Goal: Information Seeking & Learning: Learn about a topic

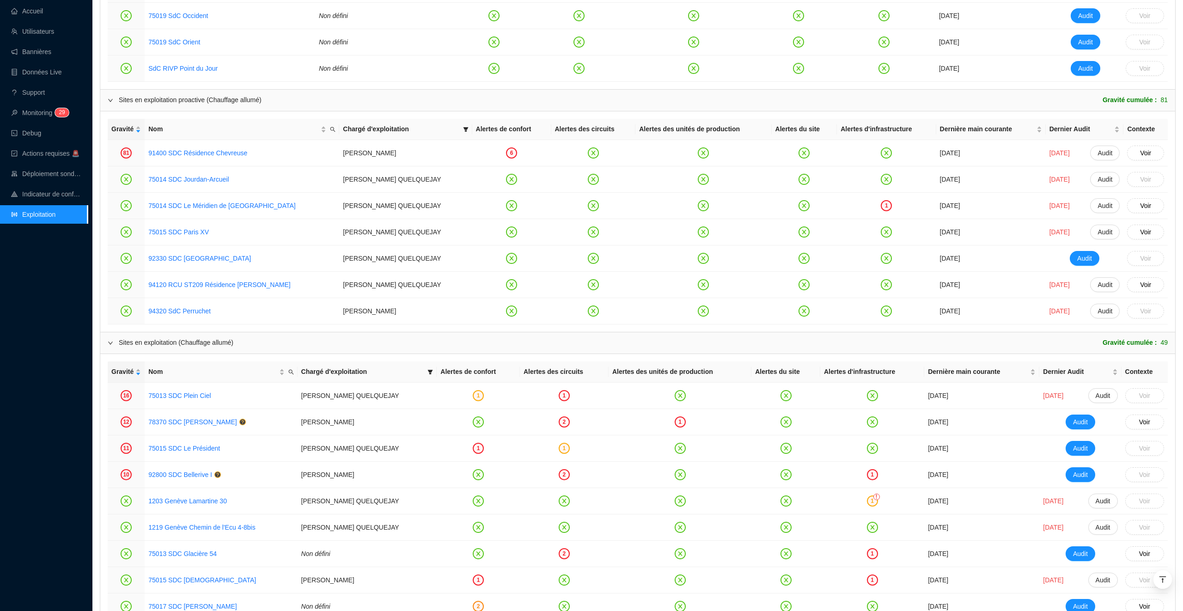
scroll to position [788, 0]
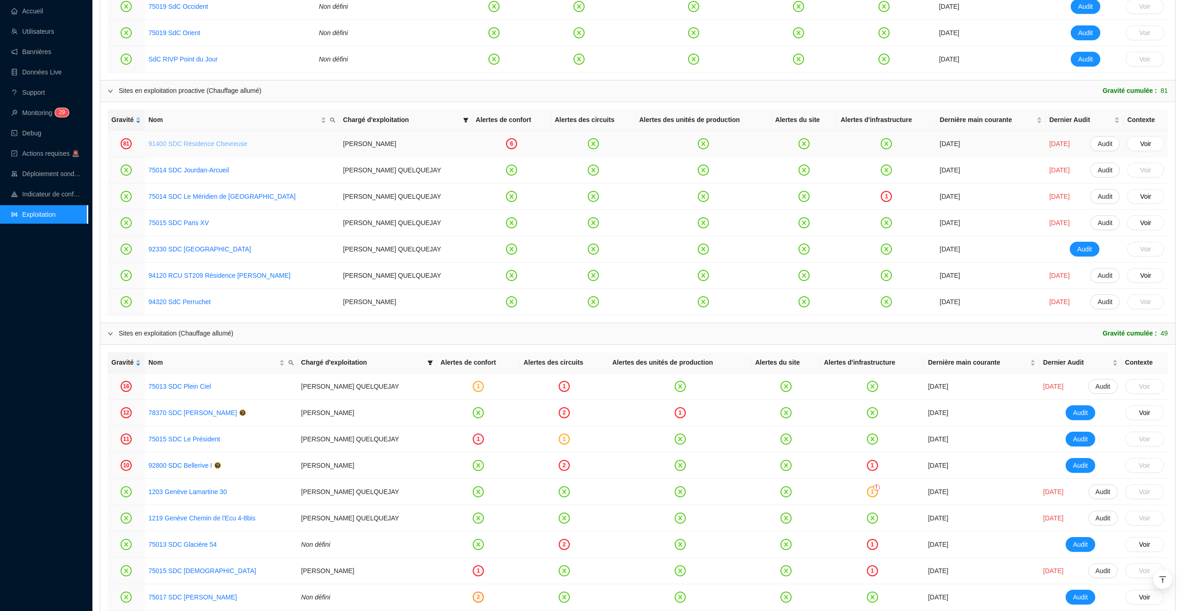
click at [201, 146] on link "91400 SDC Résidence Chevreuse" at bounding box center [197, 143] width 99 height 7
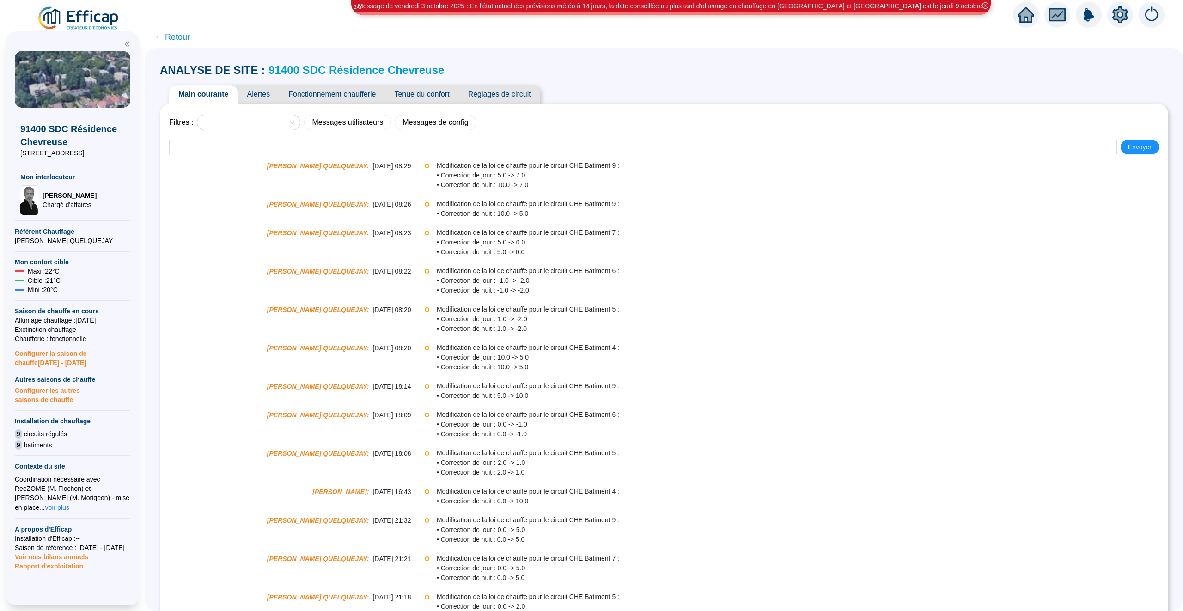
click at [334, 99] on span "Fonctionnement chaufferie" at bounding box center [332, 94] width 106 height 18
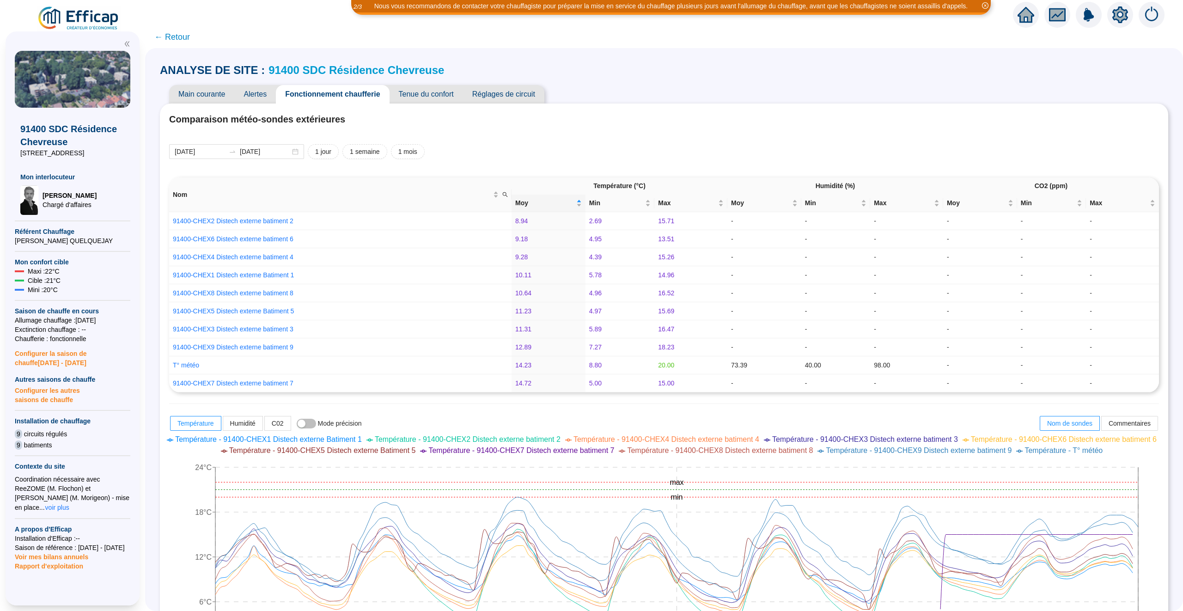
click at [410, 94] on span "Tenue du confort" at bounding box center [425, 94] width 73 height 18
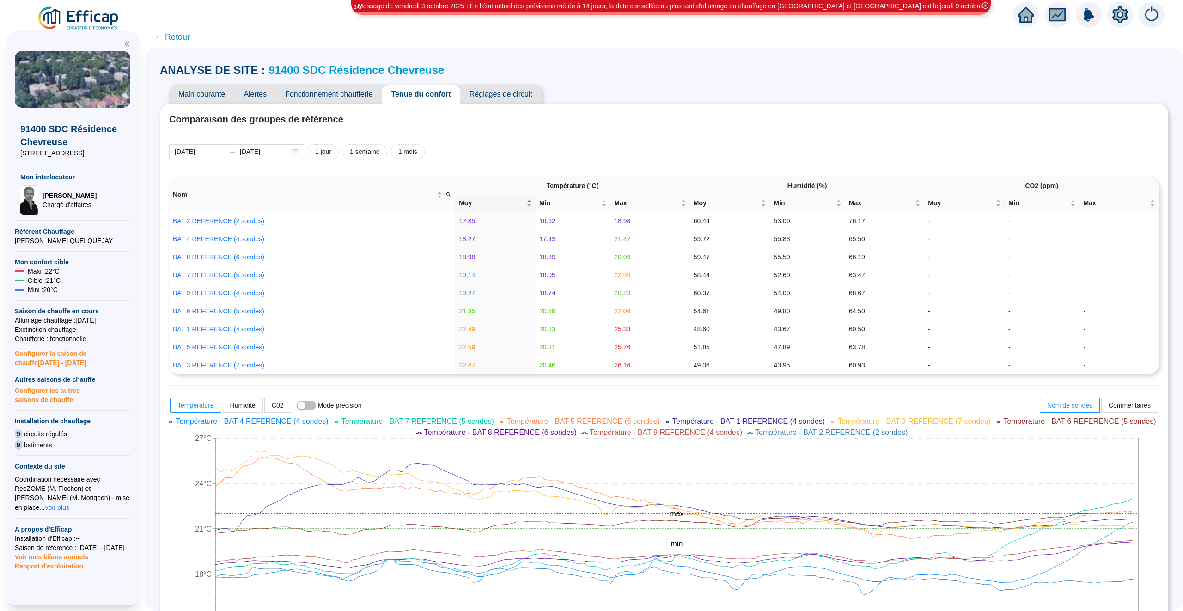
click at [322, 91] on span "Fonctionnement chaufferie" at bounding box center [329, 94] width 106 height 18
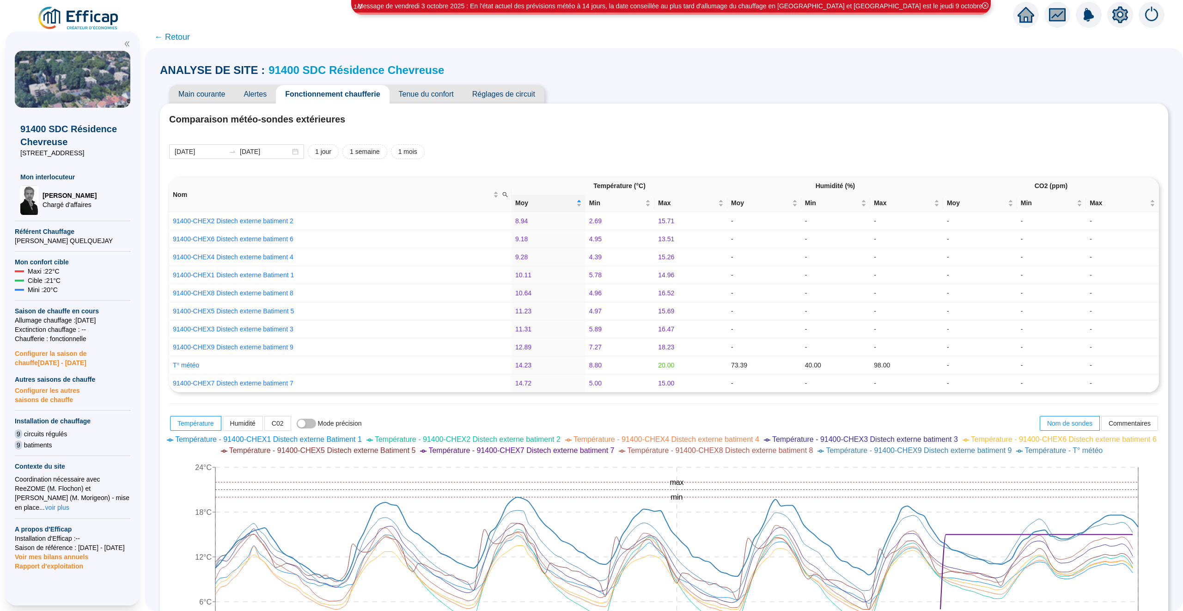
click at [402, 71] on link "91400 SDC Résidence Chevreuse" at bounding box center [356, 70] width 176 height 12
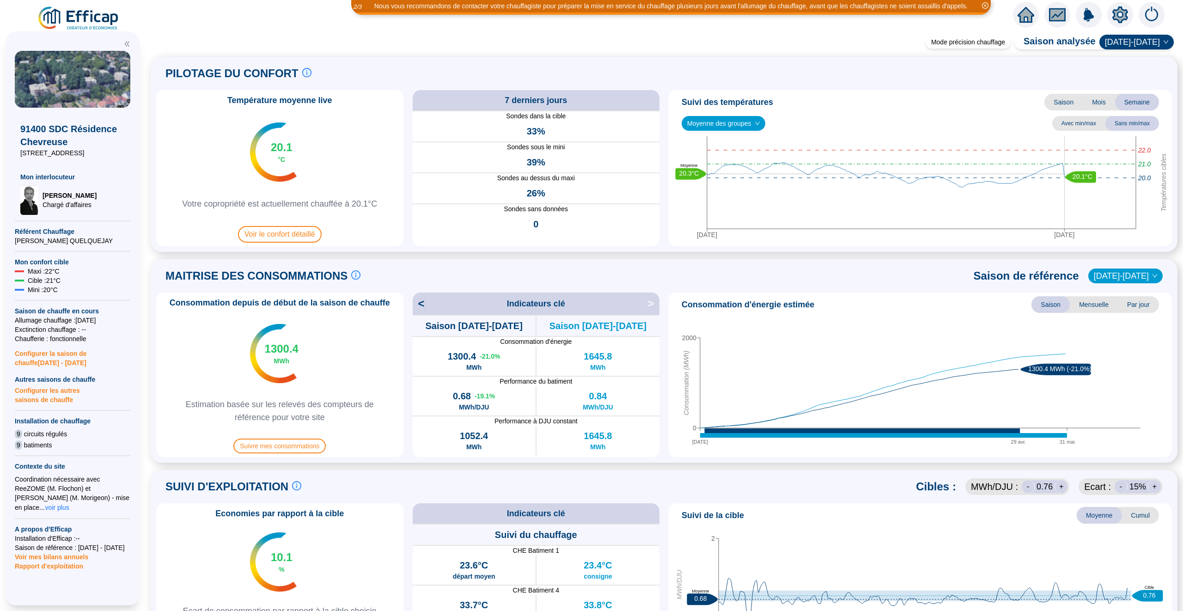
click at [740, 118] on span "Moyenne des groupes" at bounding box center [723, 123] width 73 height 14
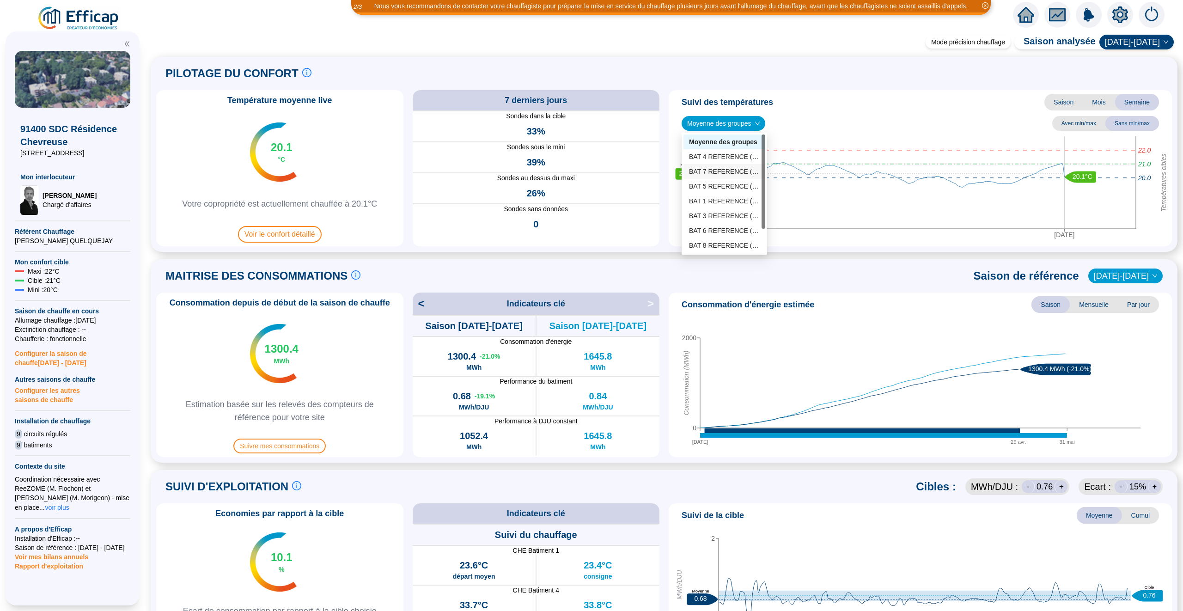
click at [717, 172] on div "BAT 7 REFERENCE (5 sondes)" at bounding box center [724, 172] width 71 height 10
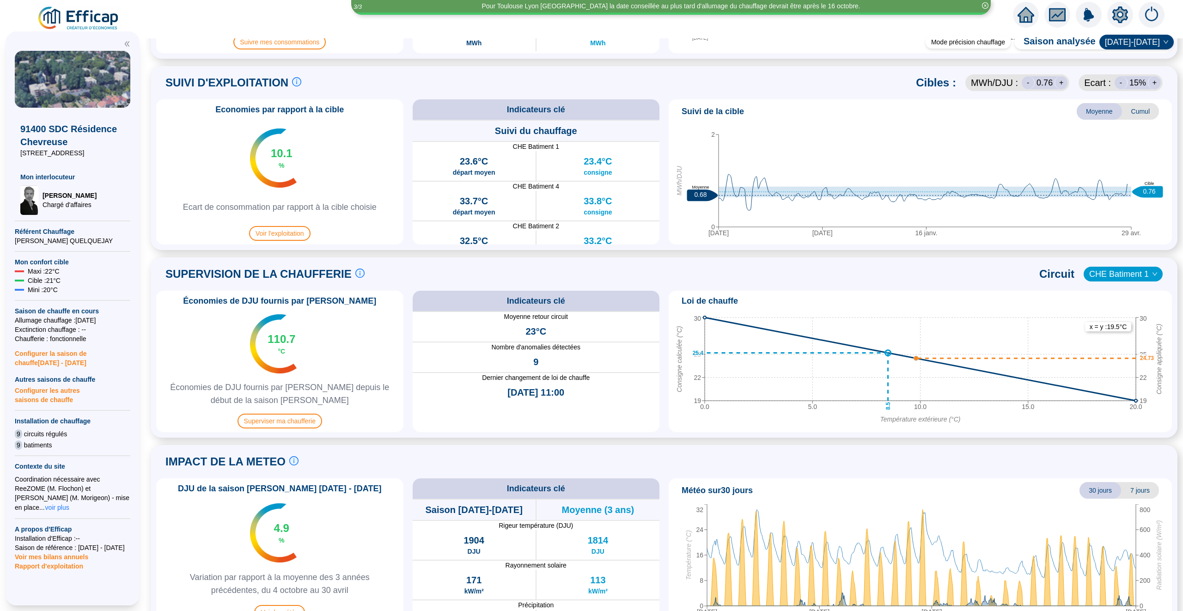
scroll to position [427, 0]
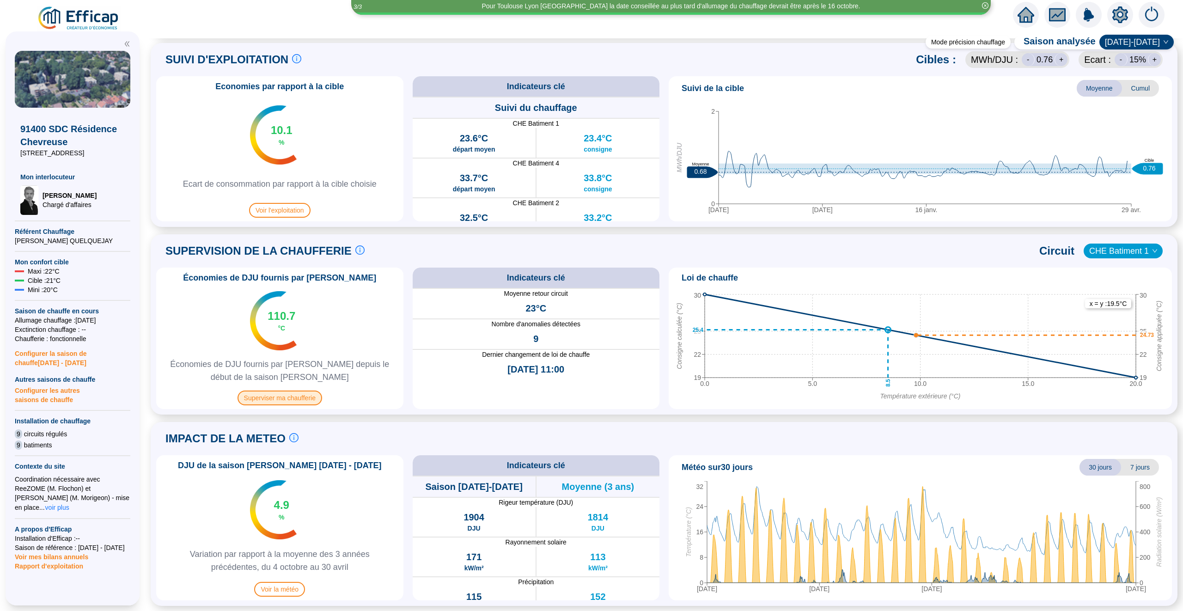
click at [315, 393] on span "Superviser ma chaufferie" at bounding box center [279, 397] width 85 height 15
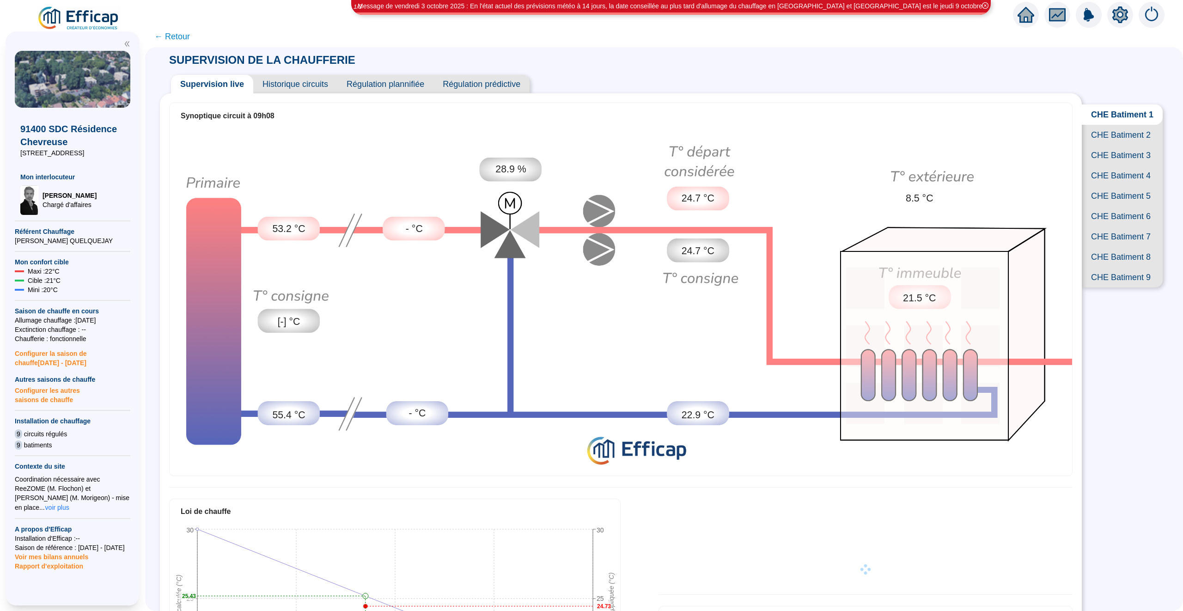
click at [931, 233] on span "CHE Batiment 7" at bounding box center [1121, 236] width 81 height 20
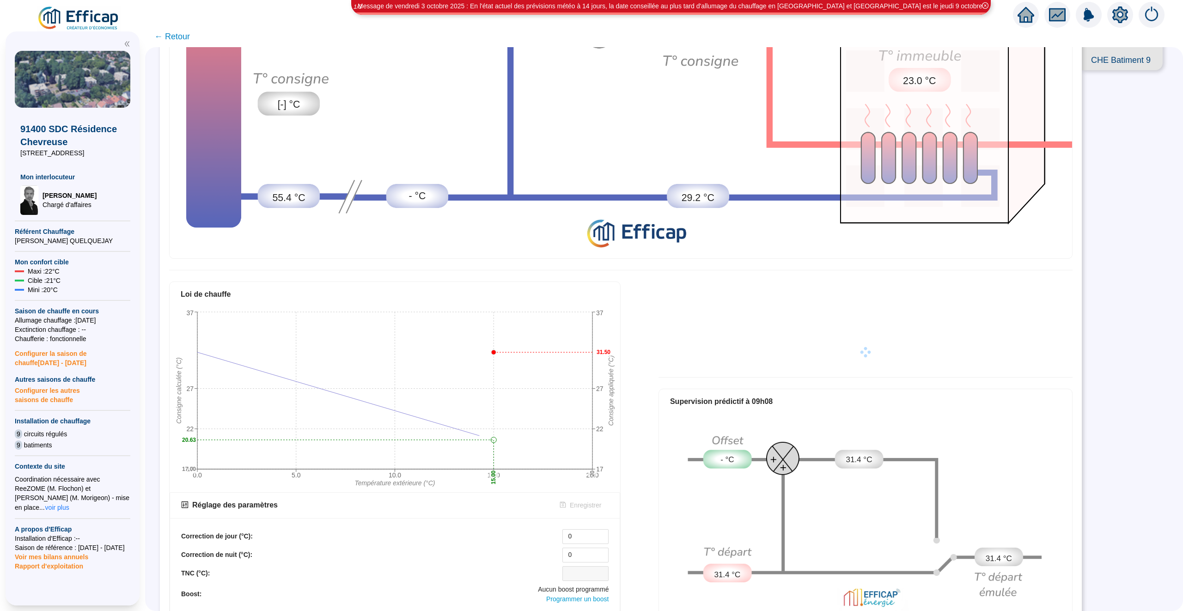
scroll to position [309, 0]
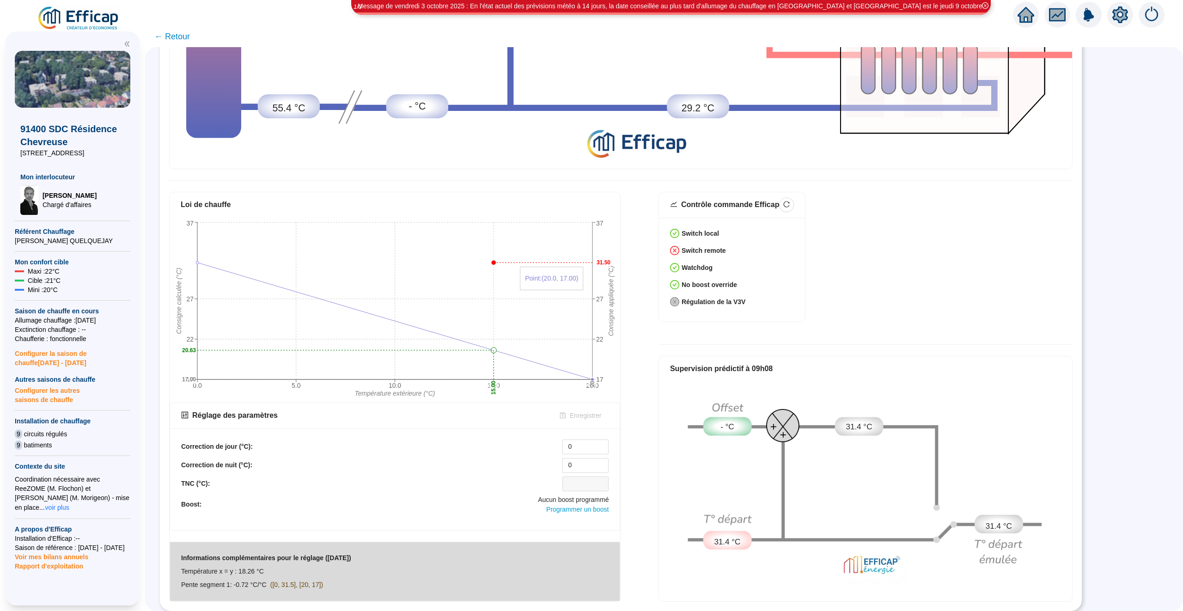
drag, startPoint x: 560, startPoint y: 261, endPoint x: 547, endPoint y: 261, distance: 12.9
click at [552, 261] on icon "0.0 5.0 10.0 15.0 20.0 Température extérieure (°C) 17 22 27 37 Consigne calculé…" at bounding box center [395, 310] width 450 height 185
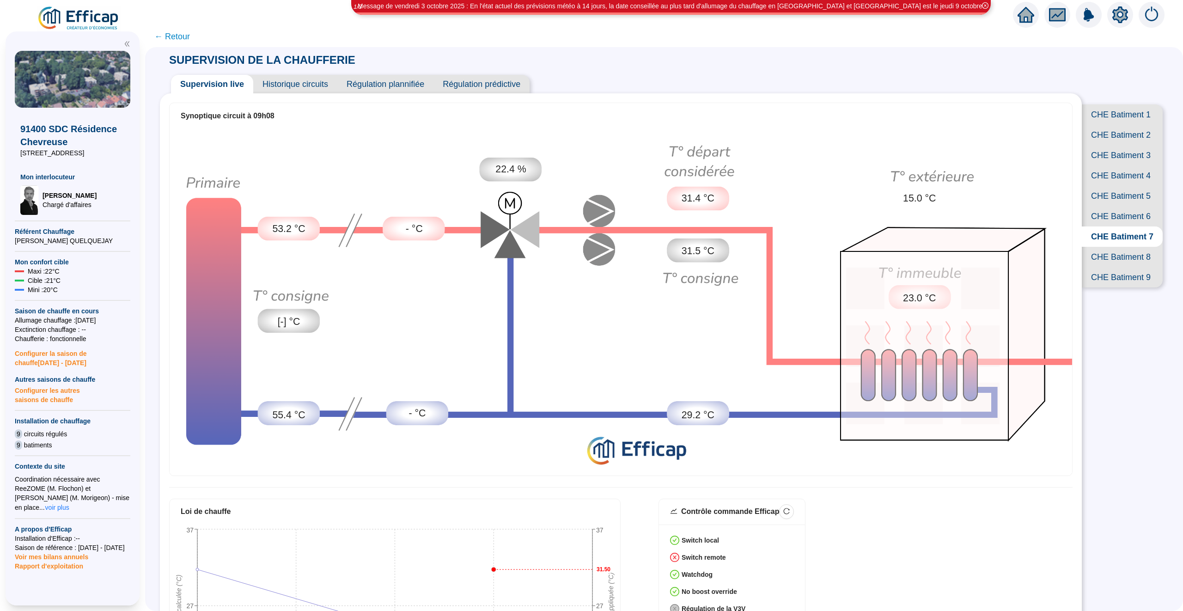
click at [291, 85] on span "Historique circuits" at bounding box center [295, 84] width 84 height 18
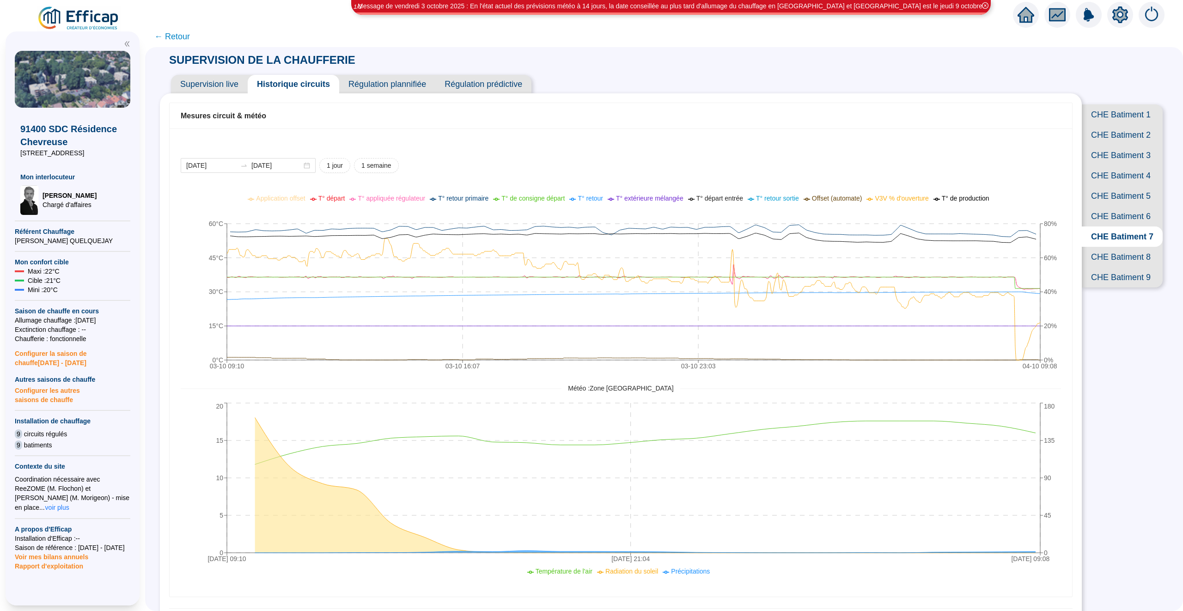
click at [206, 85] on span "Supervision live" at bounding box center [209, 84] width 77 height 18
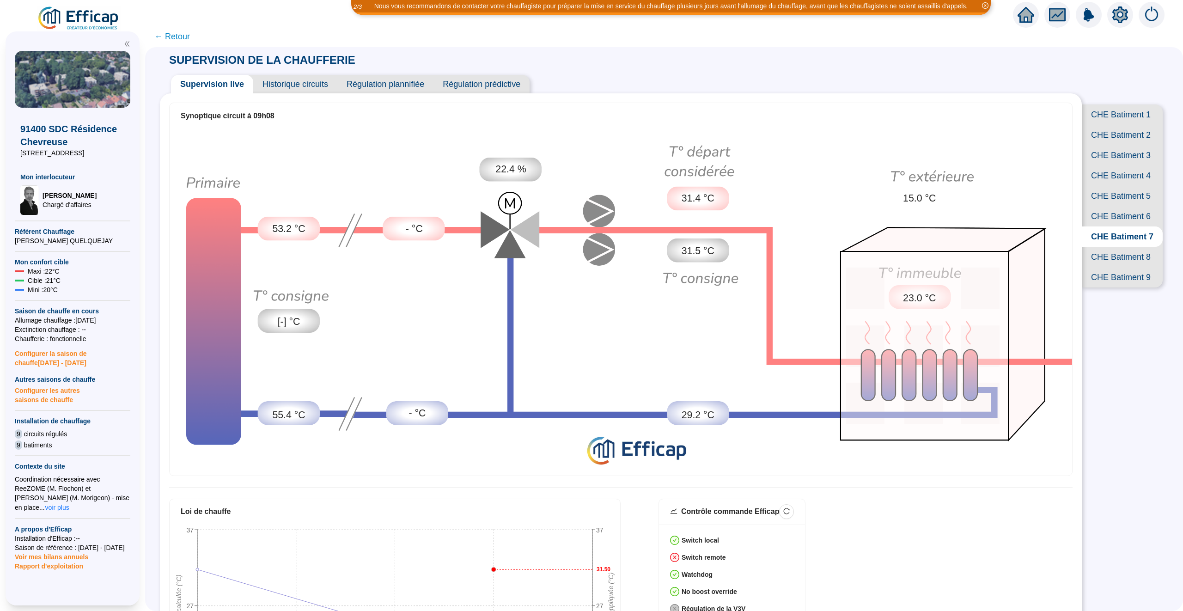
click at [171, 33] on span "← Retour" at bounding box center [172, 36] width 36 height 13
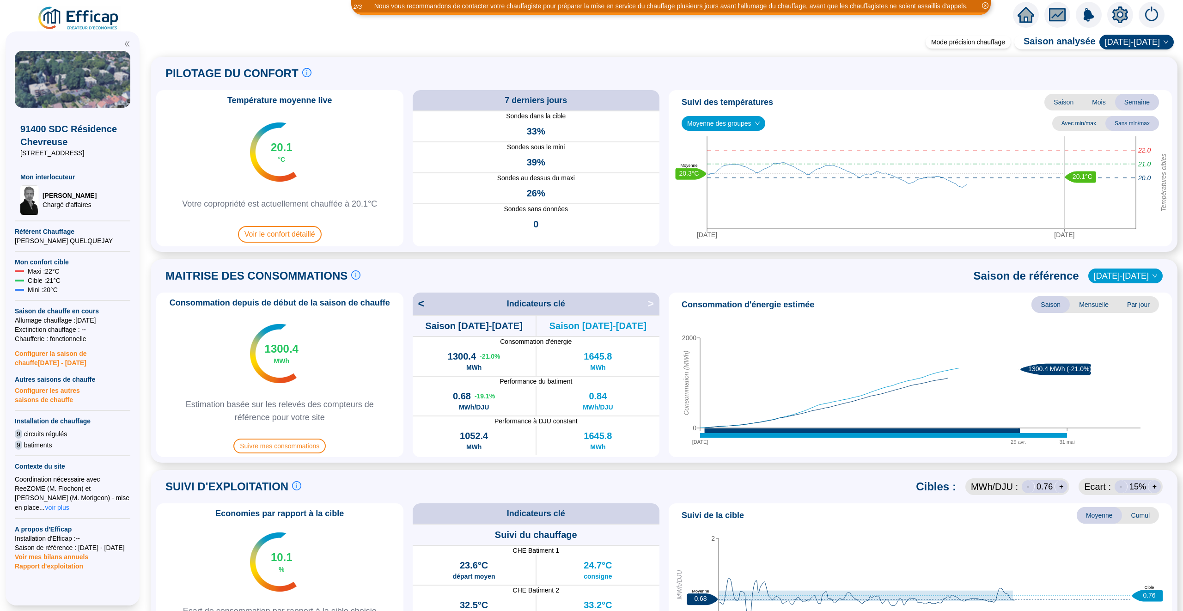
click at [707, 123] on span "Moyenne des groupes" at bounding box center [723, 123] width 73 height 14
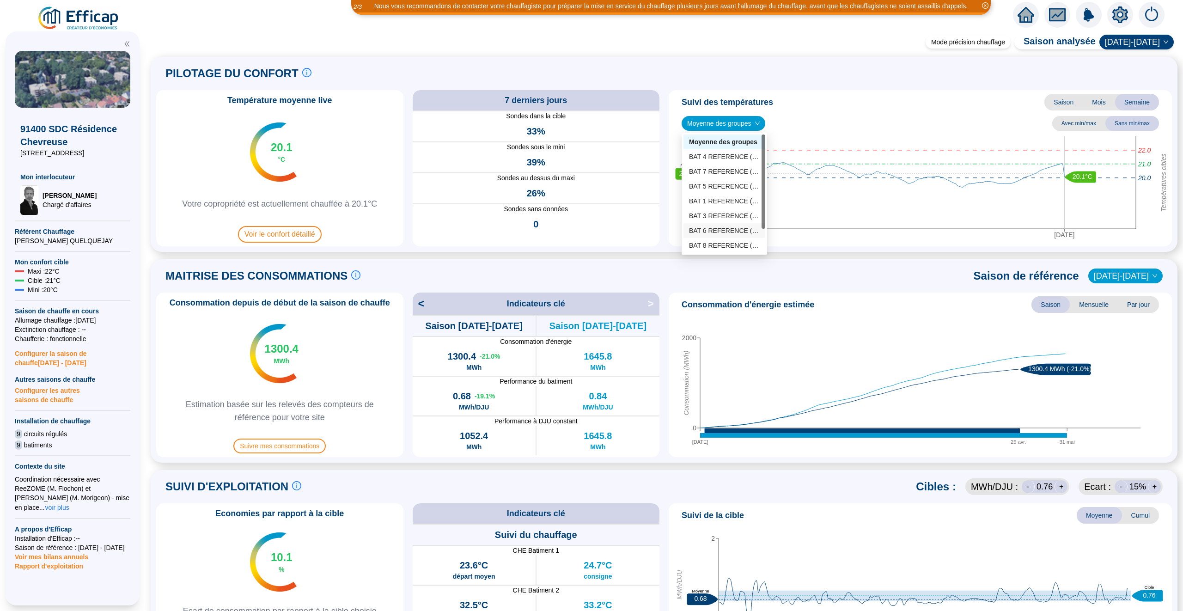
click at [629, 271] on div "MAITRISE DES CONSOMMATIONS Les consommations d'énergie proviennent des fourniss…" at bounding box center [663, 276] width 1015 height 22
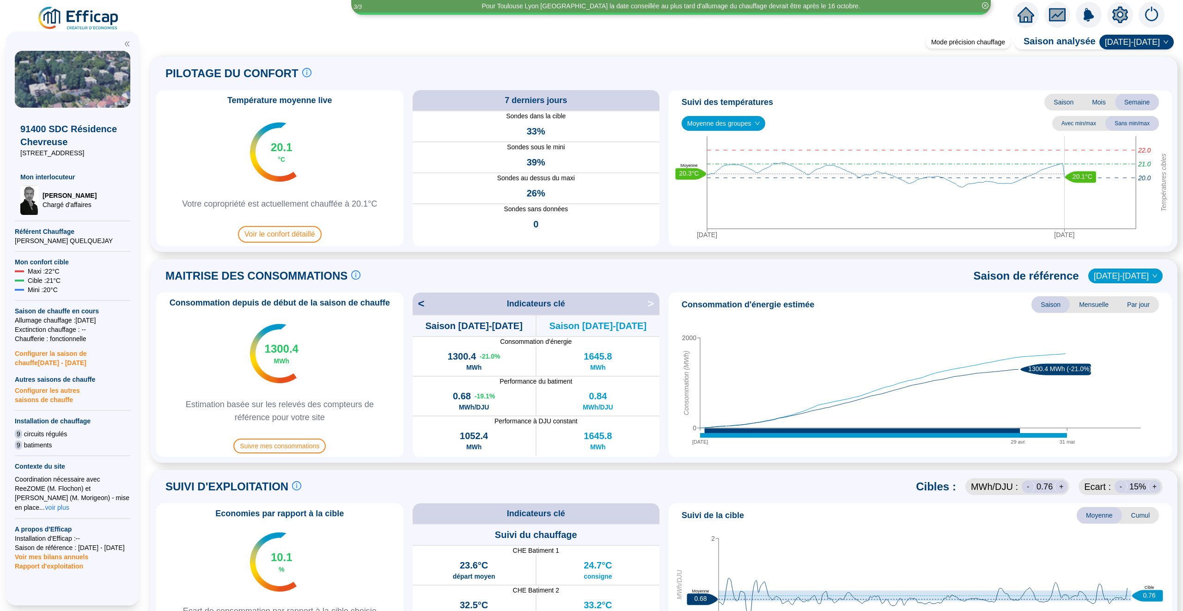
click at [931, 12] on icon "home" at bounding box center [1025, 14] width 17 height 17
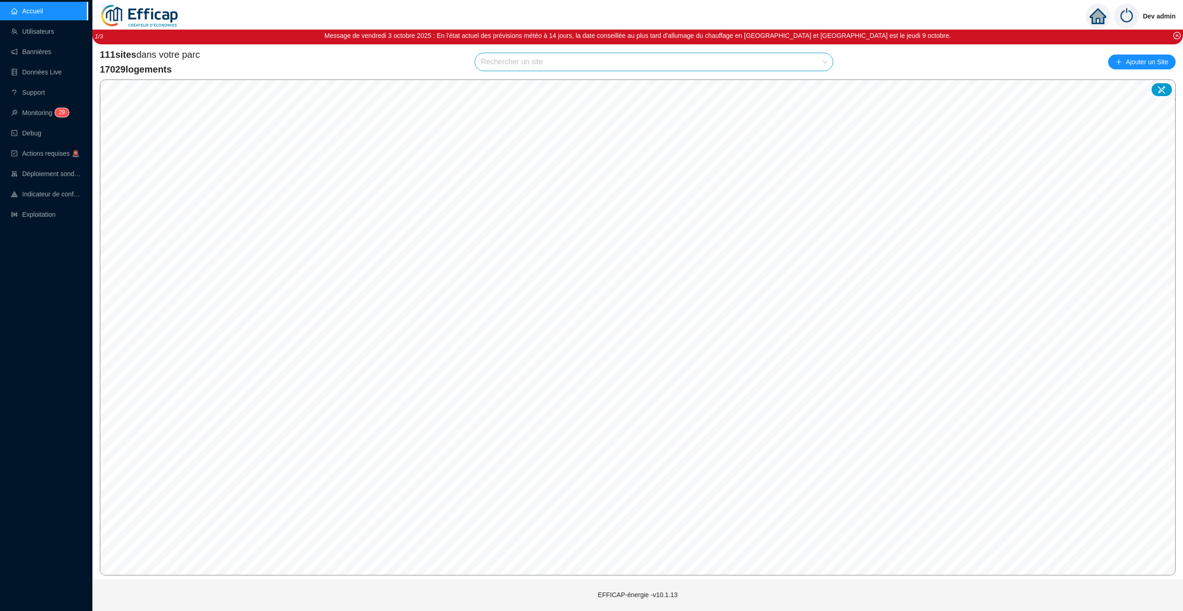
click at [45, 224] on ul "Accueil Utilisateurs Bannières Données Live Support Monitoring 2 9 Debug Action…" at bounding box center [44, 112] width 88 height 225
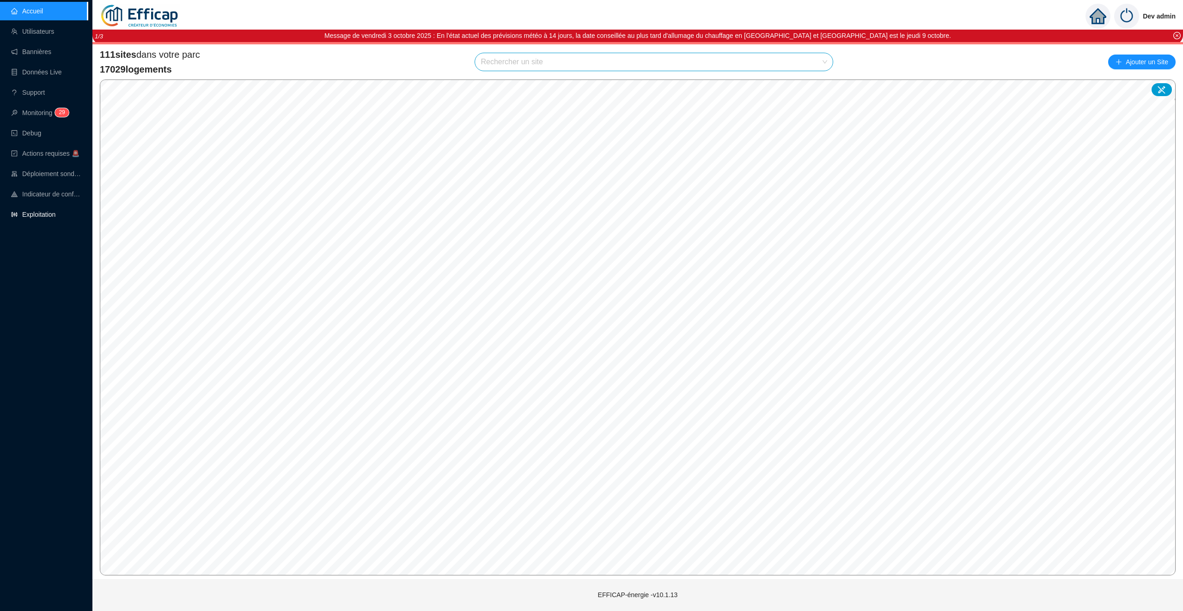
click at [45, 218] on link "Exploitation" at bounding box center [33, 214] width 44 height 7
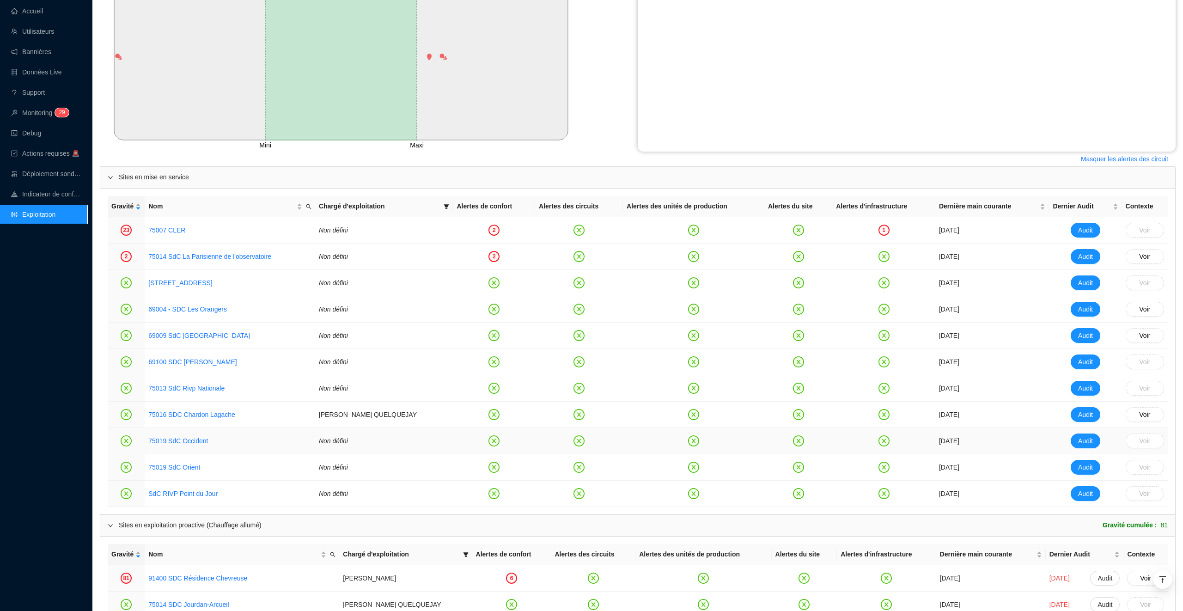
scroll to position [354, 0]
click at [156, 229] on link "75007 CLER" at bounding box center [166, 229] width 37 height 7
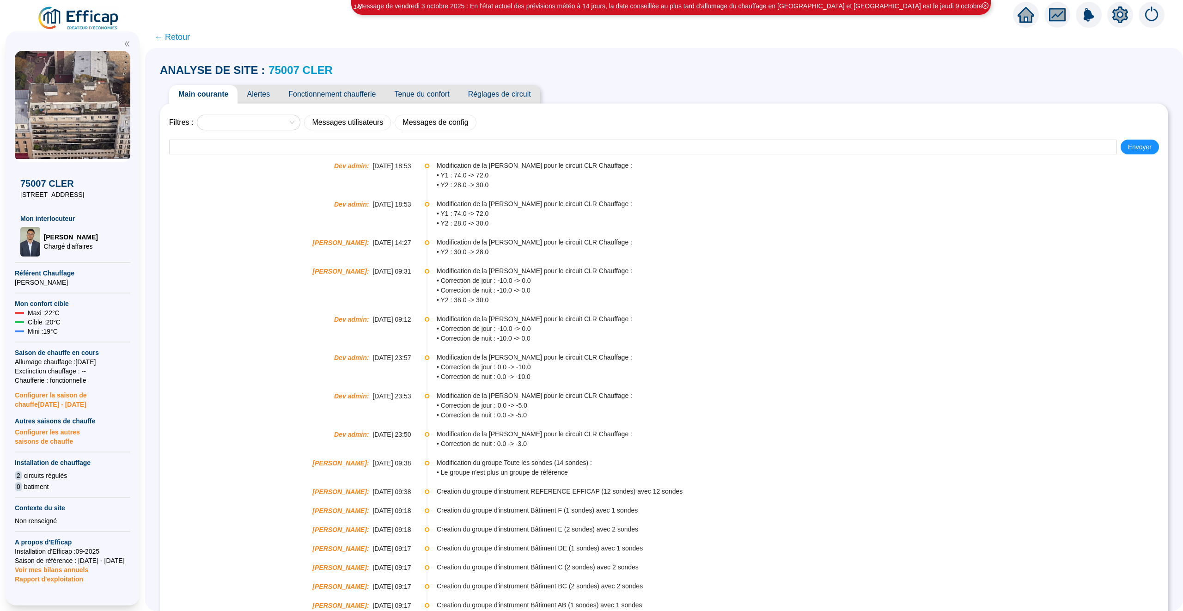
click at [259, 93] on span "Alertes" at bounding box center [258, 94] width 42 height 18
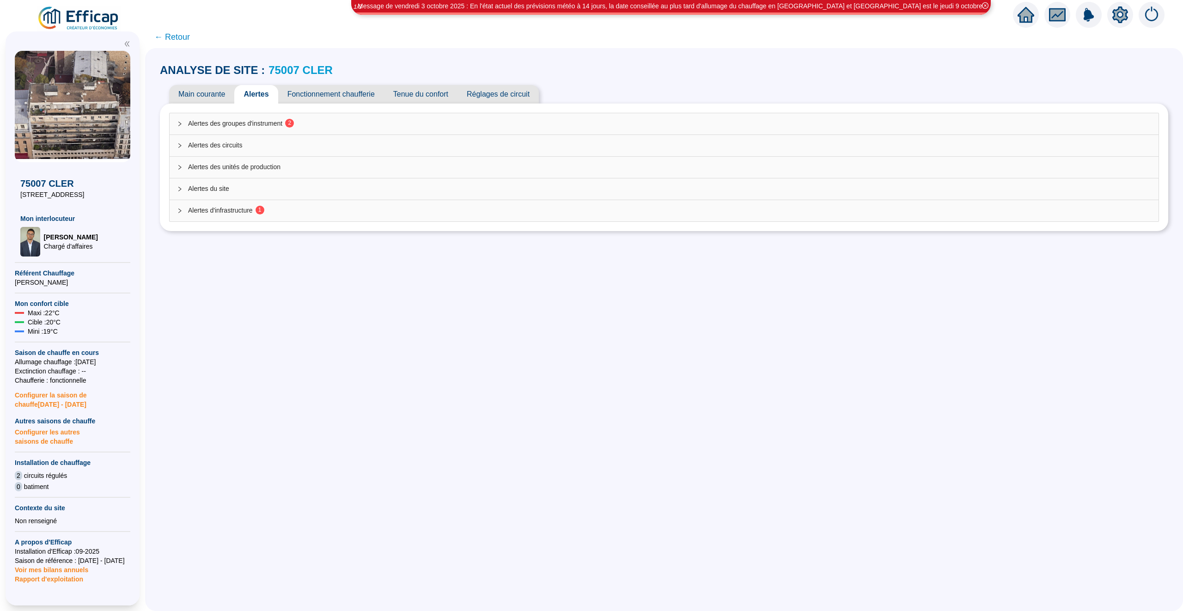
click at [318, 115] on div "Alertes des groupes d'instrument 2" at bounding box center [664, 123] width 989 height 21
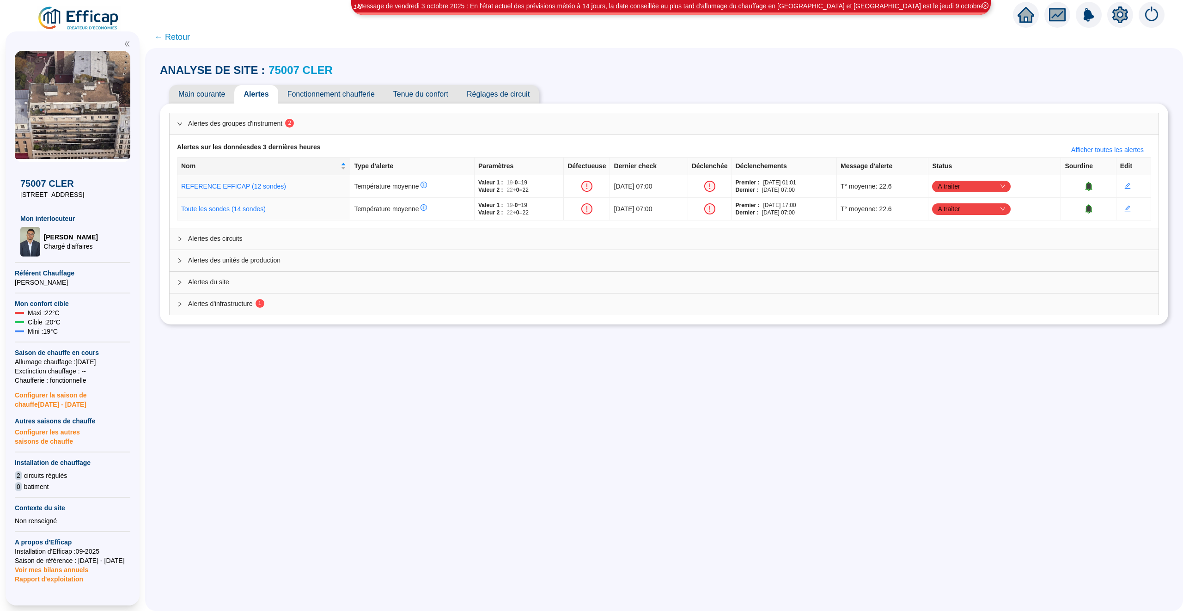
click at [302, 60] on div "ANALYSE DE SITE : 75007 CLER Main courante Alertes Fonctionnement chaufferie Te…" at bounding box center [664, 193] width 1008 height 273
click at [297, 74] on link "75007 CLER" at bounding box center [300, 70] width 64 height 12
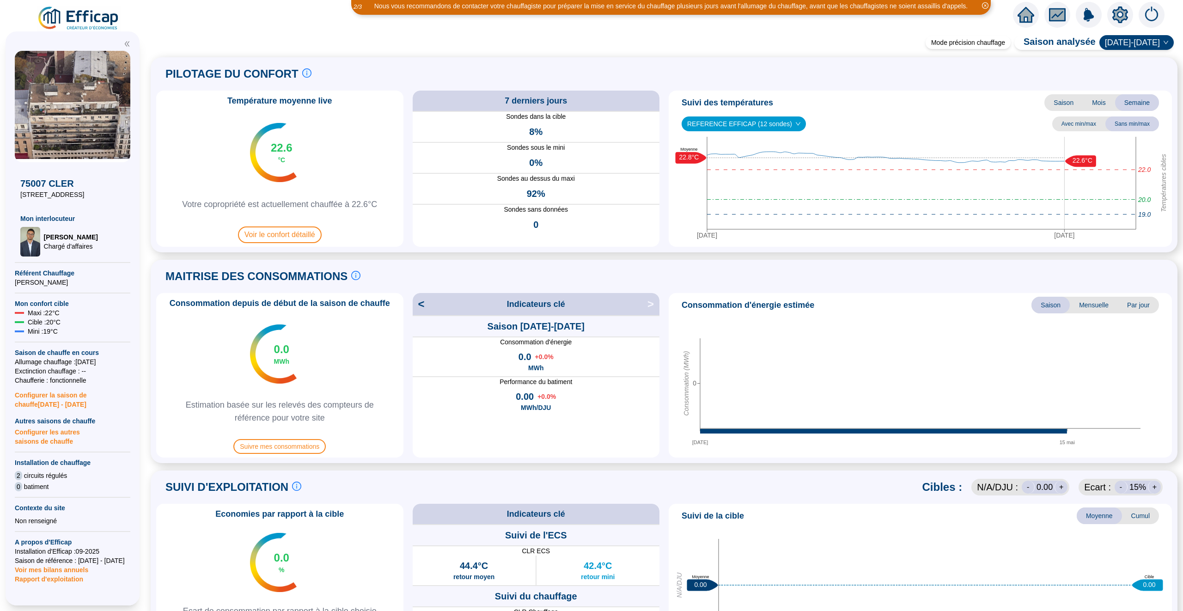
scroll to position [402, 0]
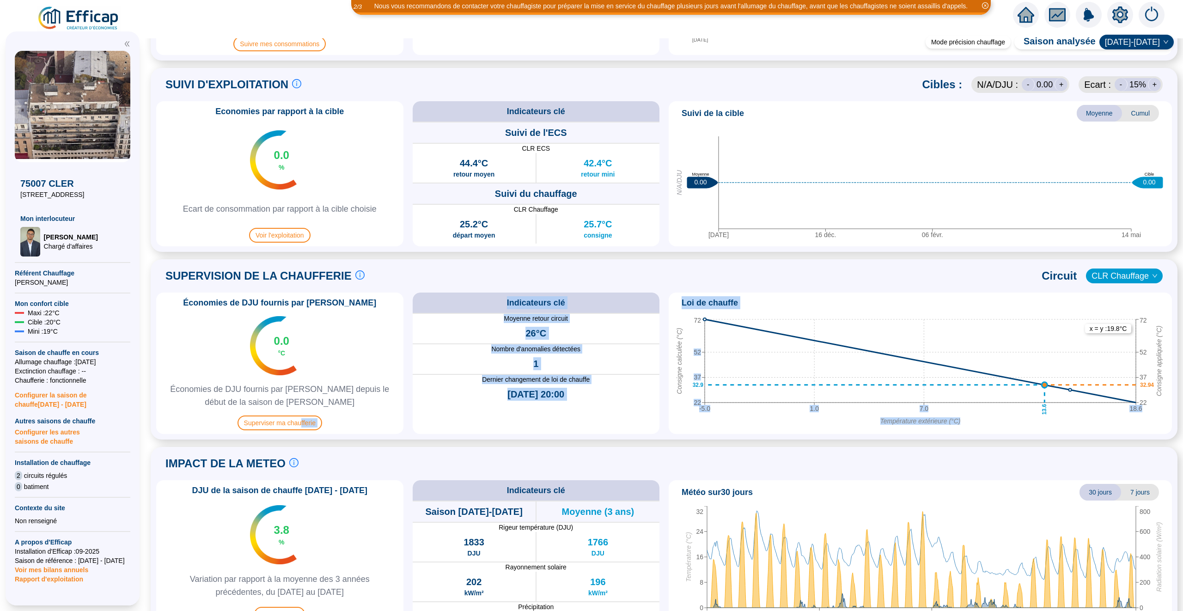
click at [715, 362] on div "Économies de DJU fournis par Efficap 0.0 °C Économies de DJU fournis par Effica…" at bounding box center [663, 362] width 1015 height 141
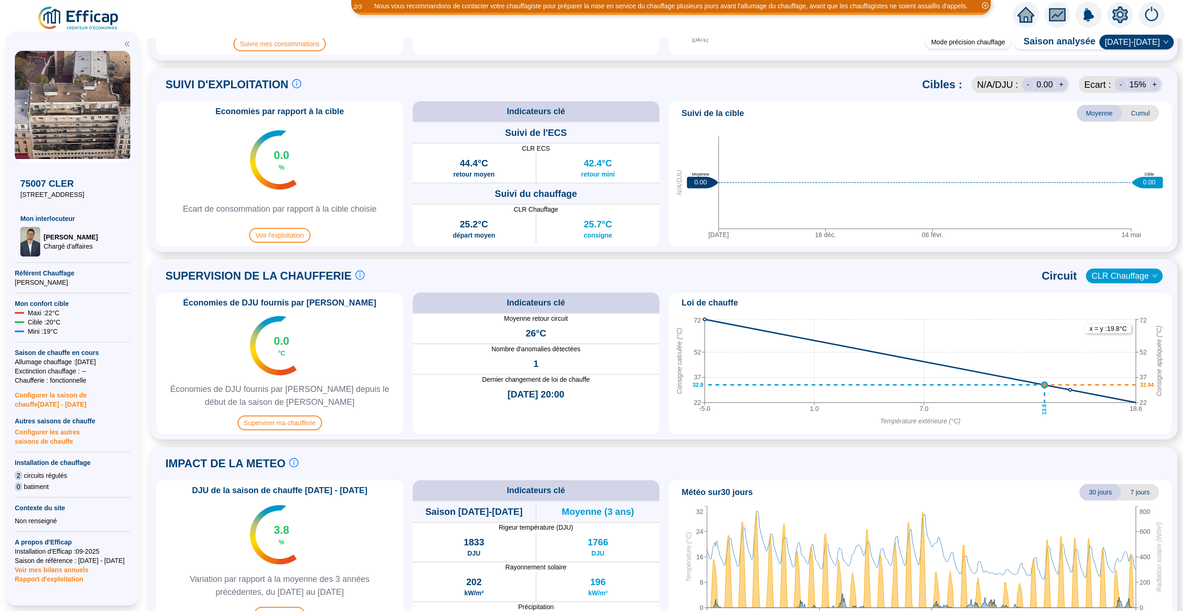
click at [1077, 417] on icon "-5.0 1.0 7.0 18.6 Température extérieure (°C) 22 37 52 72 Consigne calculée (°C…" at bounding box center [920, 372] width 496 height 115
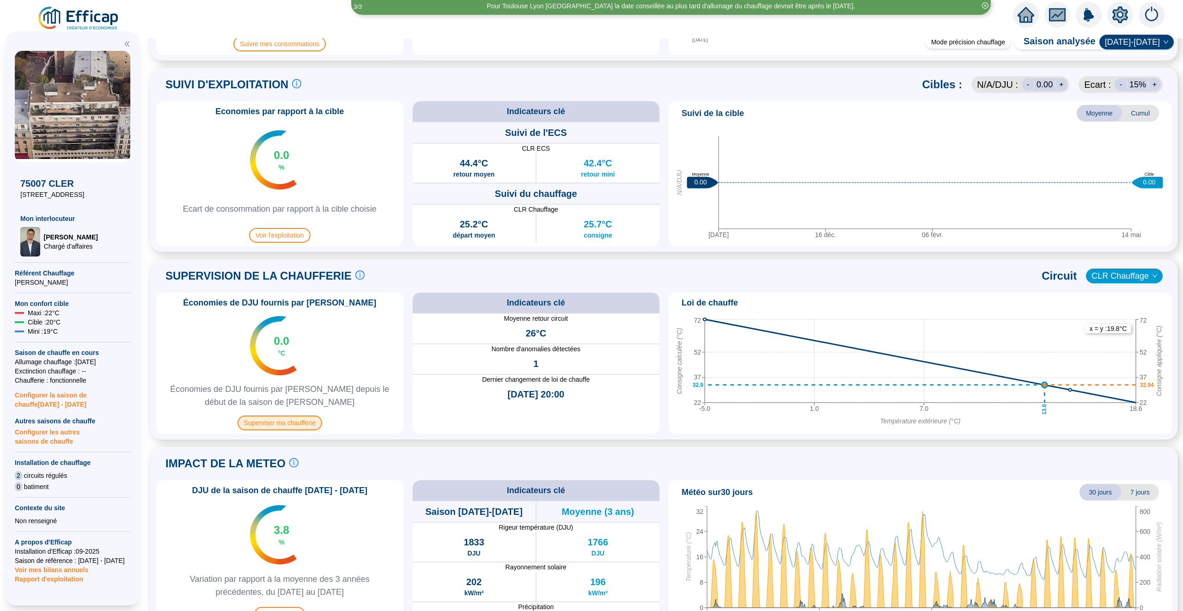
click at [295, 419] on span "Superviser ma chaufferie" at bounding box center [279, 422] width 85 height 15
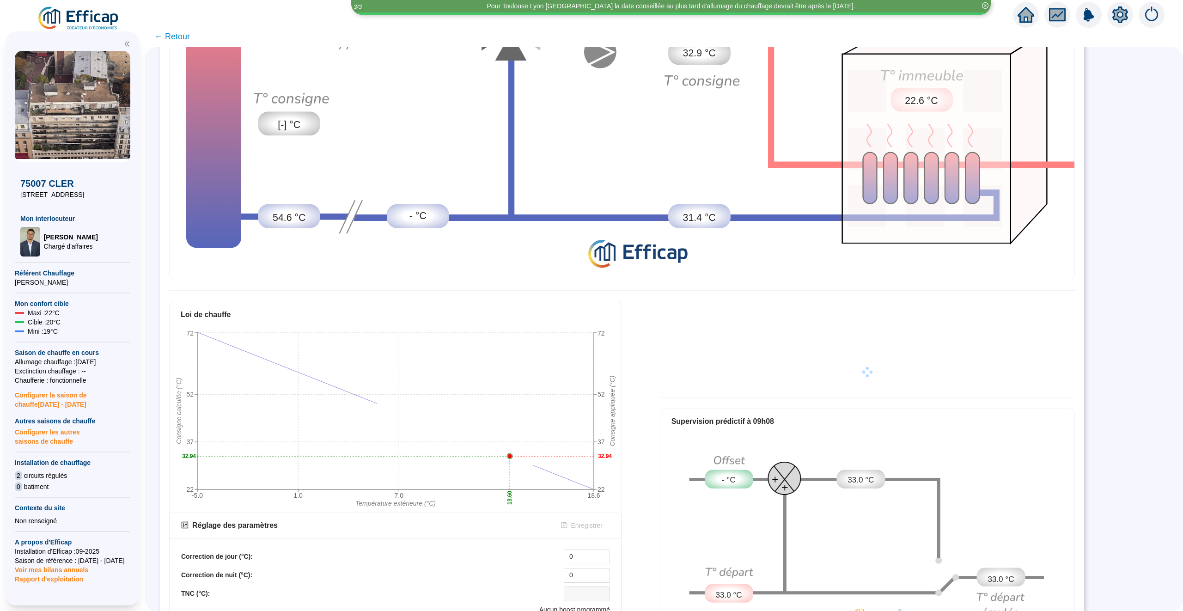
scroll to position [309, 0]
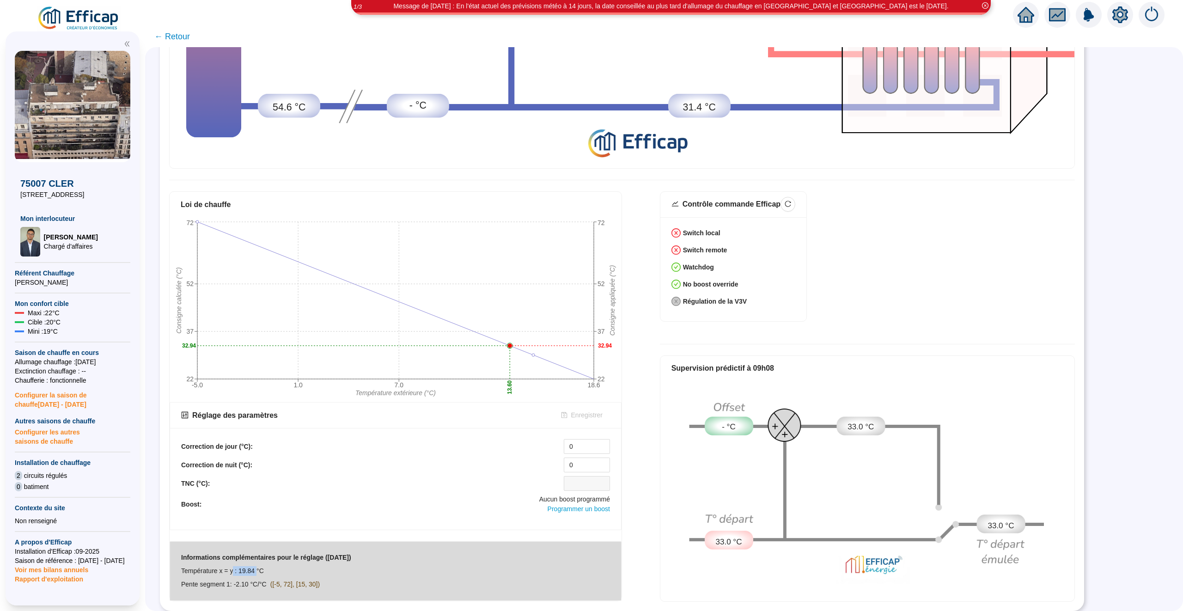
drag, startPoint x: 260, startPoint y: 570, endPoint x: 234, endPoint y: 570, distance: 25.9
click at [234, 570] on span "Température x = y : 19.84 °C" at bounding box center [222, 570] width 83 height 7
click at [641, 530] on div "Loi de chauffe -5.0 1.0 7.0 18.6 Température extérieure (°C) 22 37 52 72 Consig…" at bounding box center [621, 396] width 905 height 410
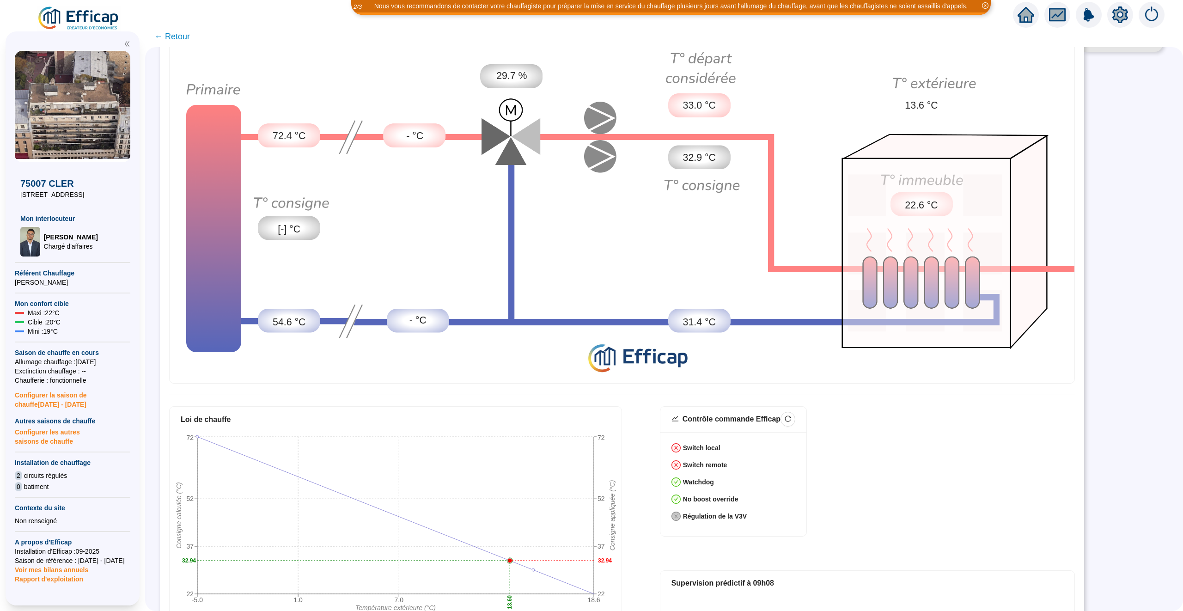
scroll to position [0, 0]
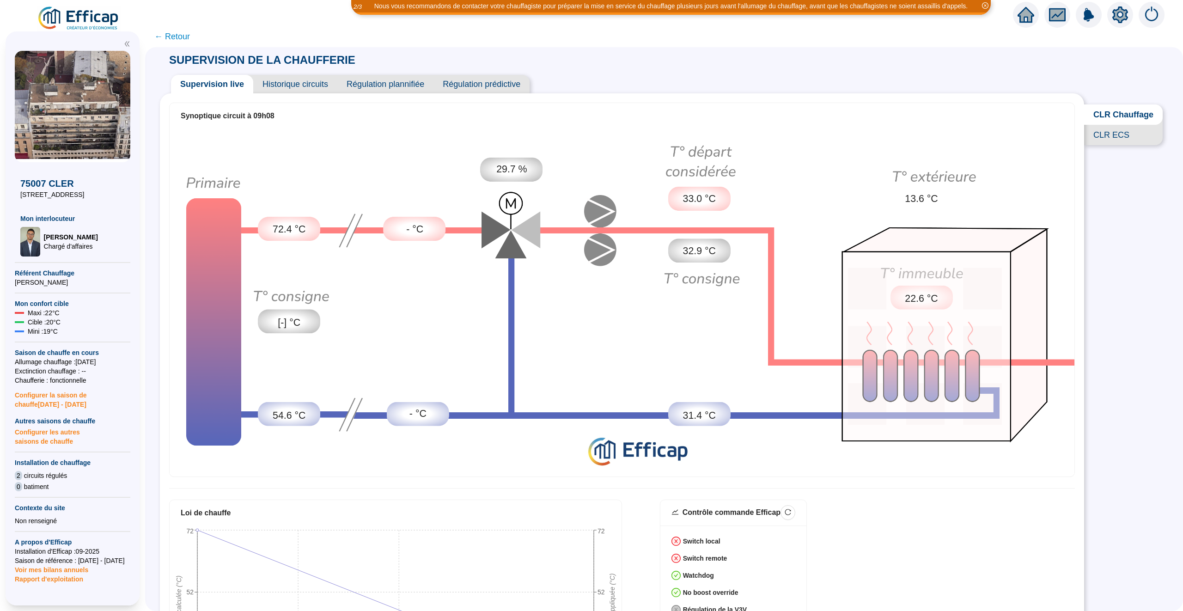
click at [313, 85] on span "Historique circuits" at bounding box center [295, 84] width 84 height 18
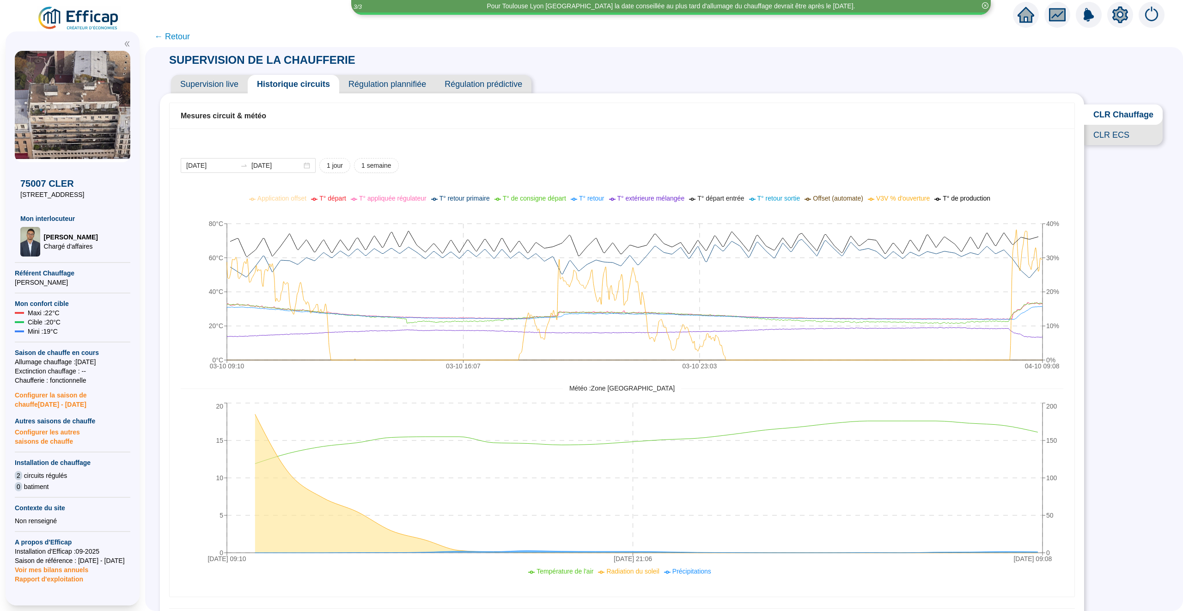
click at [163, 34] on span "← Retour" at bounding box center [172, 36] width 36 height 13
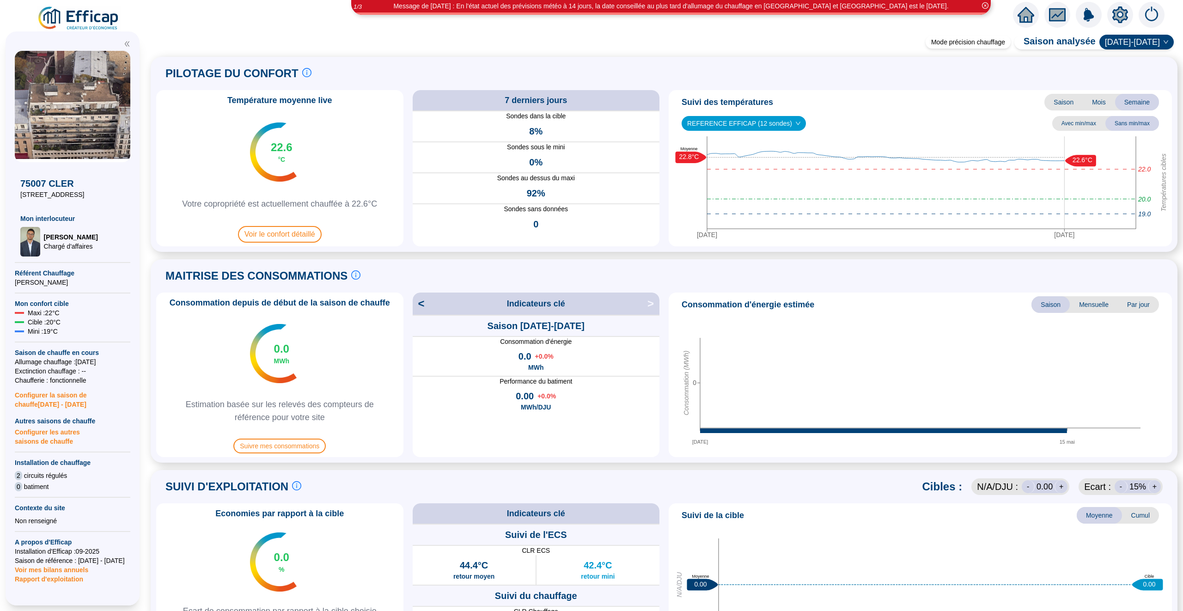
scroll to position [427, 0]
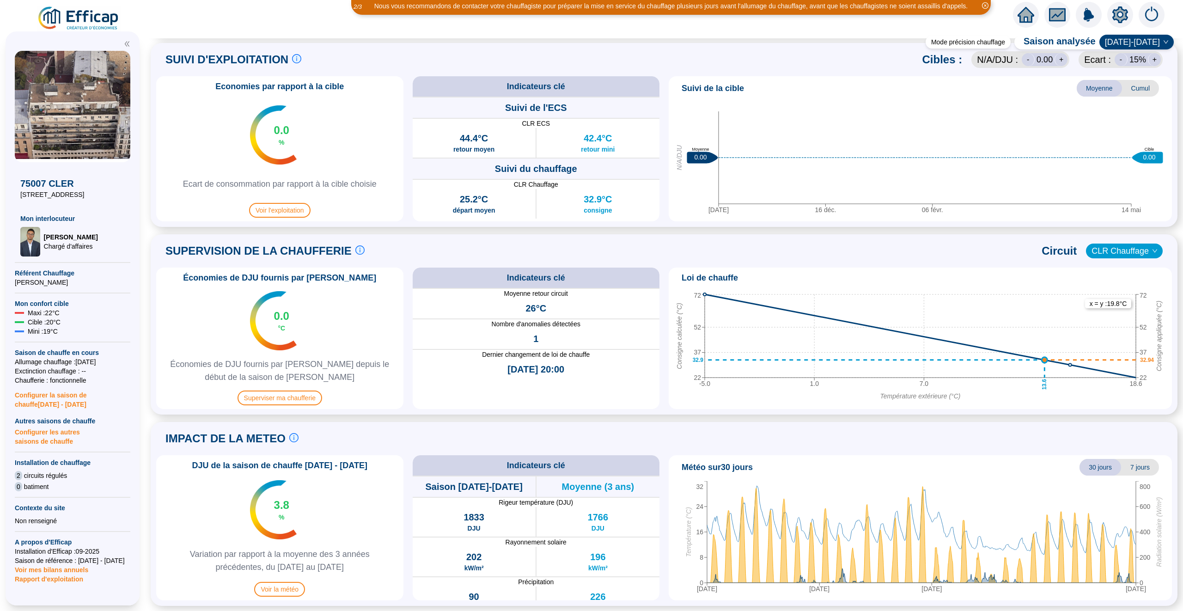
click at [1025, 15] on icon "home" at bounding box center [1025, 14] width 17 height 13
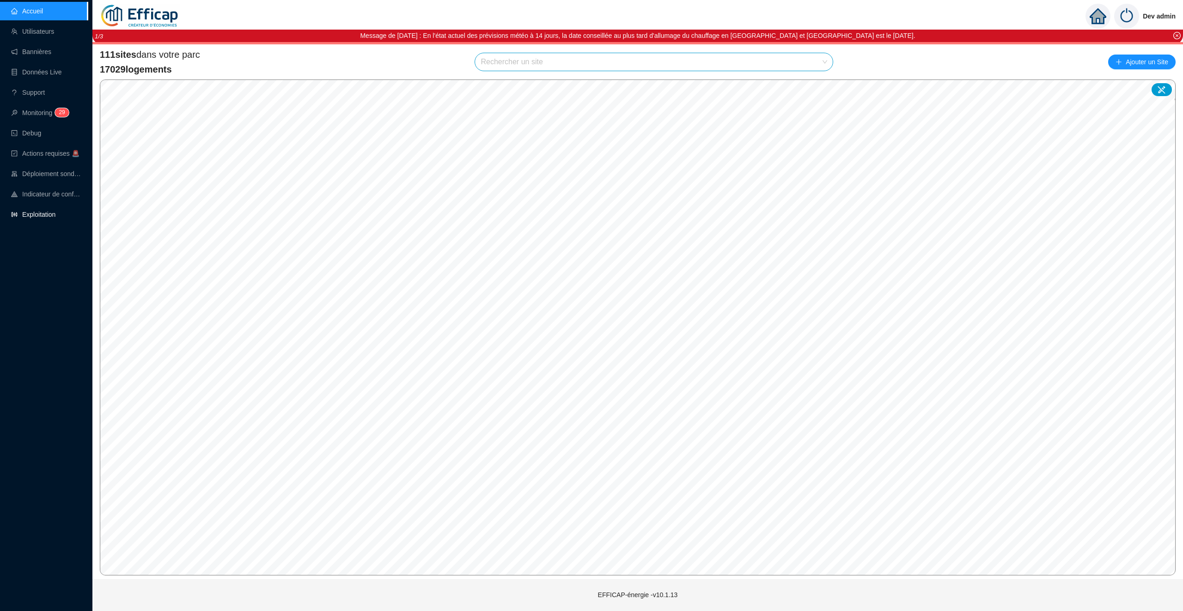
click at [43, 218] on link "Exploitation" at bounding box center [33, 214] width 44 height 7
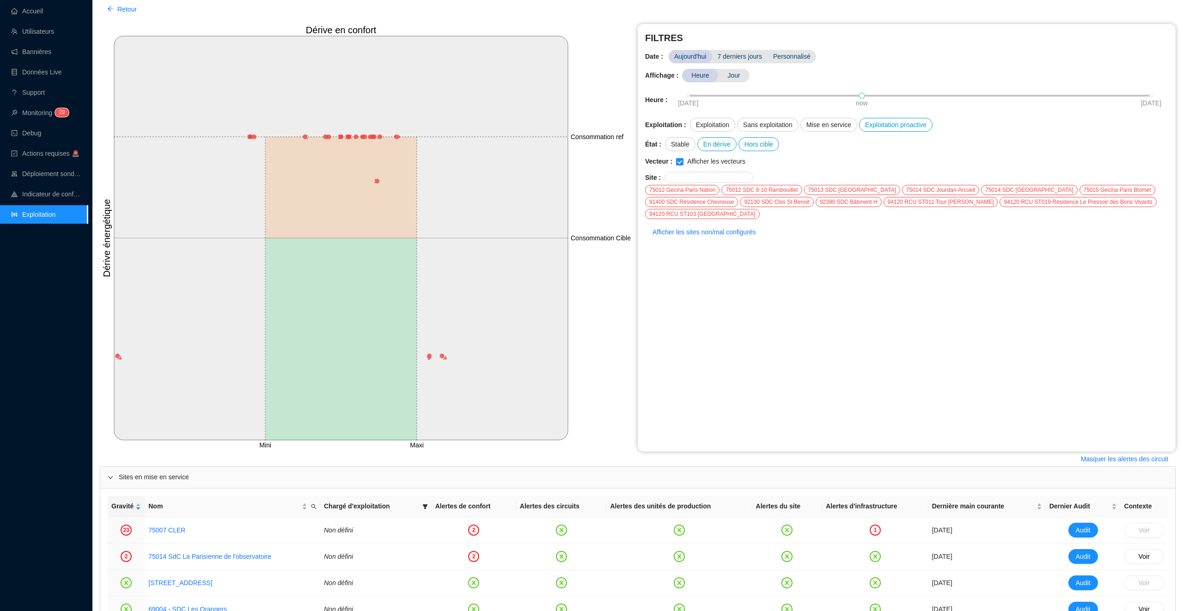
scroll to position [125, 0]
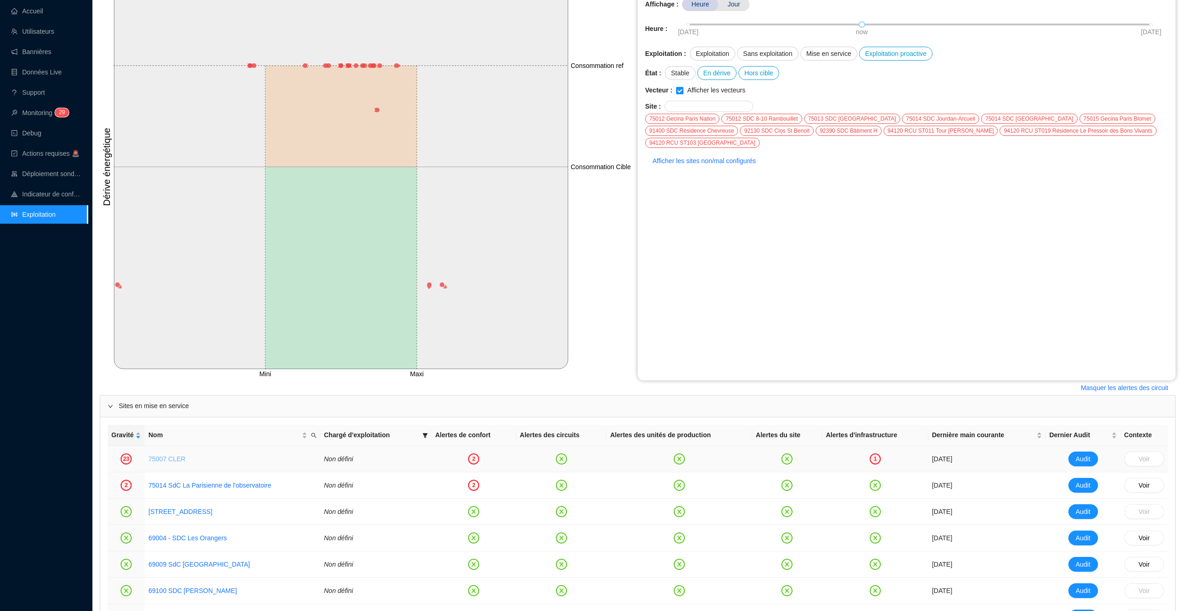
click at [159, 460] on link "75007 CLER" at bounding box center [166, 458] width 37 height 7
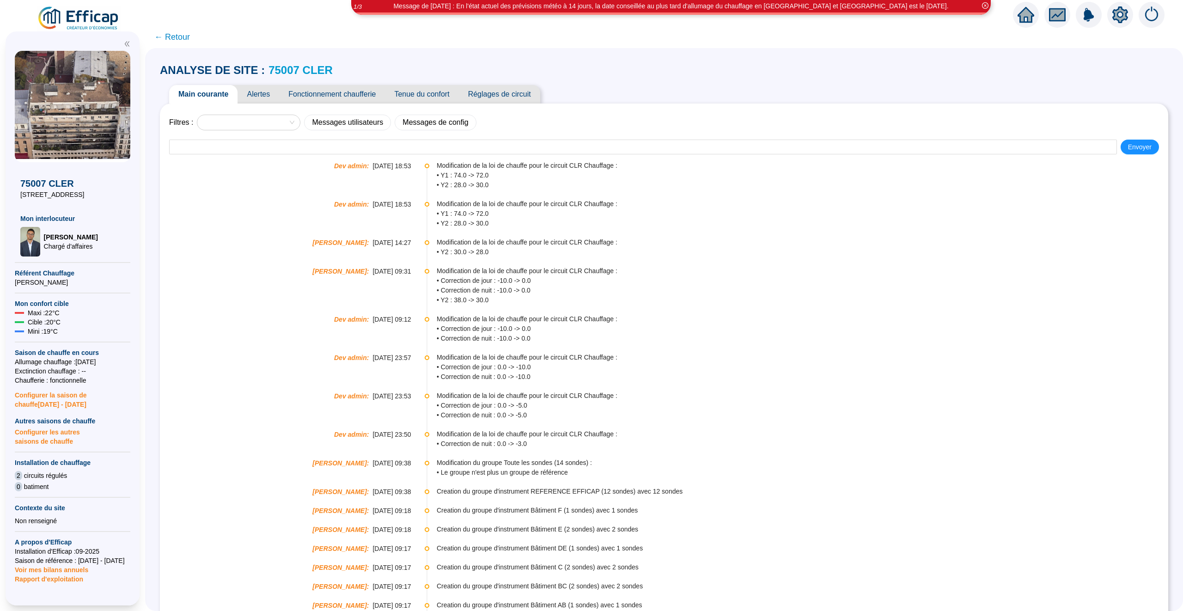
click at [256, 92] on span "Alertes" at bounding box center [258, 94] width 42 height 18
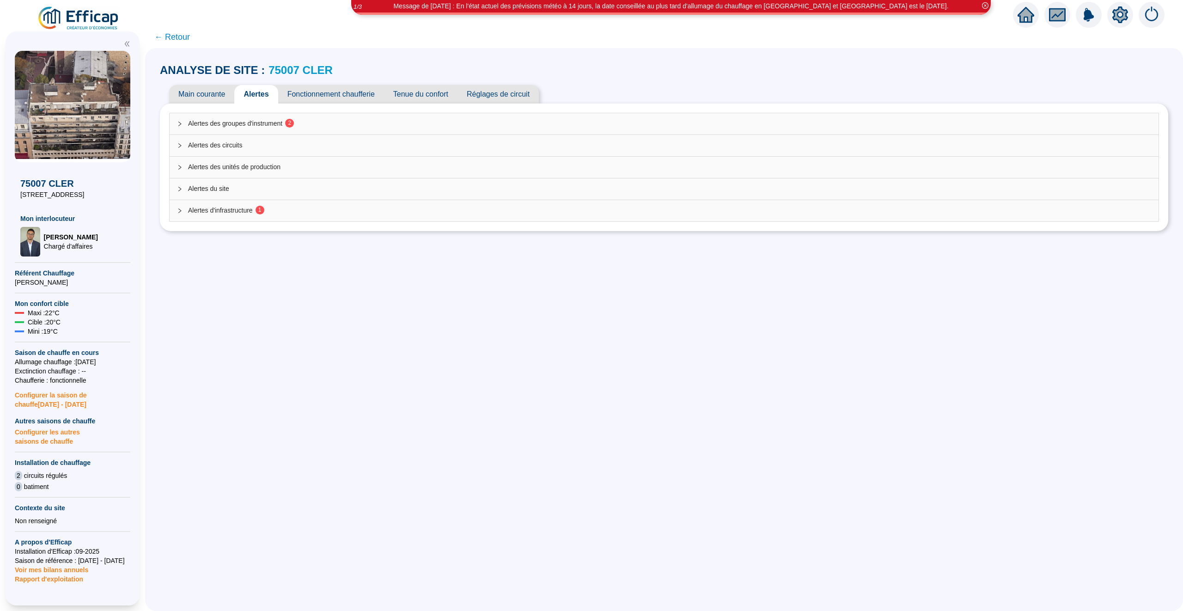
click at [431, 86] on span "Tenue du confort" at bounding box center [420, 94] width 73 height 18
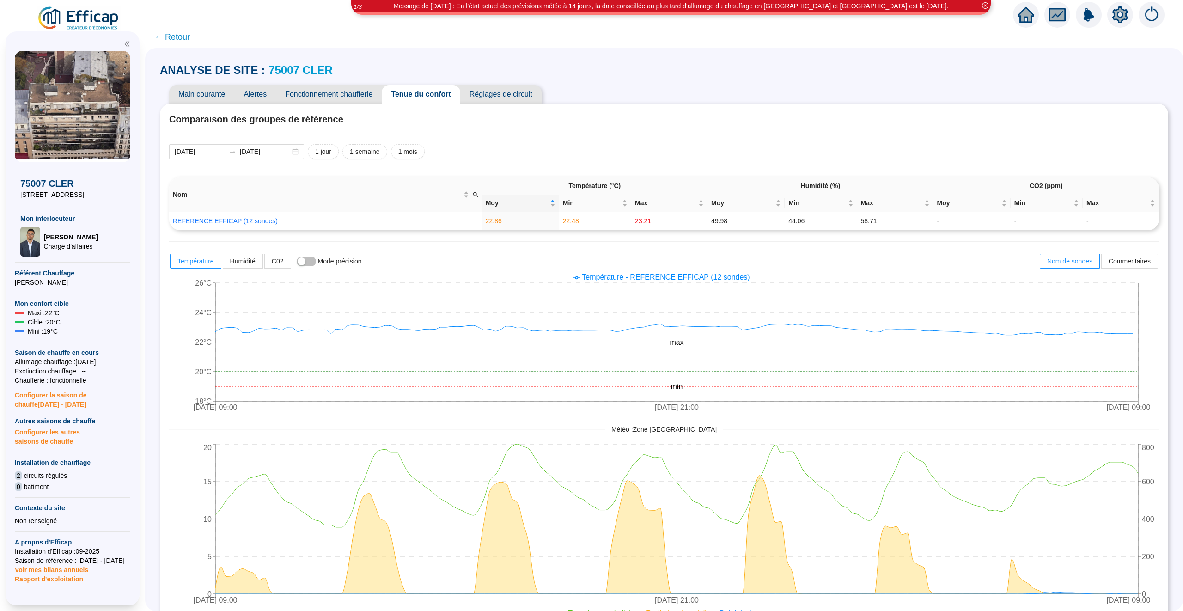
click at [506, 102] on span "Réglages de circuit" at bounding box center [500, 94] width 81 height 18
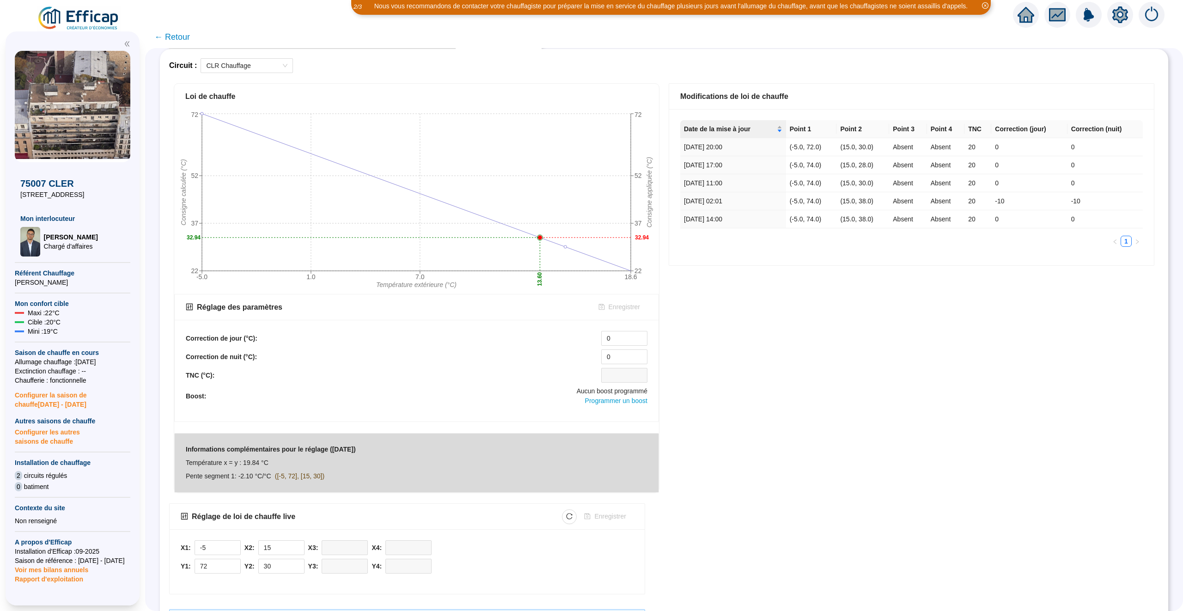
scroll to position [88, 0]
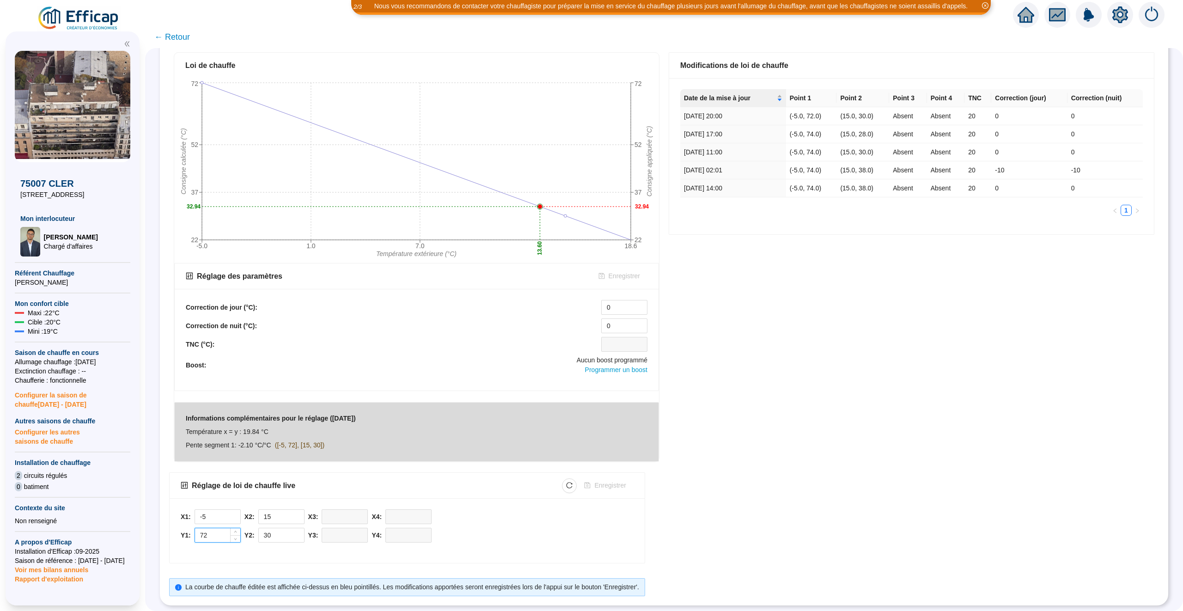
click at [221, 536] on input "72" at bounding box center [217, 535] width 45 height 14
click at [278, 533] on input "30" at bounding box center [281, 535] width 45 height 14
type input "3"
type input "28"
click at [215, 536] on input "72" at bounding box center [217, 535] width 45 height 14
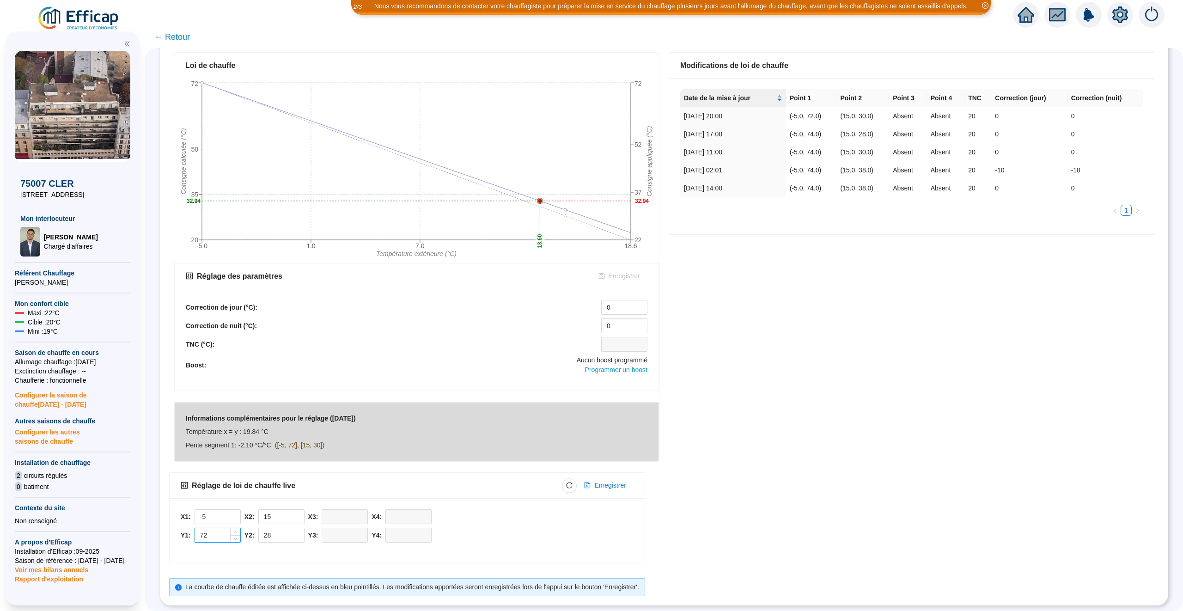
type input "7"
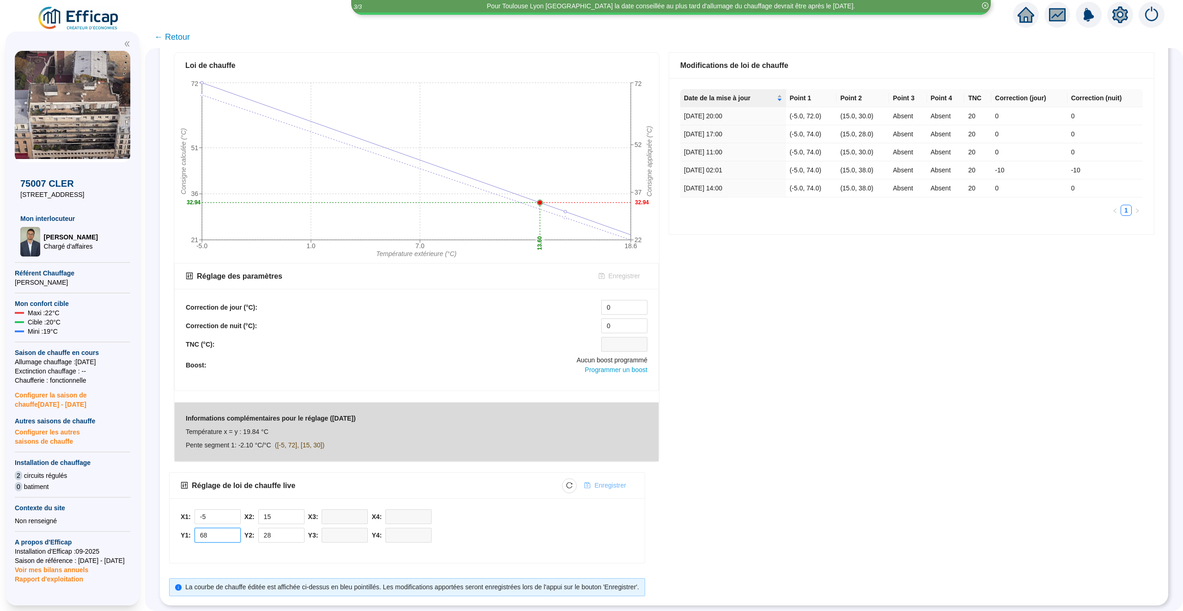
type input "68"
click at [625, 485] on span "Enregistrer" at bounding box center [609, 485] width 31 height 10
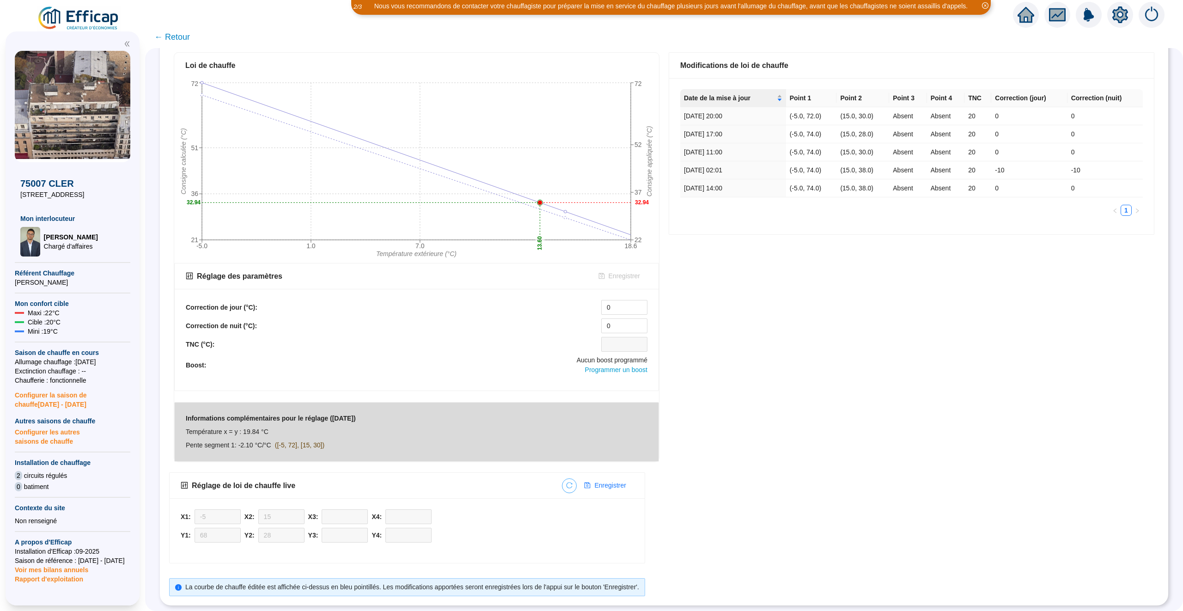
click at [572, 485] on icon "reload" at bounding box center [569, 485] width 6 height 6
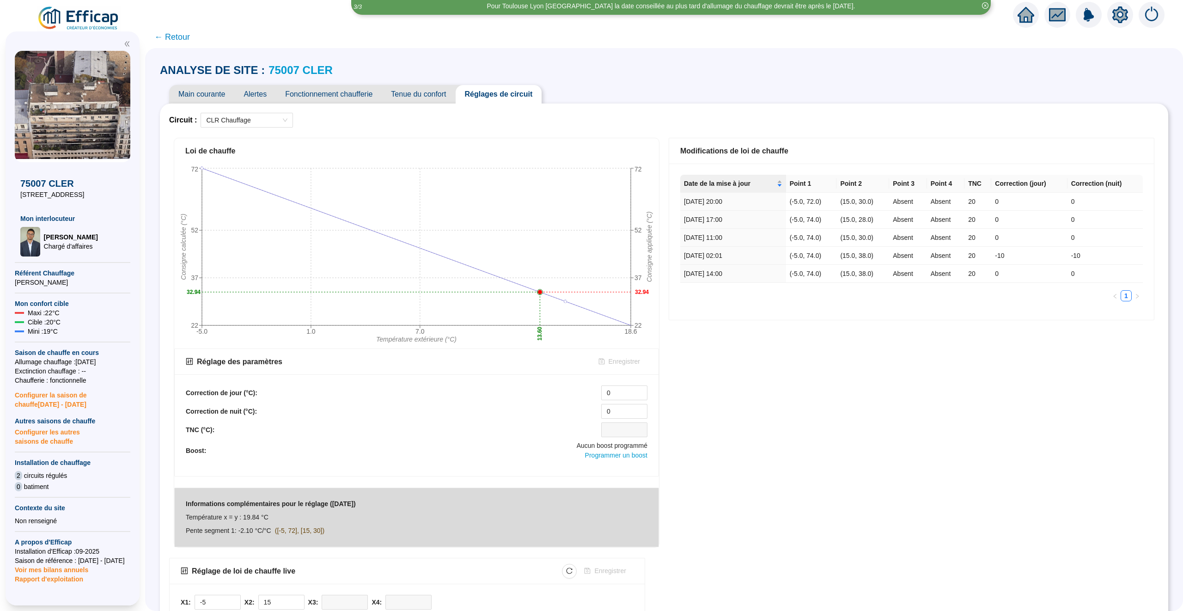
click at [182, 39] on span "← Retour" at bounding box center [172, 36] width 36 height 13
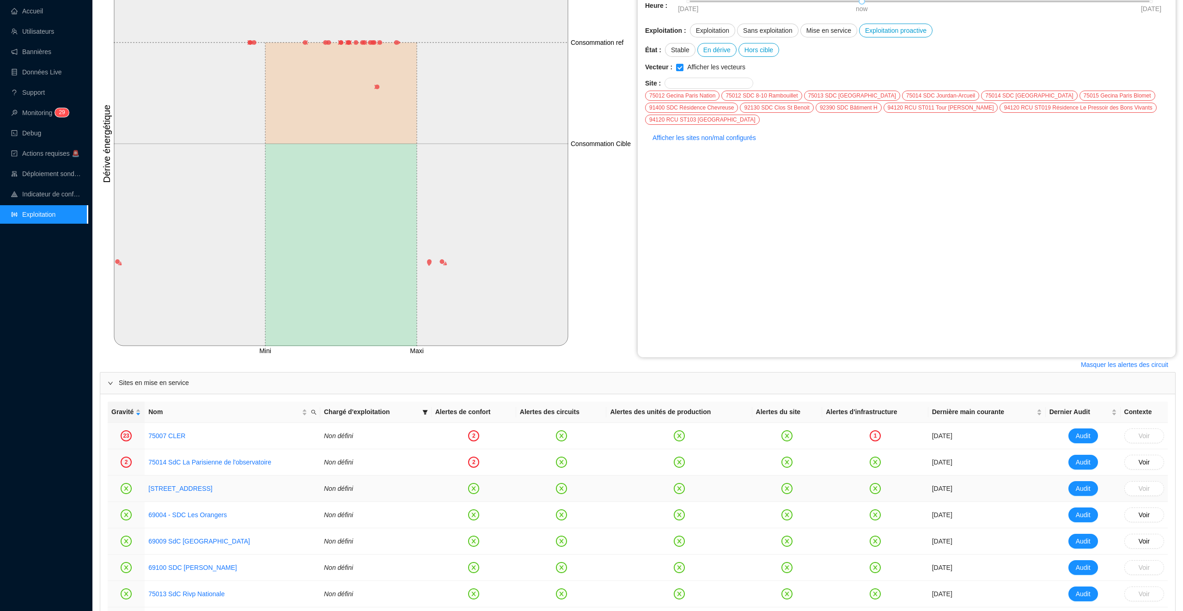
scroll to position [155, 0]
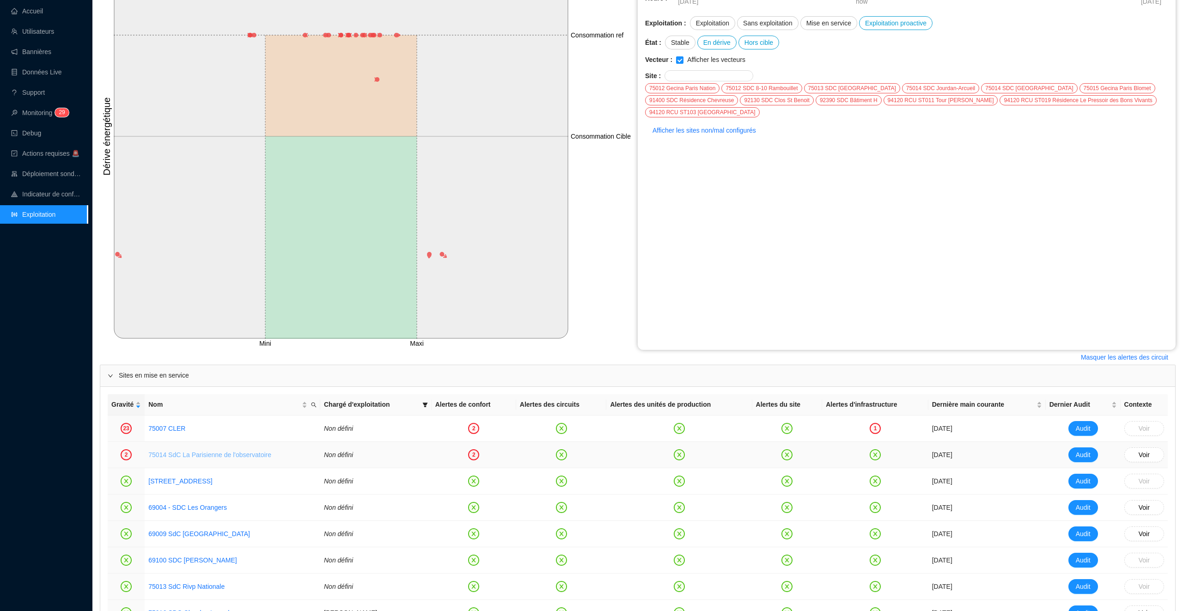
click at [246, 455] on link "75014 SdC La Parisienne de l'observatoire" at bounding box center [209, 454] width 123 height 7
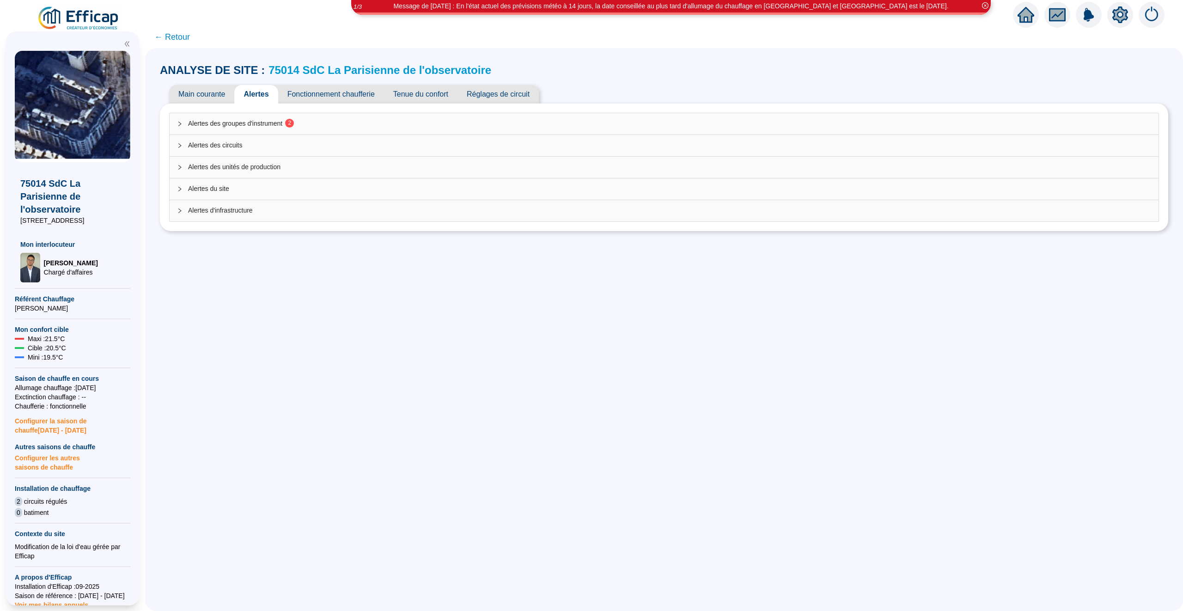
click at [391, 117] on div "Alertes des groupes d'instrument 2" at bounding box center [664, 123] width 989 height 21
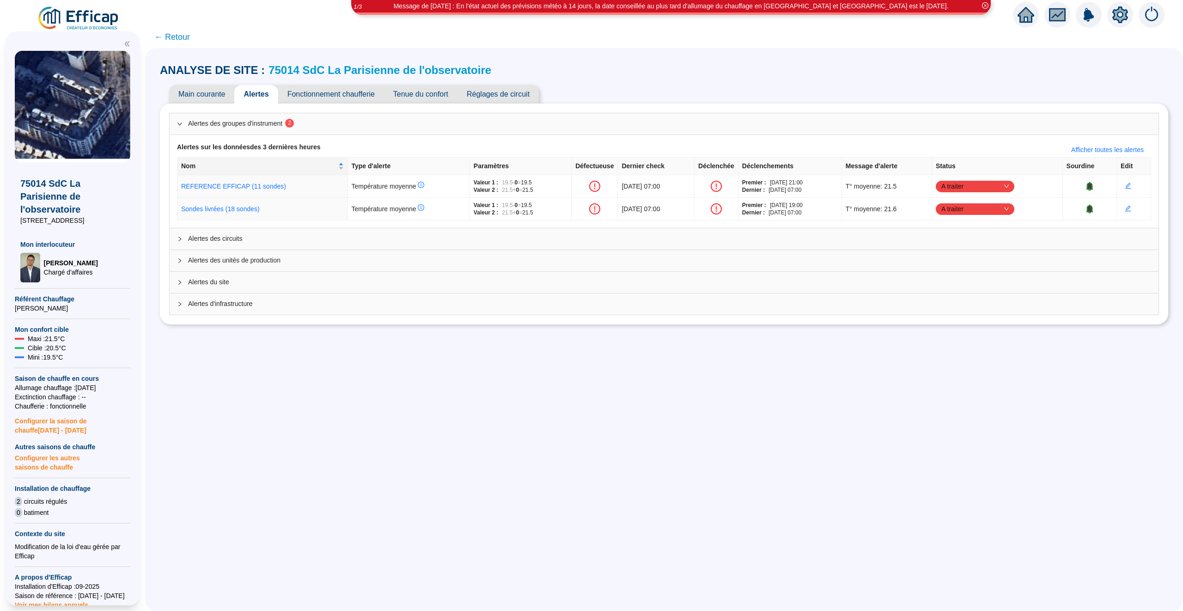
click at [346, 70] on link "75014 SdC La Parisienne de l'observatoire" at bounding box center [379, 70] width 223 height 12
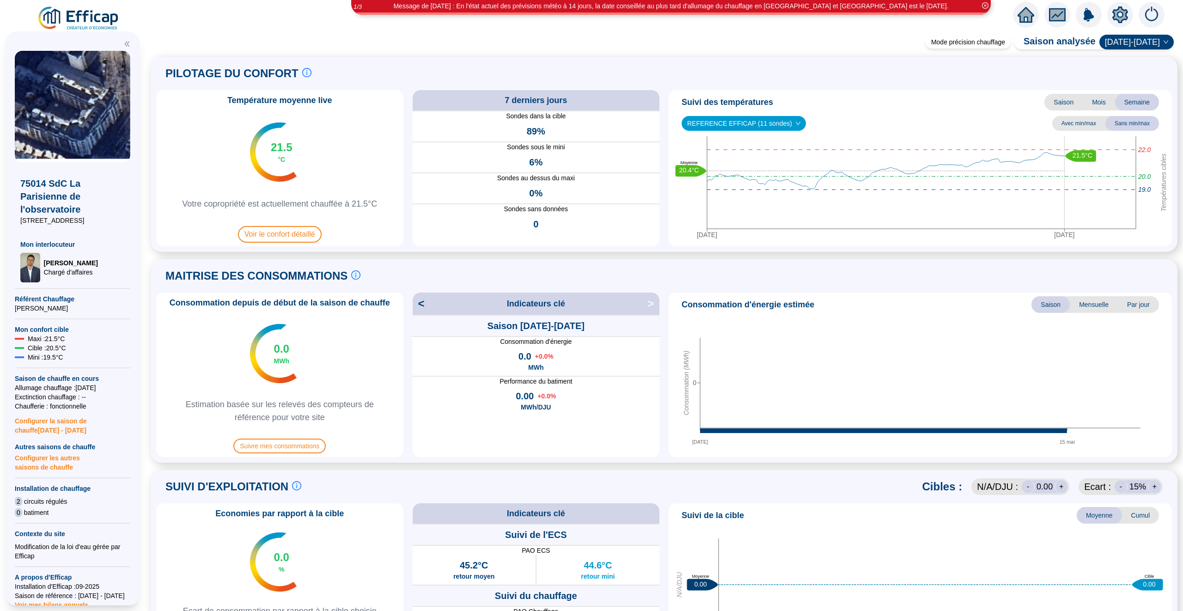
scroll to position [427, 0]
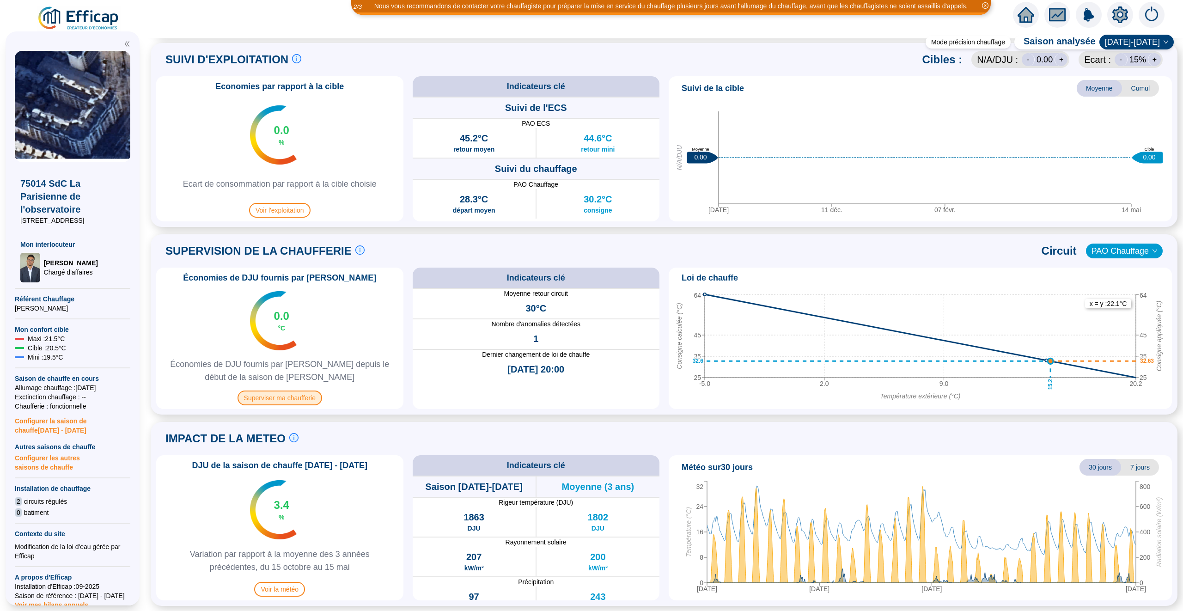
click at [304, 394] on span "Superviser ma chaufferie" at bounding box center [279, 397] width 85 height 15
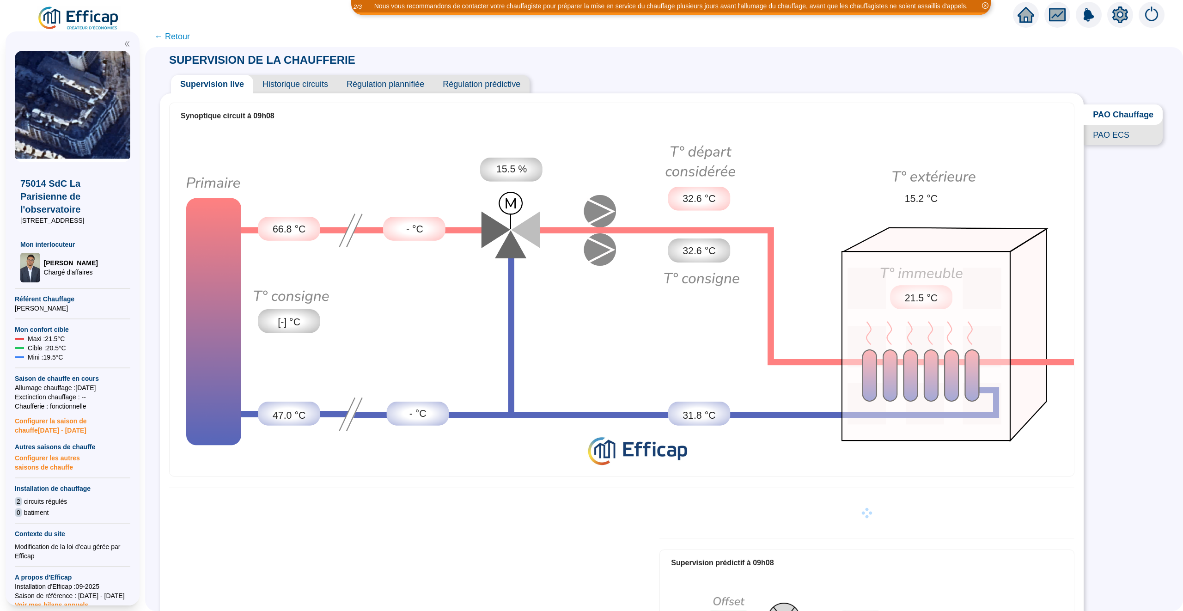
click at [304, 86] on span "Historique circuits" at bounding box center [295, 84] width 84 height 18
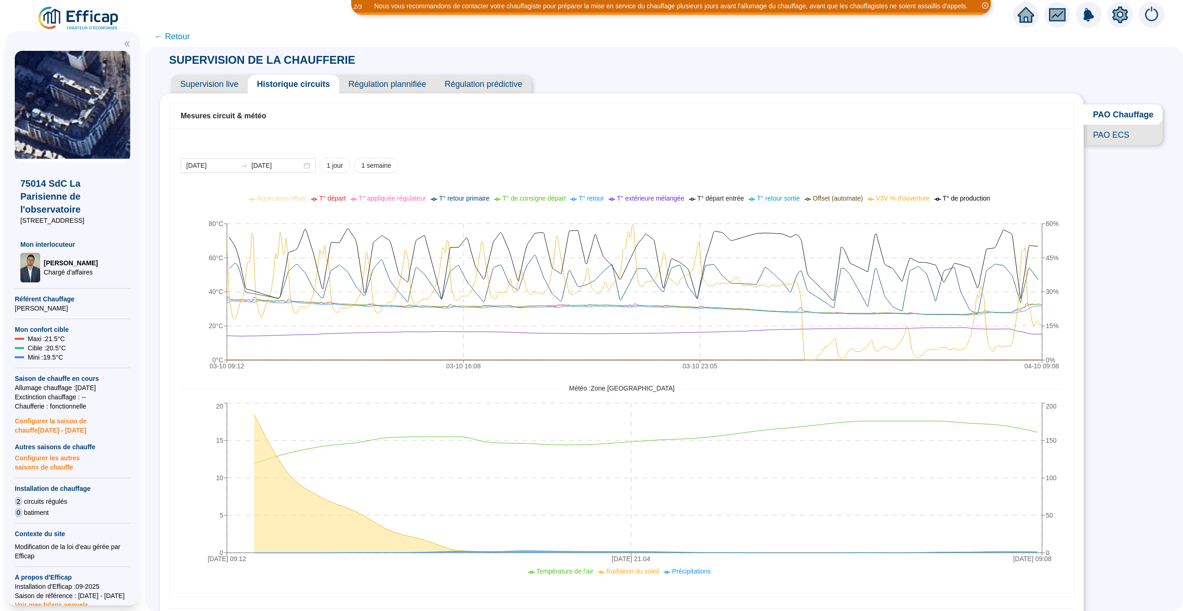
click at [199, 87] on span "Supervision live" at bounding box center [209, 84] width 77 height 18
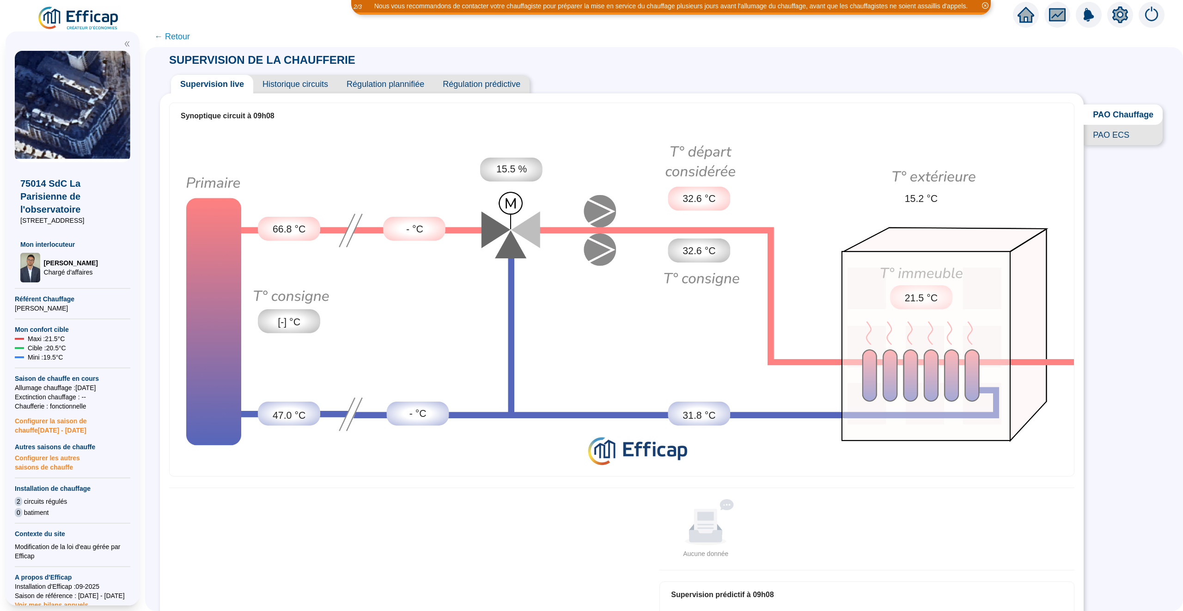
click at [175, 36] on span "← Retour" at bounding box center [172, 36] width 36 height 13
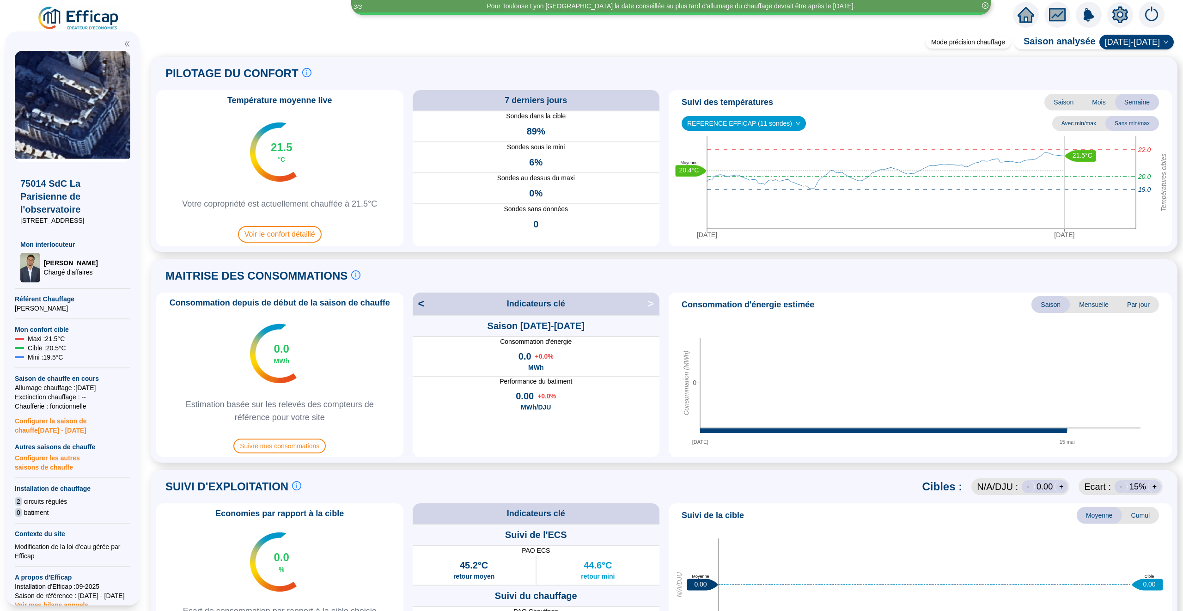
click at [1030, 10] on icon "home" at bounding box center [1025, 14] width 17 height 17
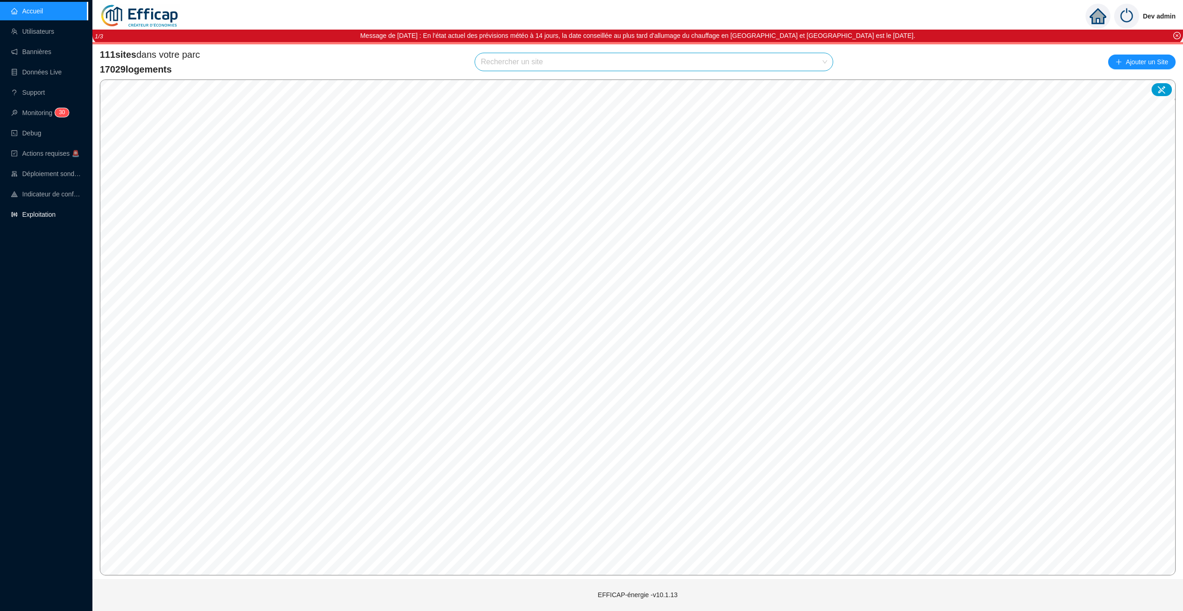
click at [31, 212] on link "Exploitation" at bounding box center [33, 214] width 44 height 7
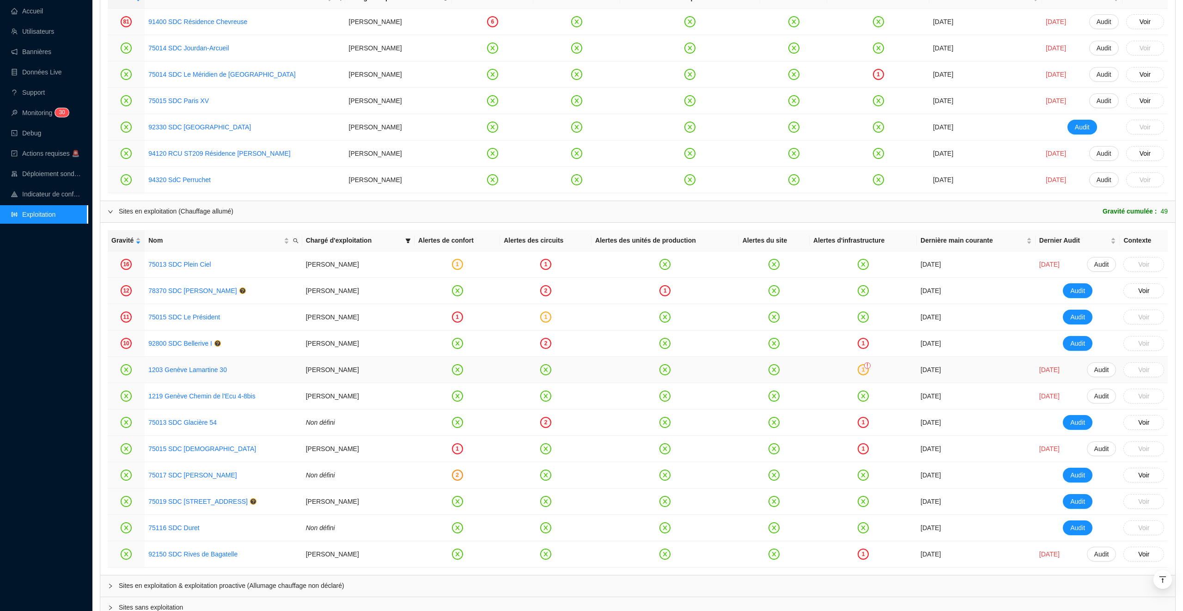
scroll to position [911, 0]
click at [192, 346] on link "92800 SDC Bellerive I" at bounding box center [180, 341] width 64 height 7
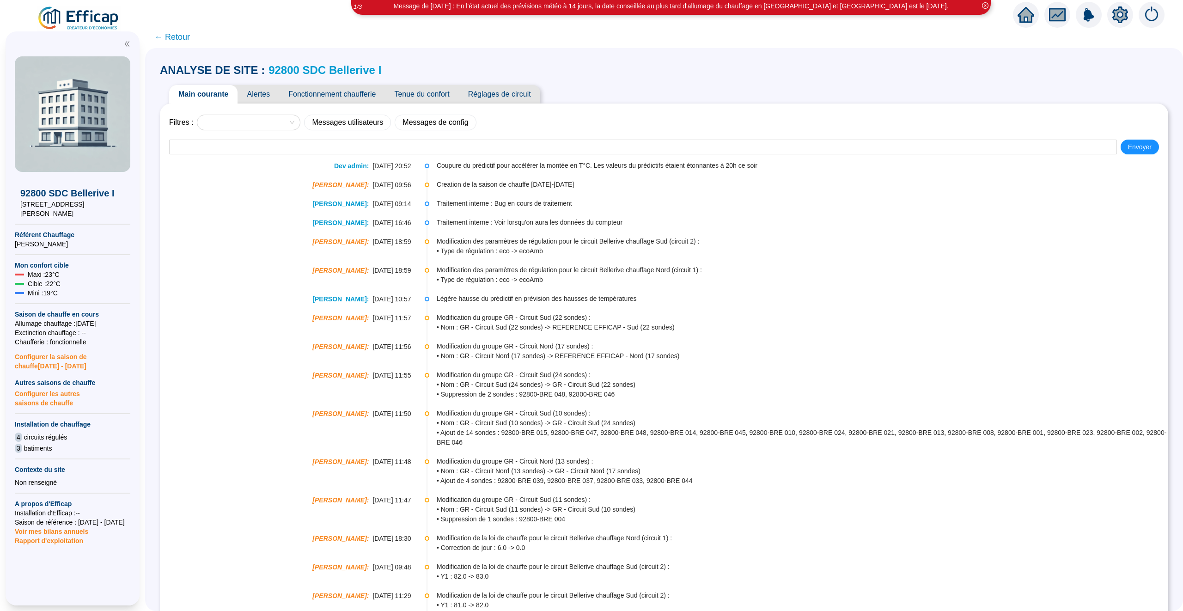
click at [261, 98] on span "Alertes" at bounding box center [258, 94] width 42 height 18
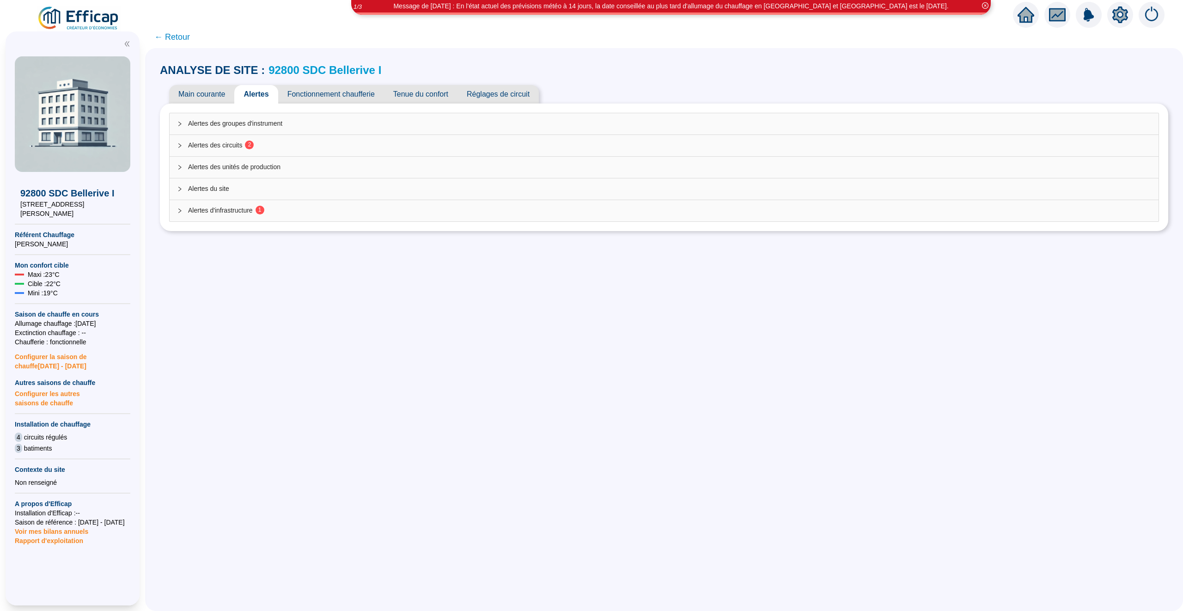
click at [294, 138] on div "Alertes des circuits 2" at bounding box center [664, 145] width 989 height 21
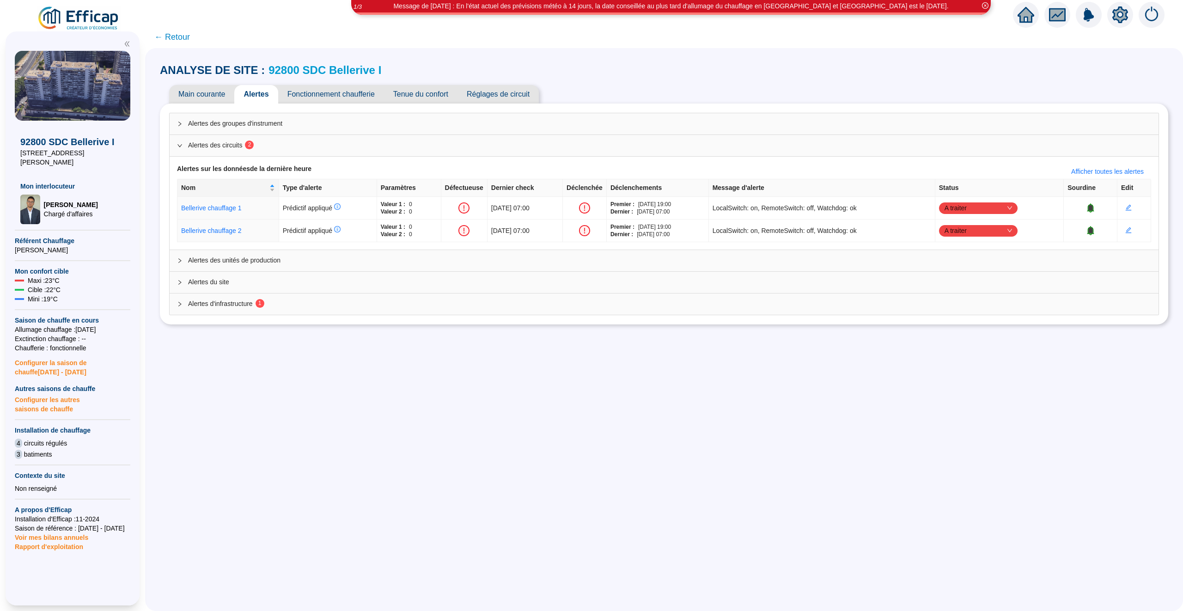
click at [270, 307] on span "Alertes d'infrastructure 1" at bounding box center [669, 304] width 963 height 10
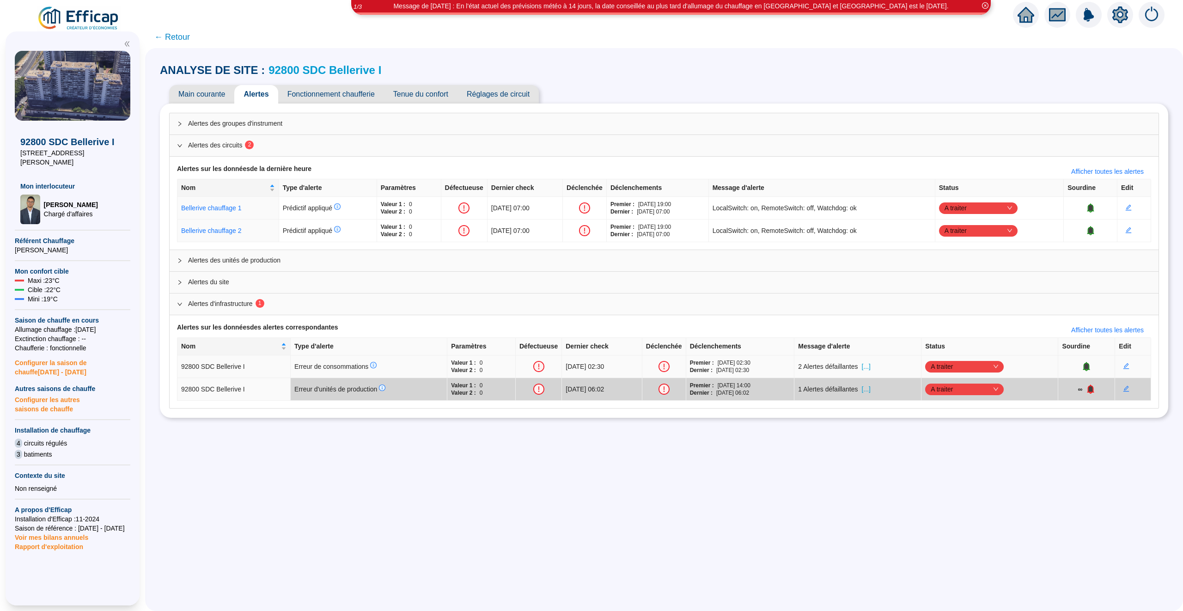
click at [870, 370] on span "[...]" at bounding box center [865, 367] width 9 height 10
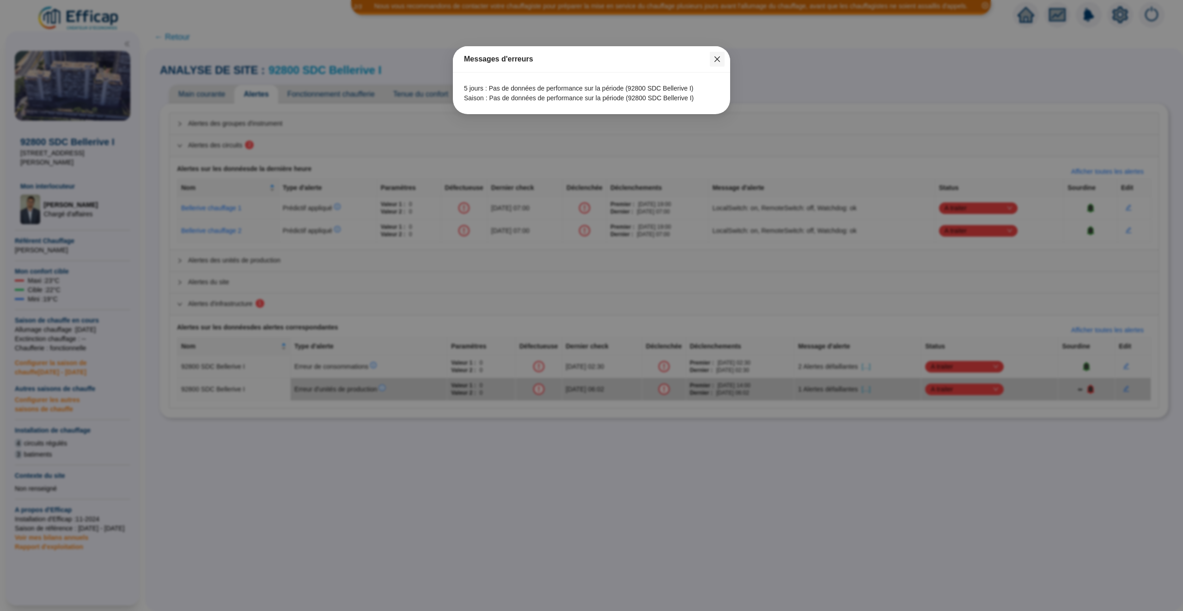
click at [721, 57] on span "Fermer" at bounding box center [717, 58] width 15 height 7
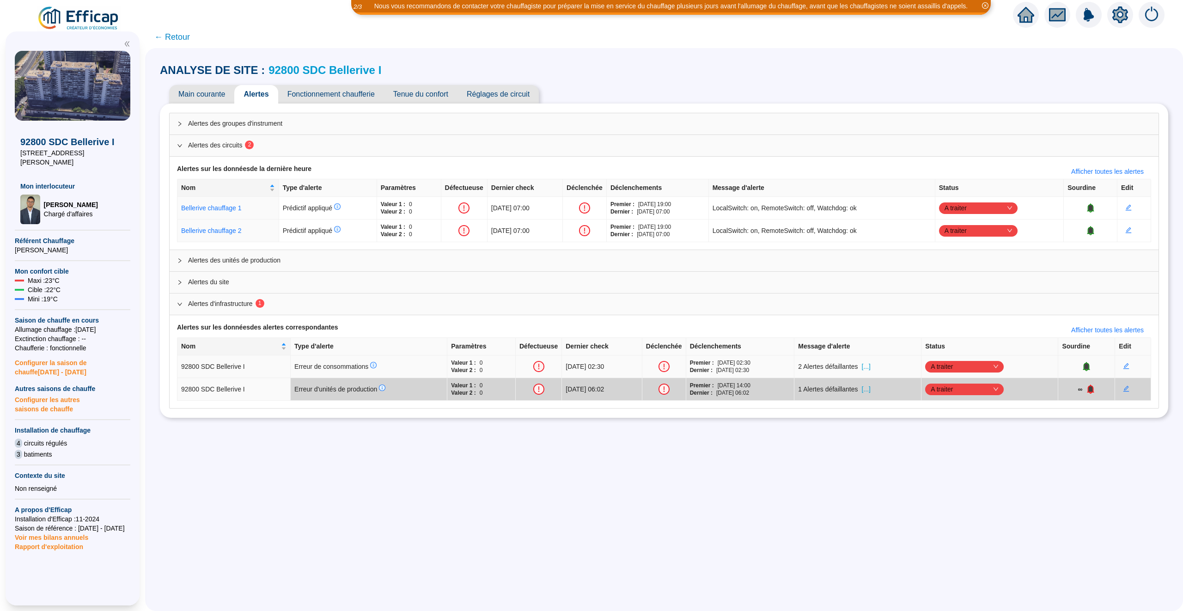
click at [993, 370] on span "A traiter" at bounding box center [963, 366] width 67 height 14
click at [996, 383] on div "Traitement interne" at bounding box center [983, 386] width 64 height 10
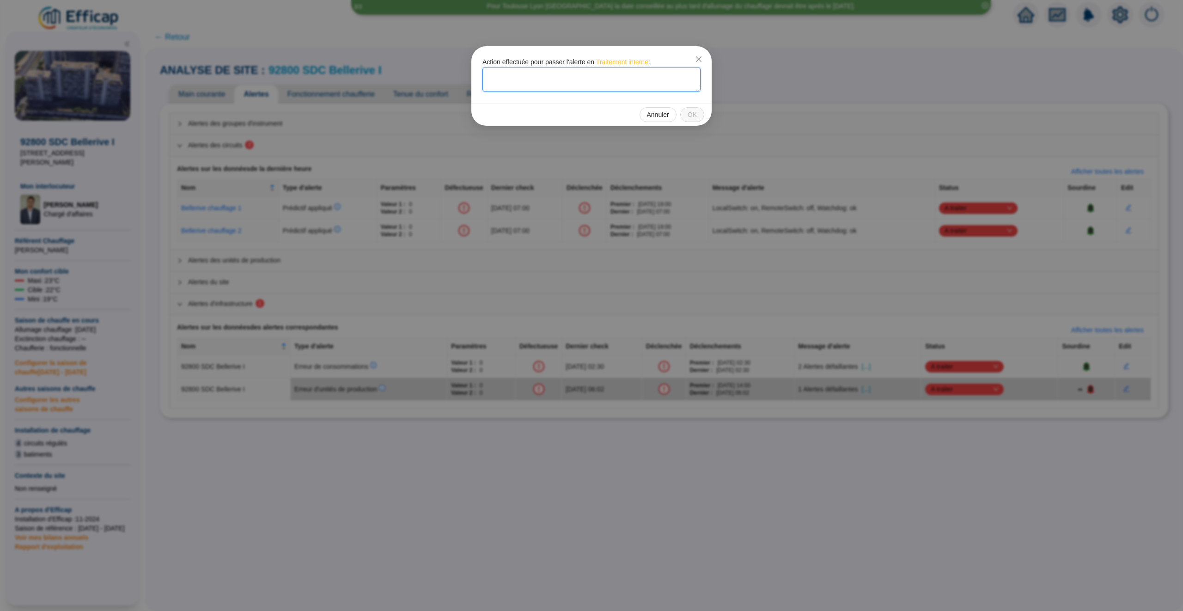
click at [522, 85] on textarea at bounding box center [591, 79] width 218 height 25
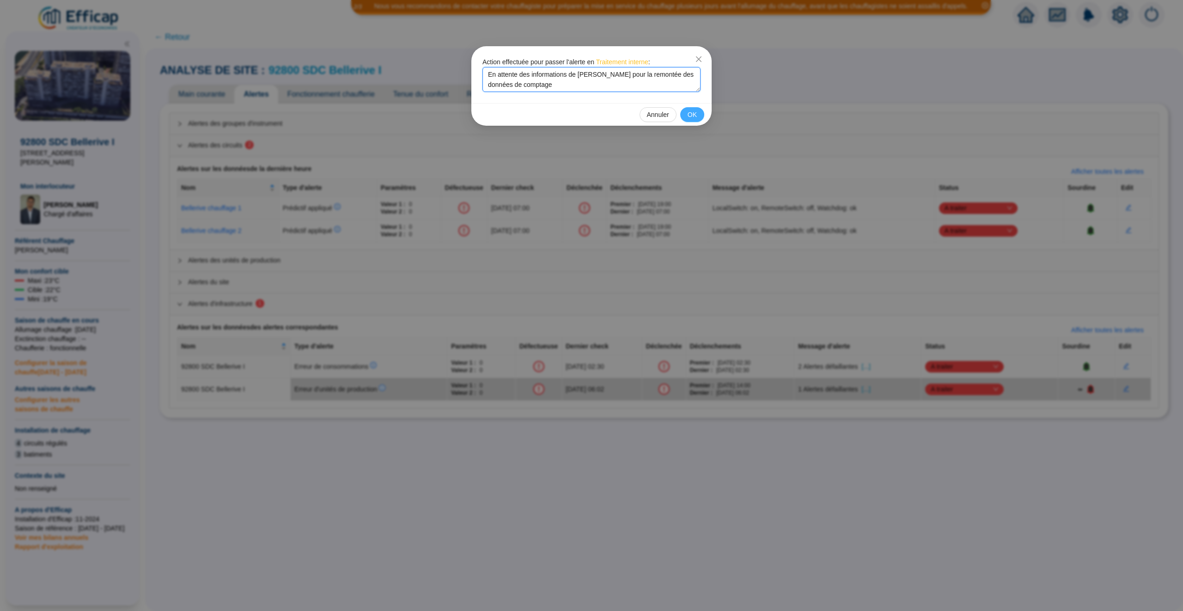
type textarea "En attente des informations de [PERSON_NAME] pour la remontée des données de co…"
click at [690, 113] on span "OK" at bounding box center [691, 115] width 9 height 10
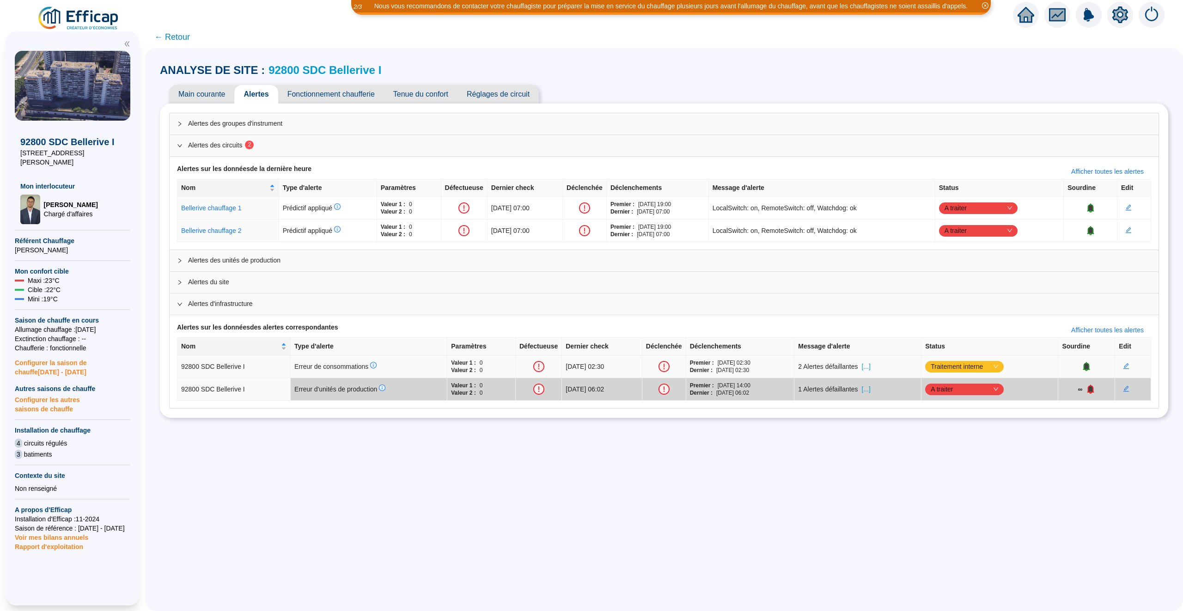
click at [1089, 369] on icon "bell" at bounding box center [1086, 366] width 6 height 6
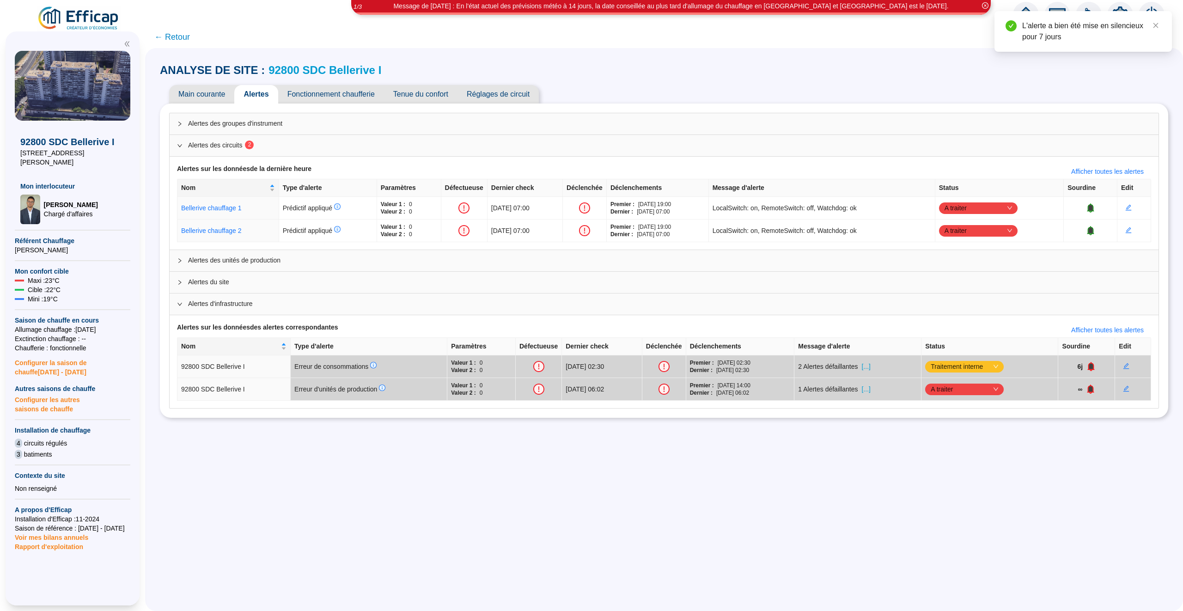
click at [450, 96] on span "Tenue du confort" at bounding box center [420, 94] width 73 height 18
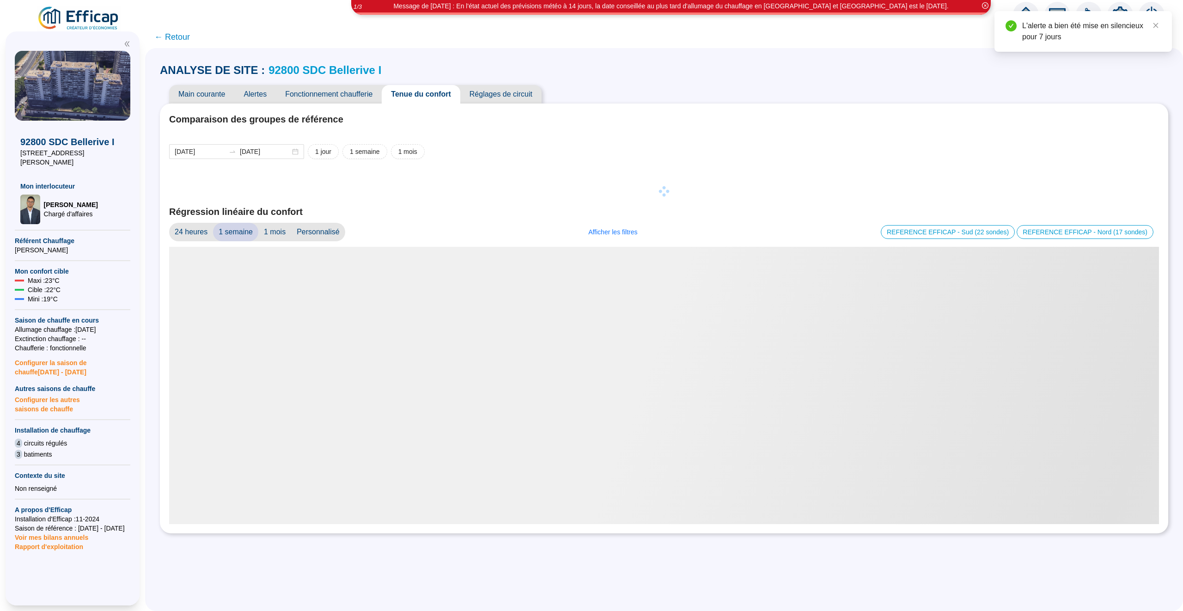
click at [255, 94] on span "Alertes" at bounding box center [255, 94] width 42 height 18
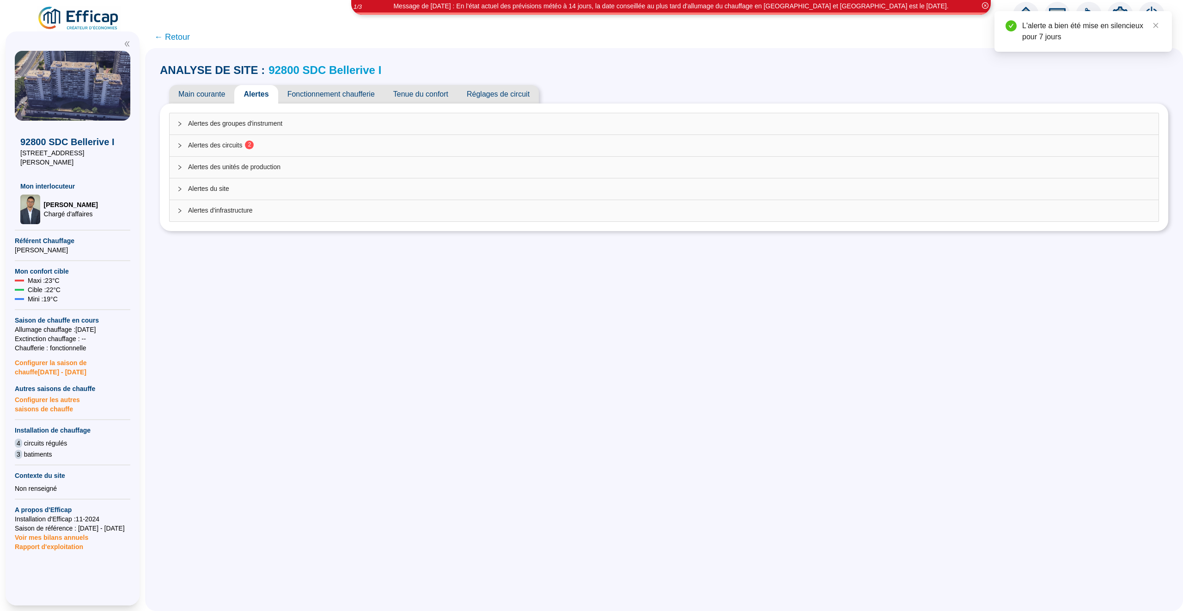
click at [310, 116] on div "Alertes des groupes d'instrument" at bounding box center [664, 123] width 989 height 21
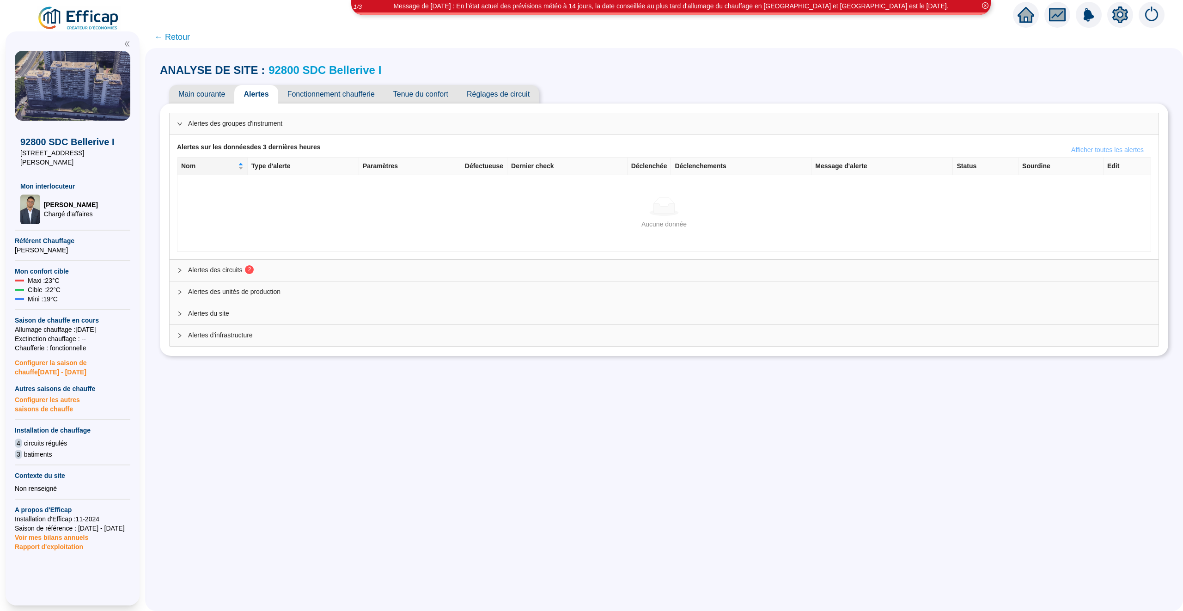
click at [1071, 144] on button "Afficher toutes les alertes" at bounding box center [1106, 149] width 87 height 15
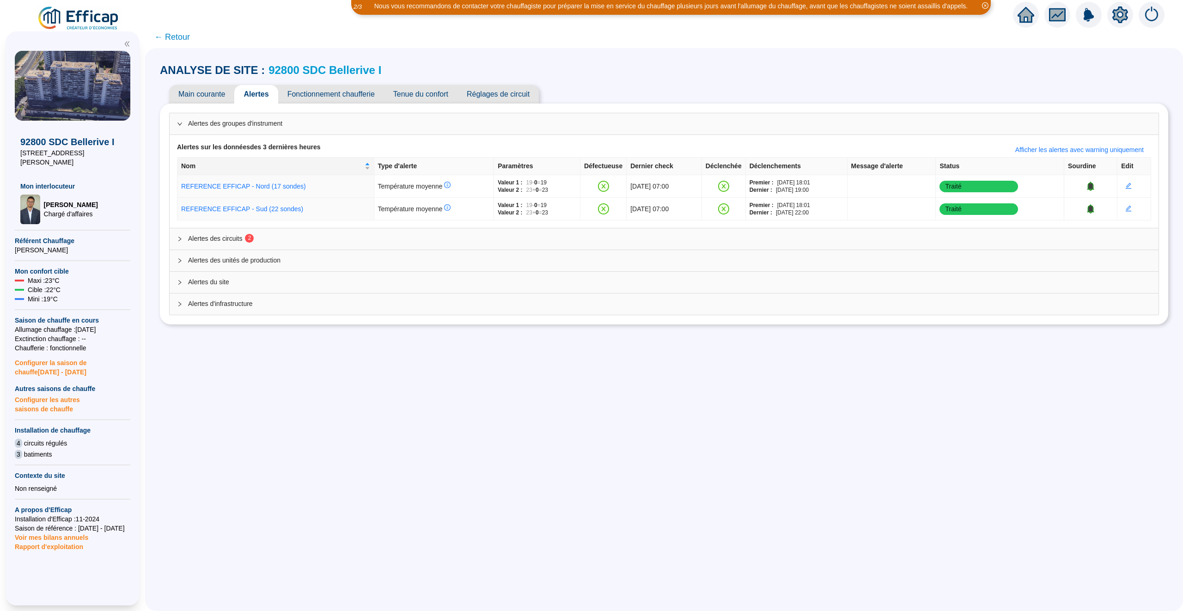
click at [407, 91] on span "Tenue du confort" at bounding box center [420, 94] width 73 height 18
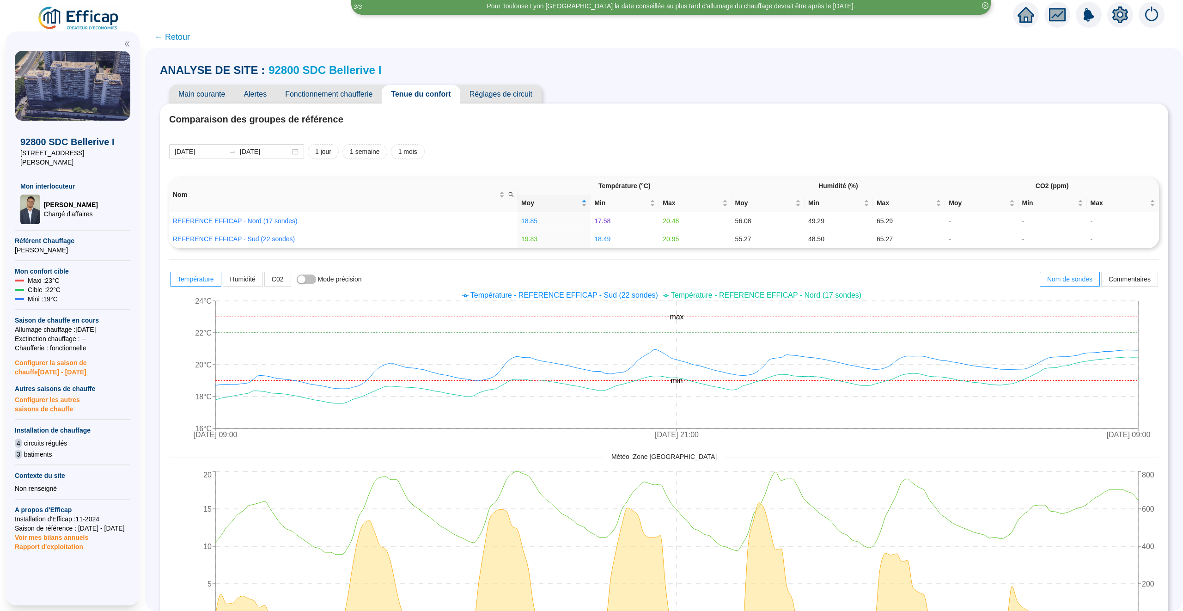
click at [161, 37] on span "← Retour" at bounding box center [172, 36] width 36 height 13
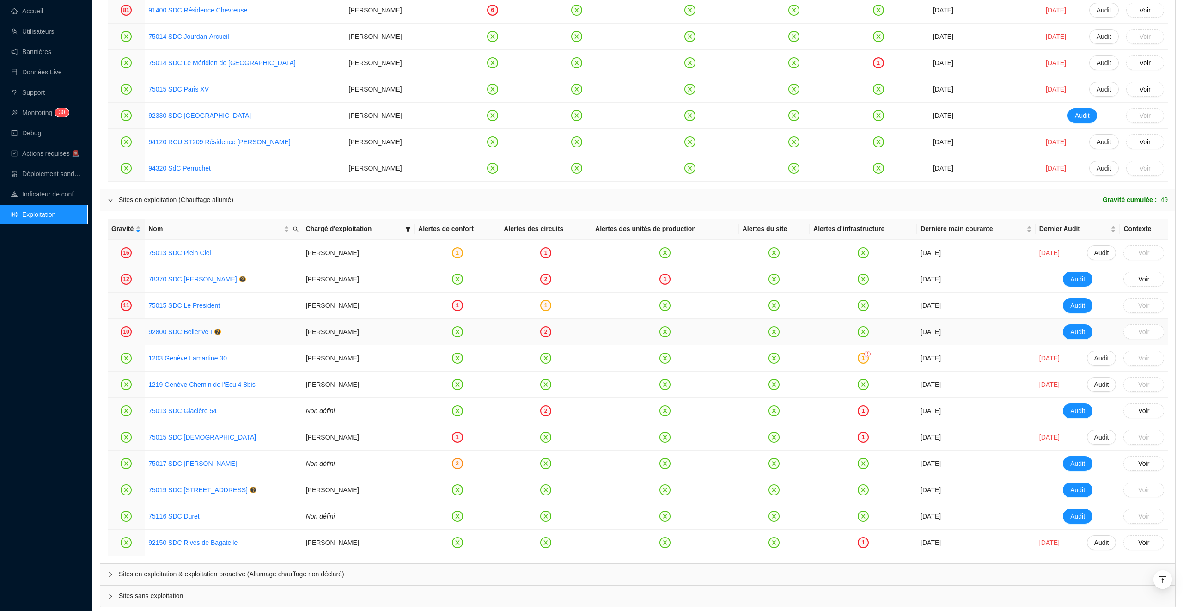
scroll to position [926, 0]
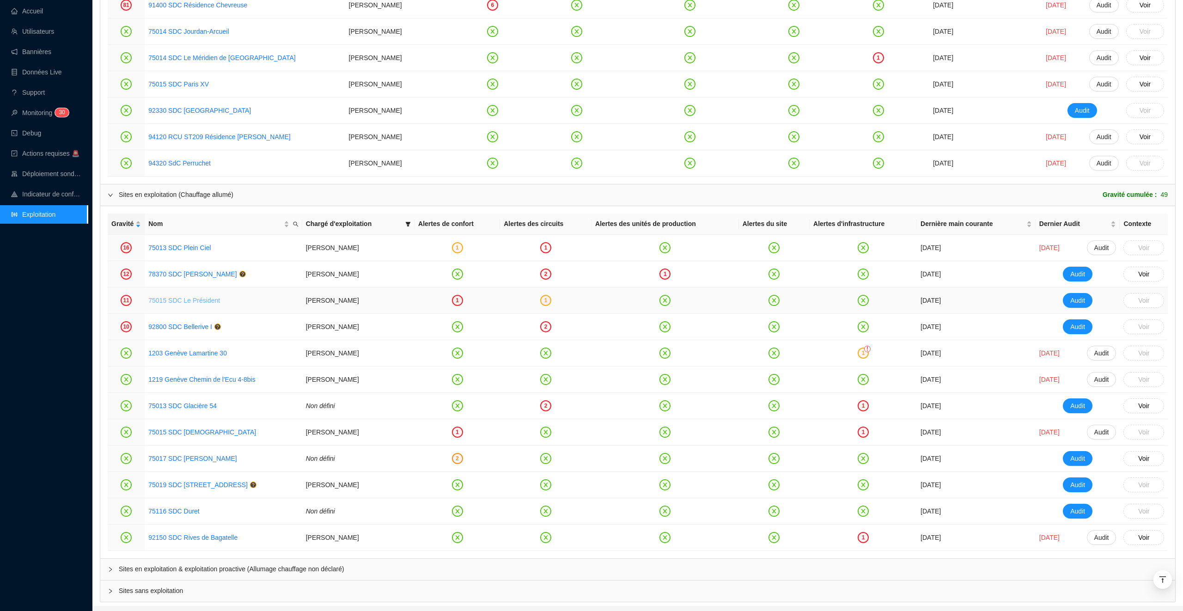
click at [197, 301] on link "75015 SDC Le Président" at bounding box center [184, 300] width 72 height 7
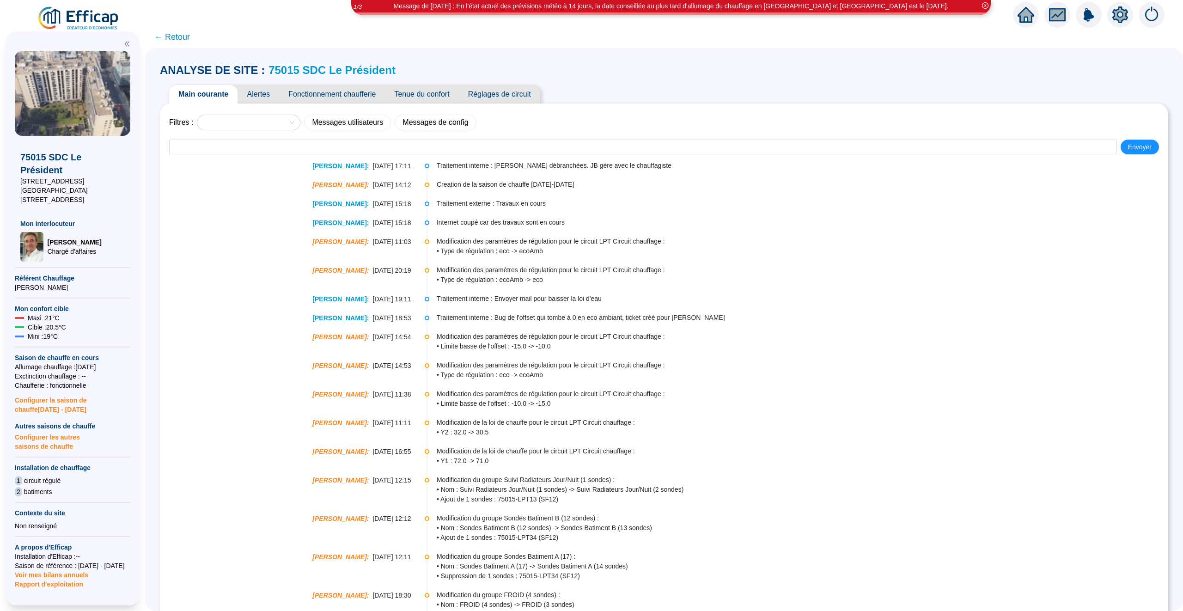
click at [267, 97] on span "Alertes" at bounding box center [258, 94] width 42 height 18
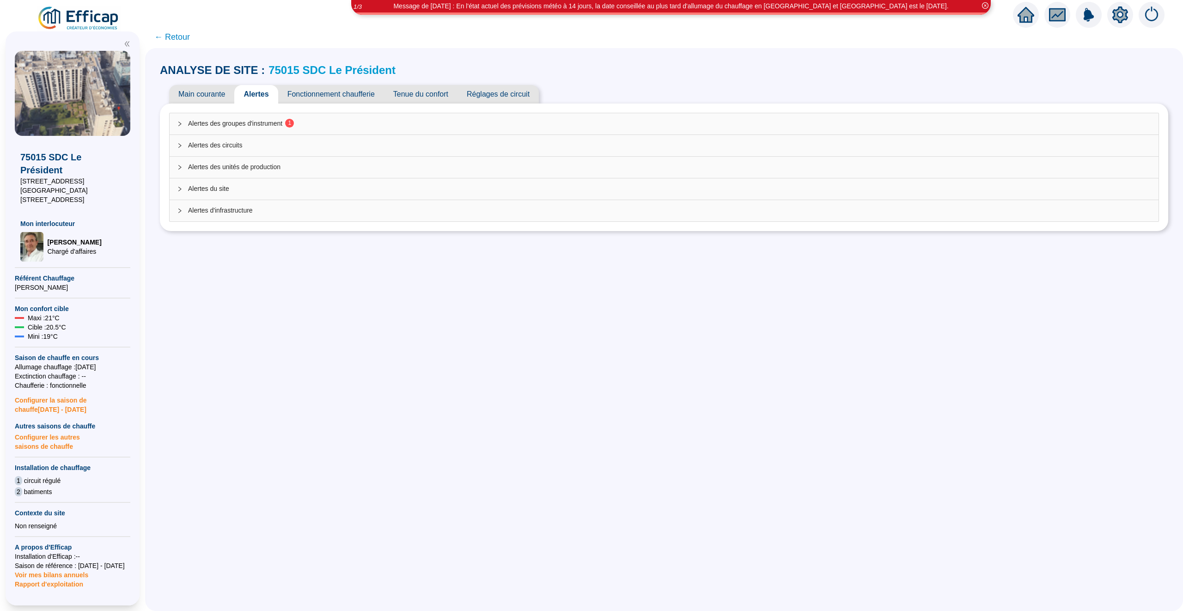
click at [320, 131] on div "Alertes des groupes d'instrument 1" at bounding box center [664, 123] width 989 height 21
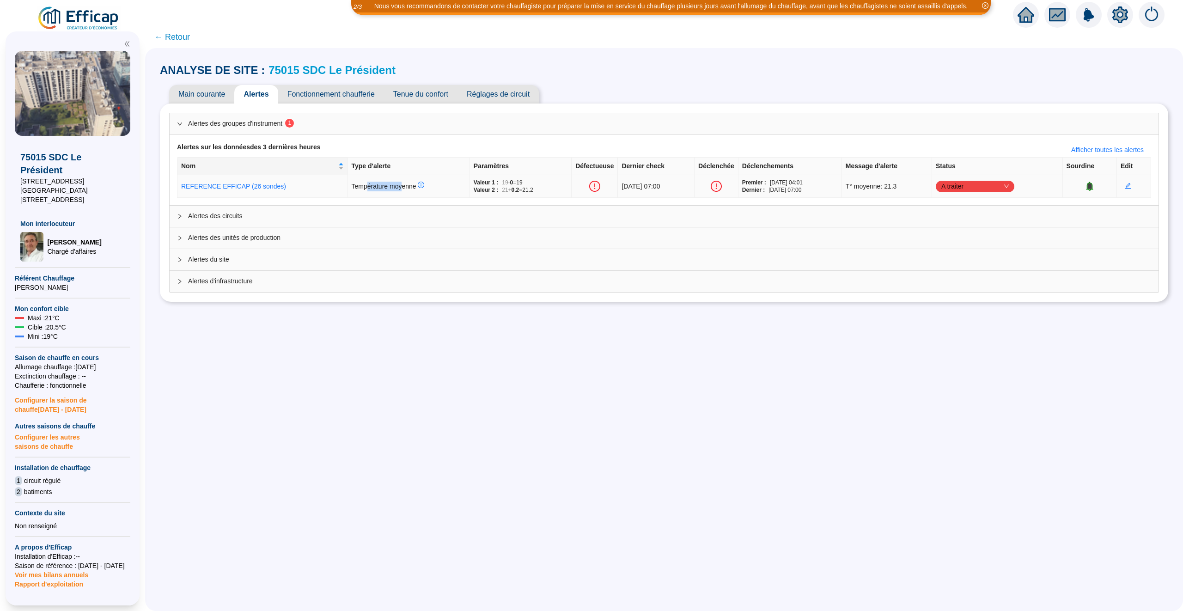
drag, startPoint x: 350, startPoint y: 185, endPoint x: 387, endPoint y: 185, distance: 37.0
click at [387, 185] on span "Température moyenne" at bounding box center [388, 185] width 73 height 7
click at [342, 68] on link "75015 SDC Le Président" at bounding box center [331, 70] width 127 height 12
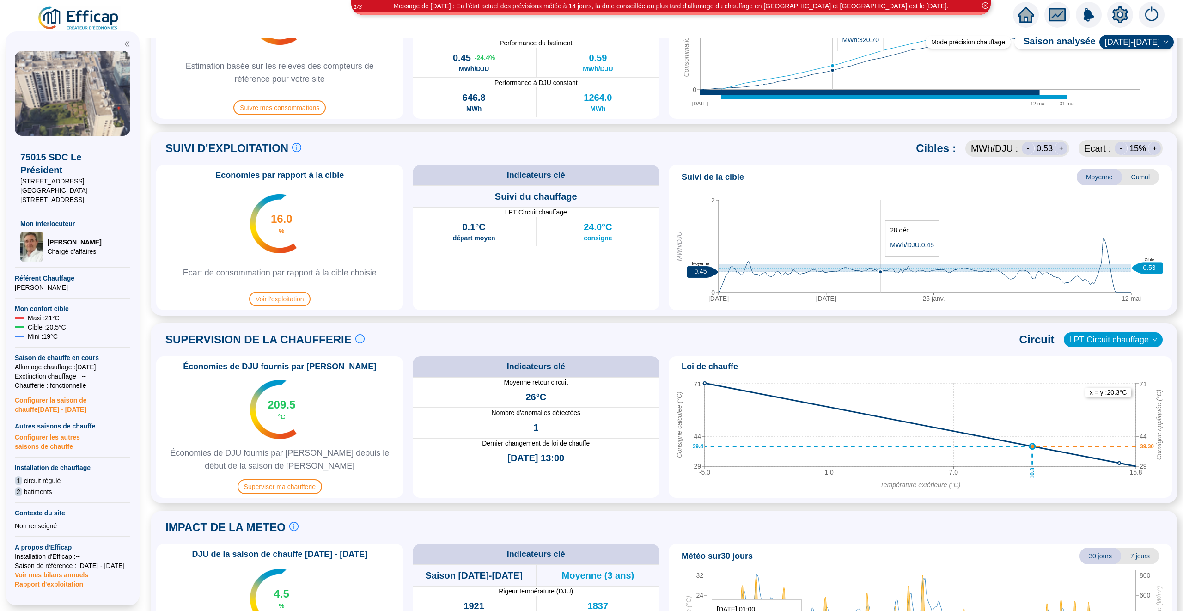
scroll to position [427, 0]
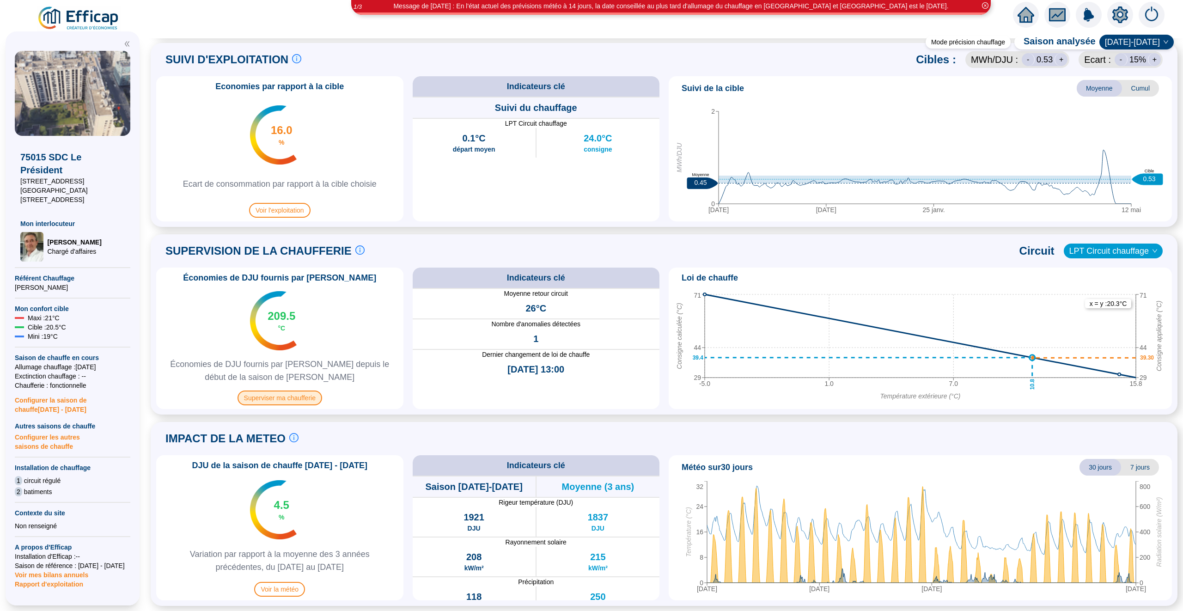
click at [318, 404] on span "Superviser ma chaufferie" at bounding box center [279, 397] width 85 height 15
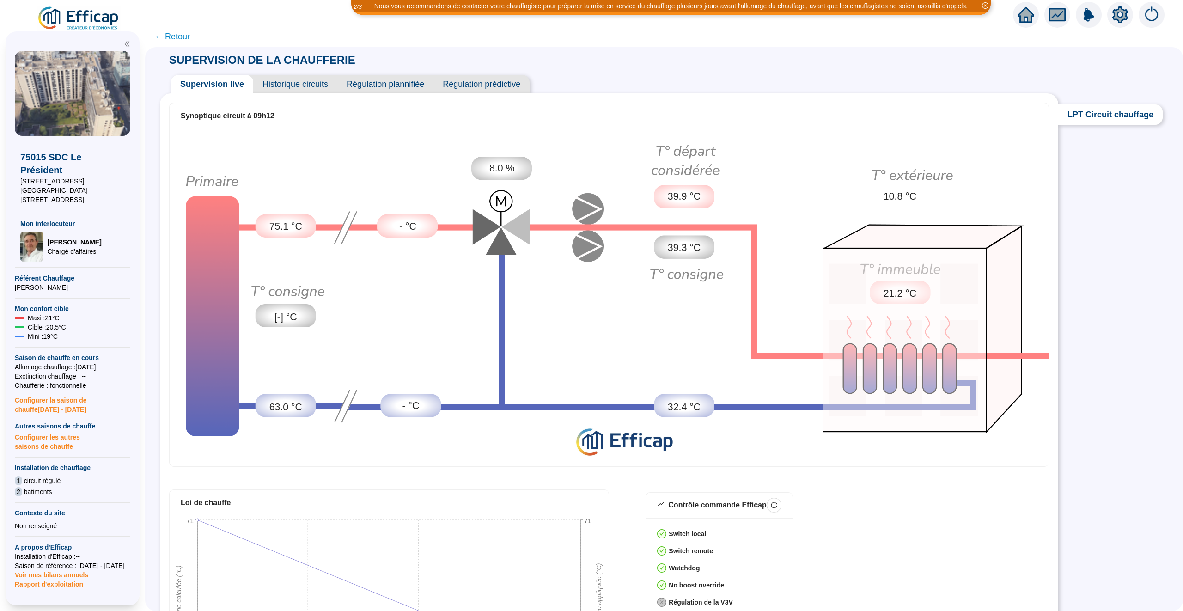
click at [296, 73] on div "Supervision live Historique circuits Régulation plannifiée Régulation prédictive" at bounding box center [609, 80] width 898 height 26
click at [296, 85] on span "Historique circuits" at bounding box center [295, 84] width 84 height 18
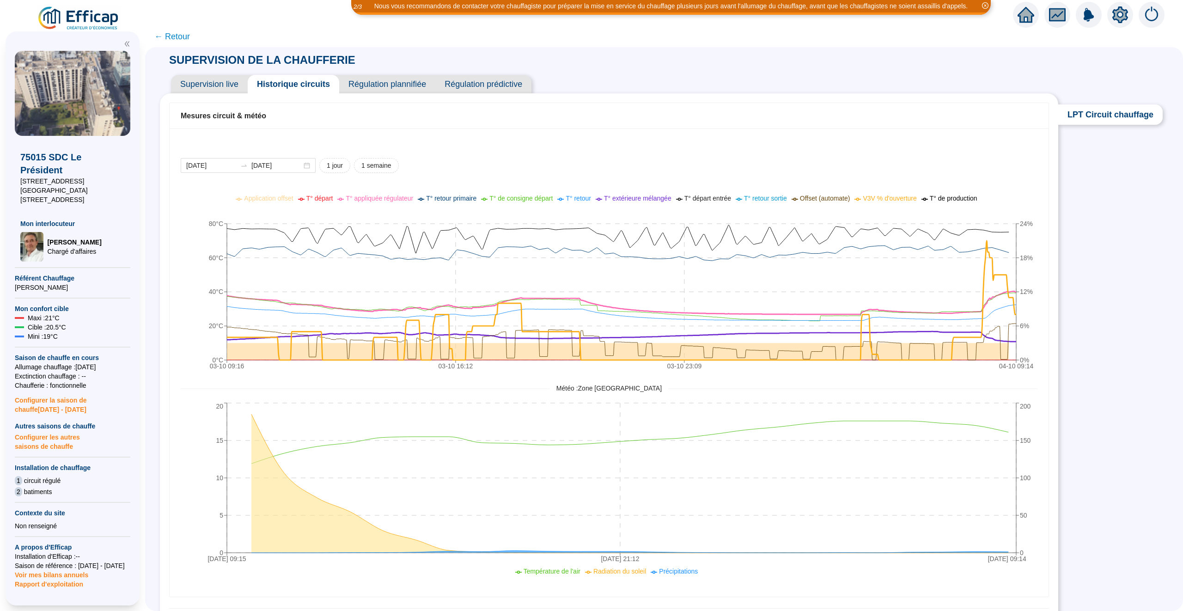
click at [892, 200] on span "V3V % d'ouverture" at bounding box center [889, 197] width 54 height 7
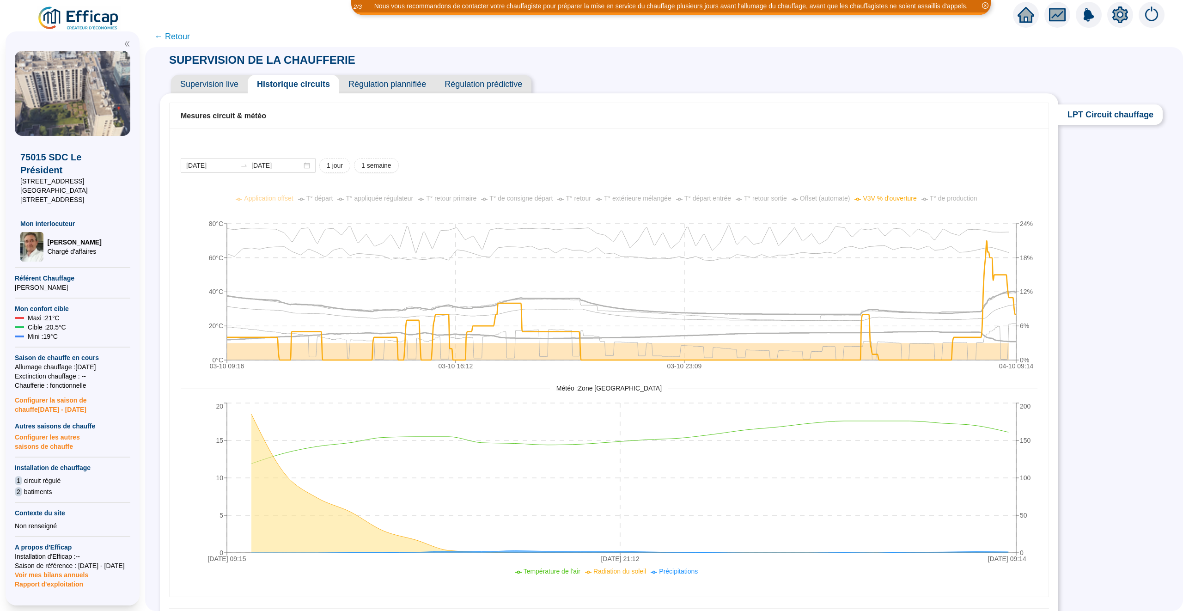
click at [892, 200] on span "V3V % d'ouverture" at bounding box center [889, 197] width 54 height 7
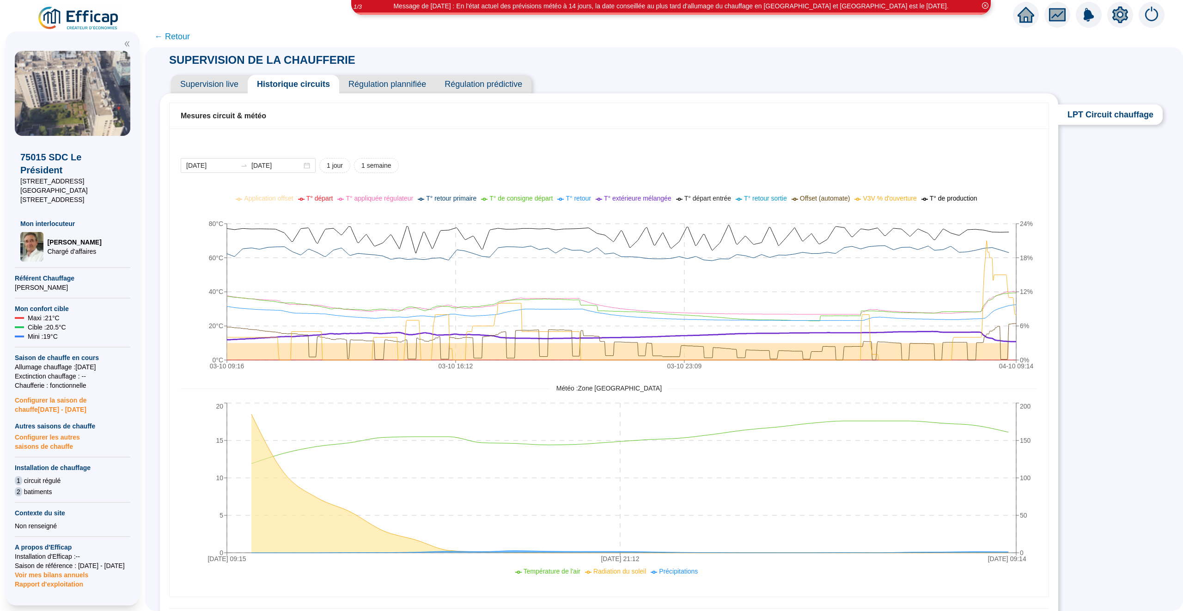
click at [170, 33] on span "← Retour" at bounding box center [172, 36] width 36 height 13
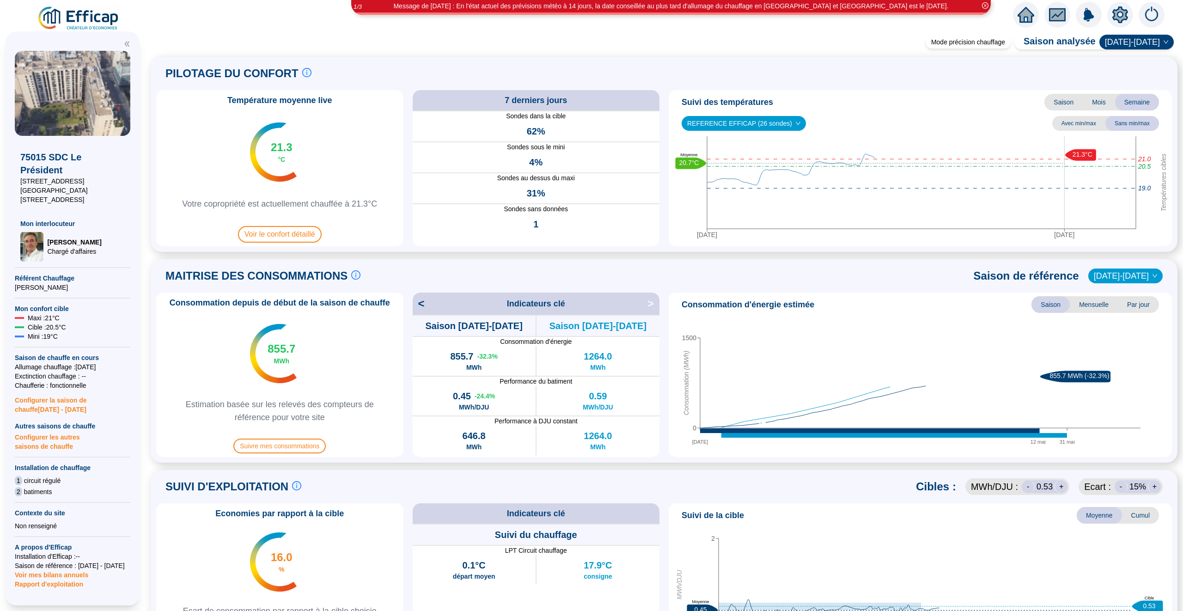
scroll to position [366, 0]
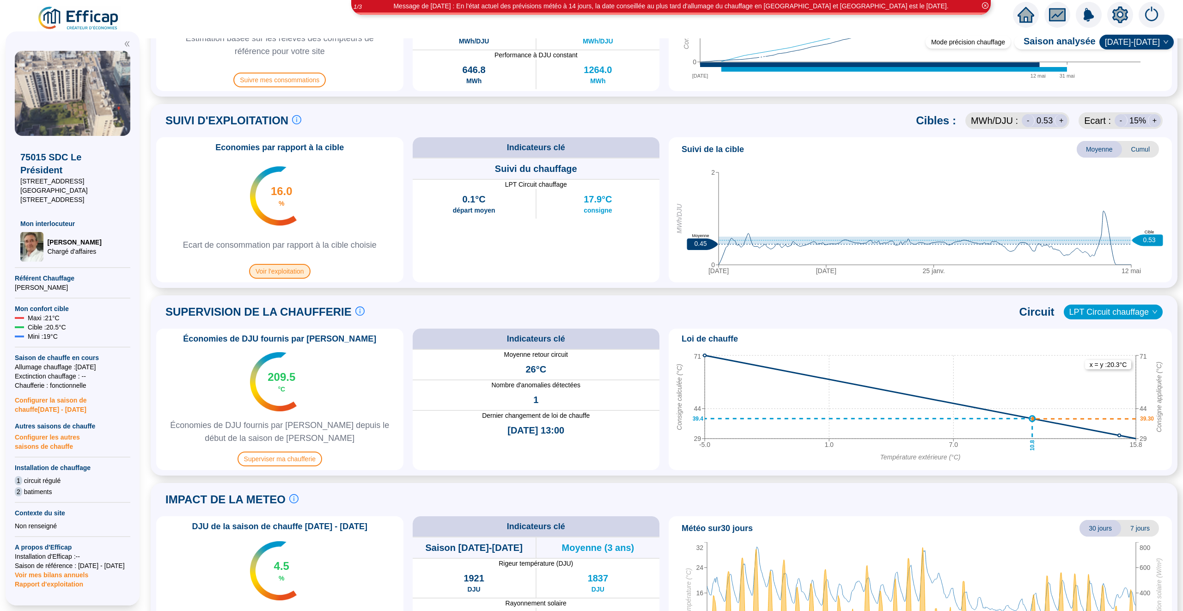
click at [288, 268] on span "Voir l'exploitation" at bounding box center [279, 271] width 61 height 15
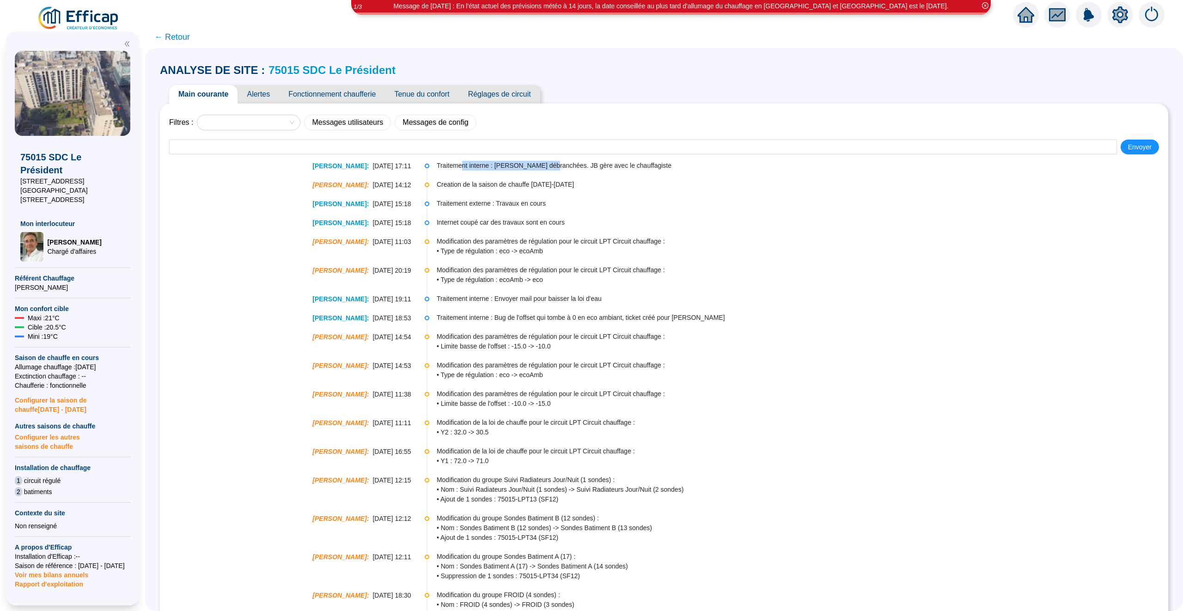
drag, startPoint x: 464, startPoint y: 169, endPoint x: 564, endPoint y: 169, distance: 100.7
click at [564, 169] on span "Traitement interne : [PERSON_NAME] débranchées. JB gère avec le chauffagiste" at bounding box center [802, 166] width 730 height 10
drag, startPoint x: 470, startPoint y: 200, endPoint x: 516, endPoint y: 200, distance: 45.7
click at [516, 200] on span "Traitement externe : Travaux en cours" at bounding box center [802, 204] width 730 height 10
drag, startPoint x: 446, startPoint y: 223, endPoint x: 539, endPoint y: 223, distance: 92.8
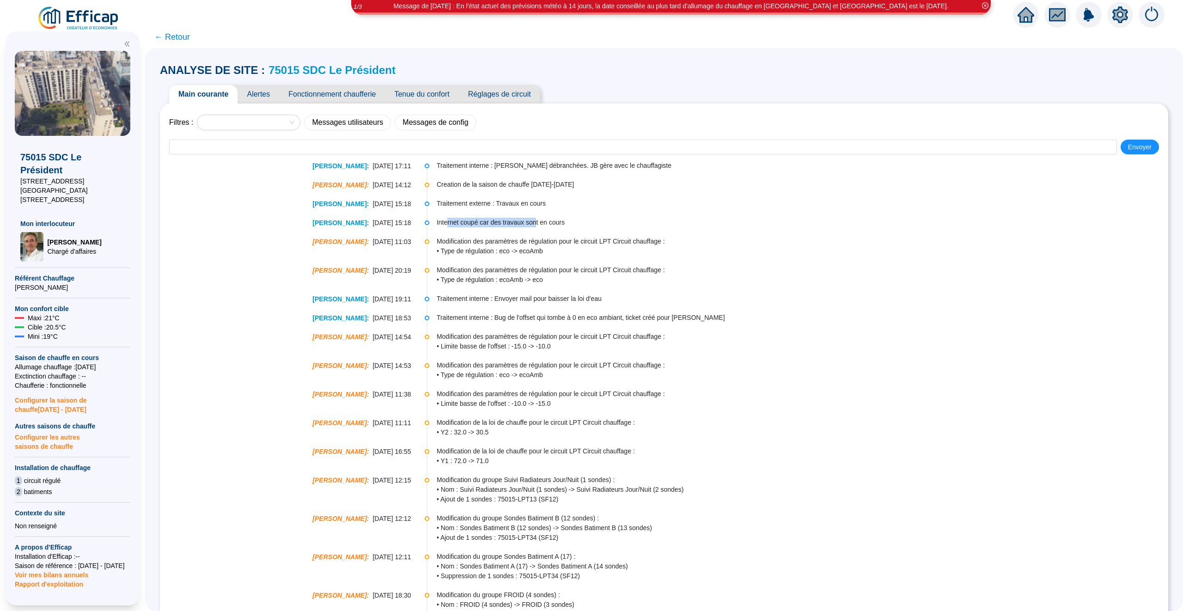
click at [540, 223] on span "Internet coupé car des travaux sont en cours" at bounding box center [802, 223] width 730 height 10
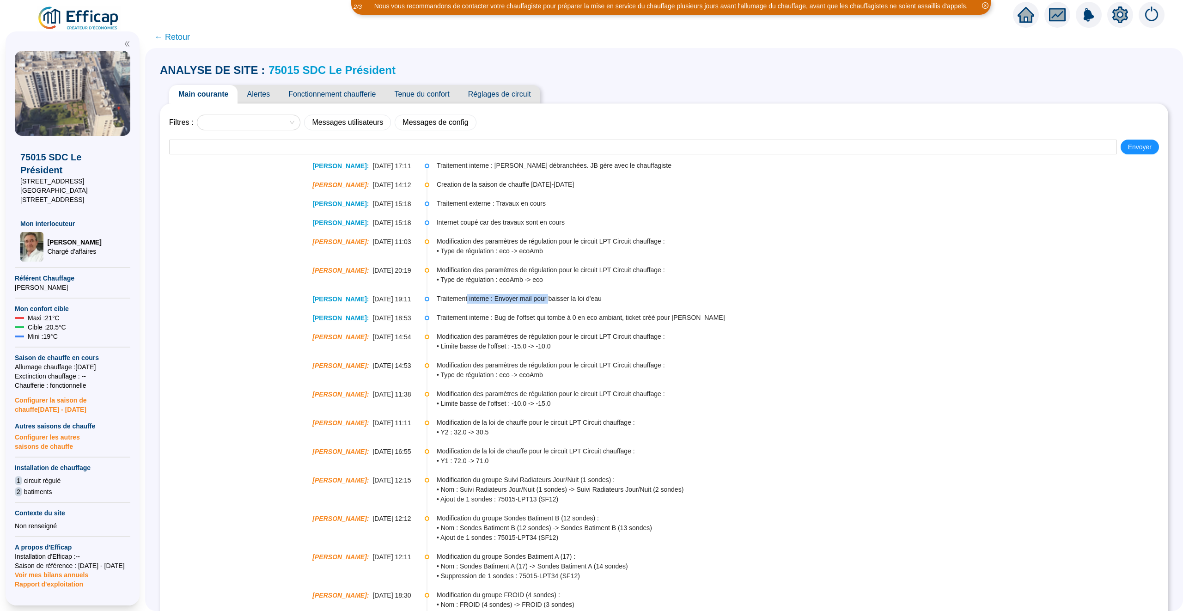
drag, startPoint x: 474, startPoint y: 300, endPoint x: 565, endPoint y: 300, distance: 91.0
click at [564, 300] on span "Traitement interne : Envoyer mail pour baisser la loi d'eau" at bounding box center [802, 299] width 730 height 10
click at [264, 98] on span "Alertes" at bounding box center [258, 94] width 42 height 18
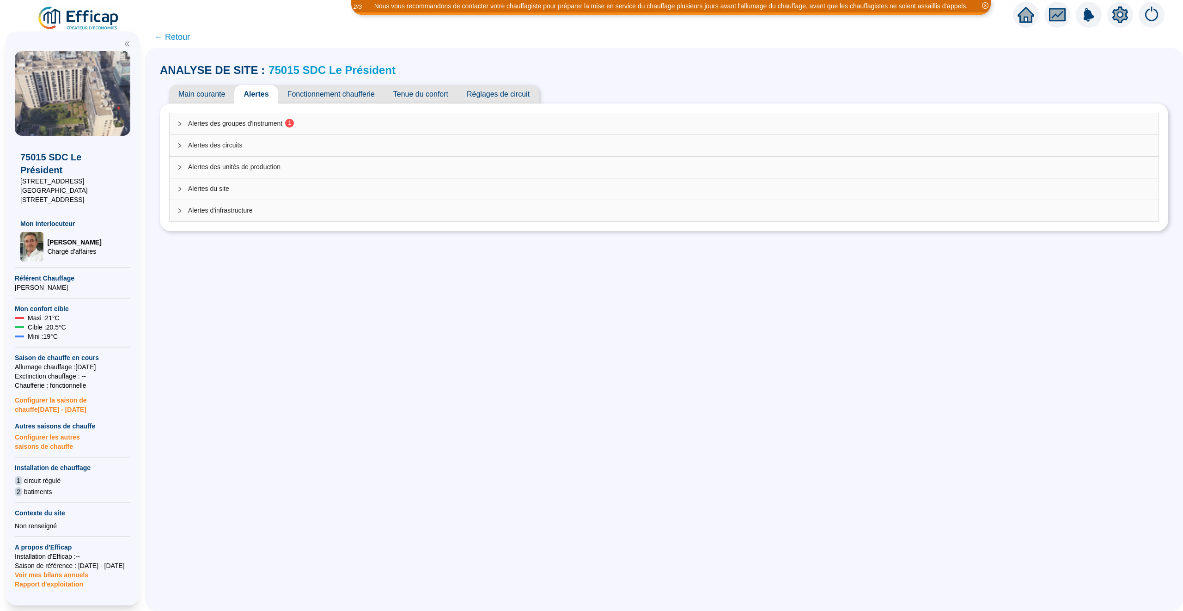
click at [303, 113] on div "Alertes des groupes d'instrument 1" at bounding box center [664, 123] width 989 height 21
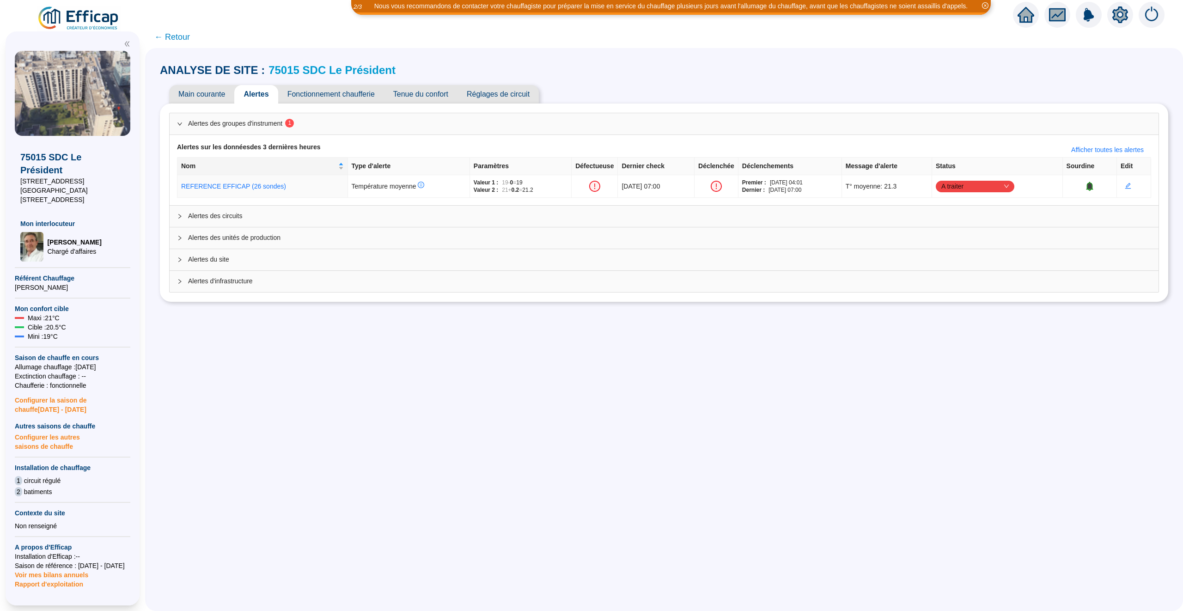
click at [437, 95] on span "Tenue du confort" at bounding box center [420, 94] width 73 height 18
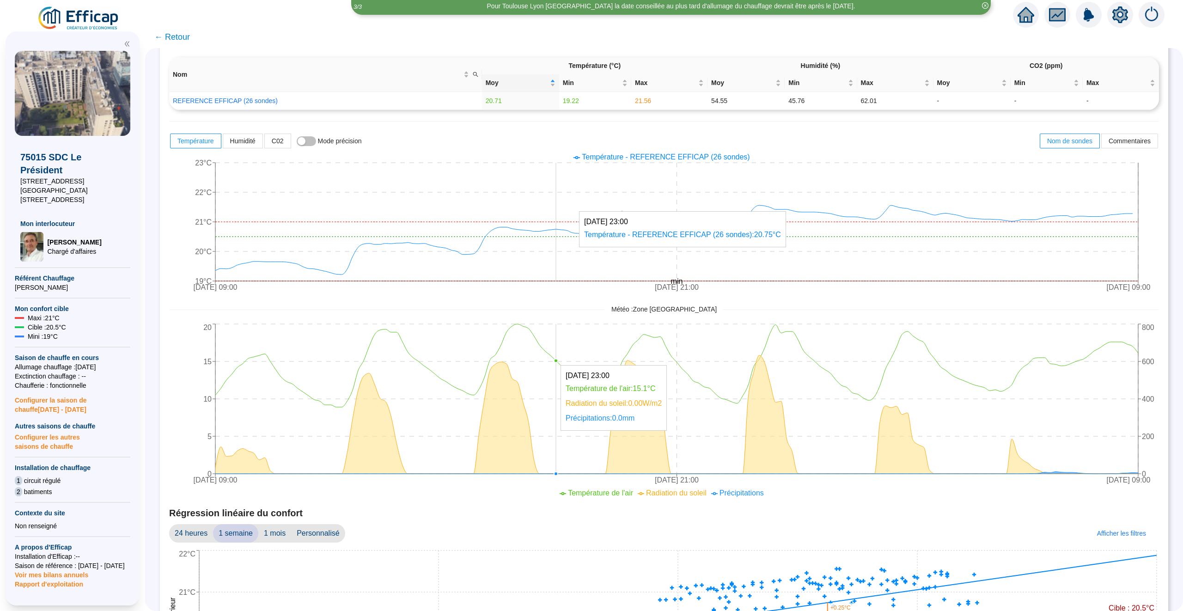
scroll to position [355, 0]
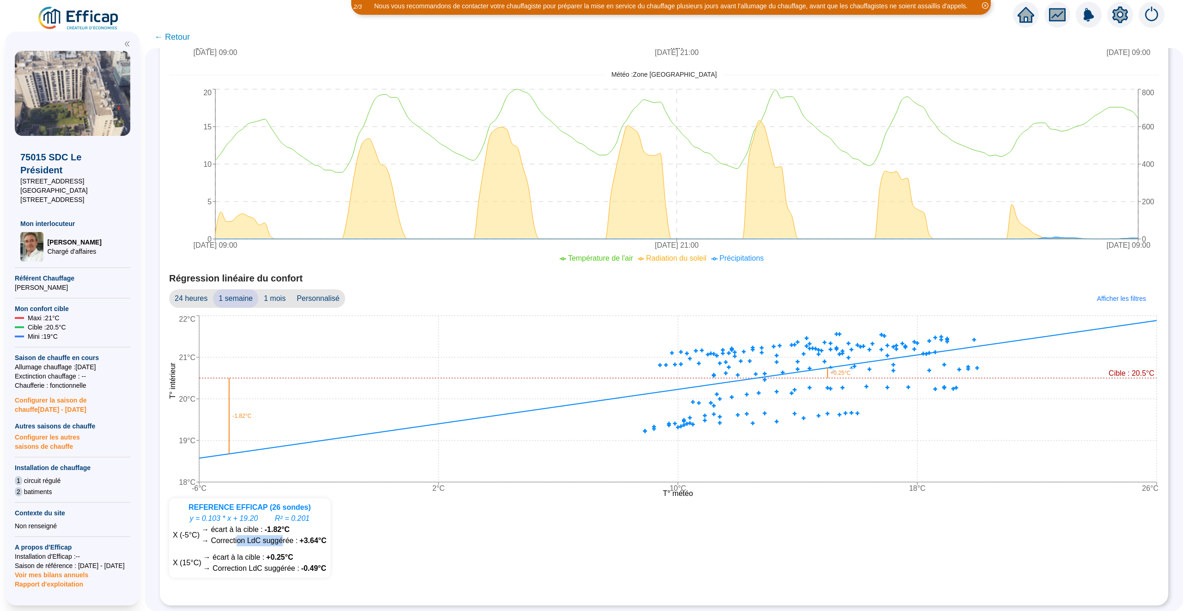
drag, startPoint x: 285, startPoint y: 540, endPoint x: 240, endPoint y: 539, distance: 45.3
click at [240, 539] on span "→ Correction LdC suggérée :" at bounding box center [249, 540] width 96 height 11
drag, startPoint x: 238, startPoint y: 569, endPoint x: 276, endPoint y: 568, distance: 37.9
click at [276, 568] on span "→ Correction LdC suggérée :" at bounding box center [251, 568] width 96 height 11
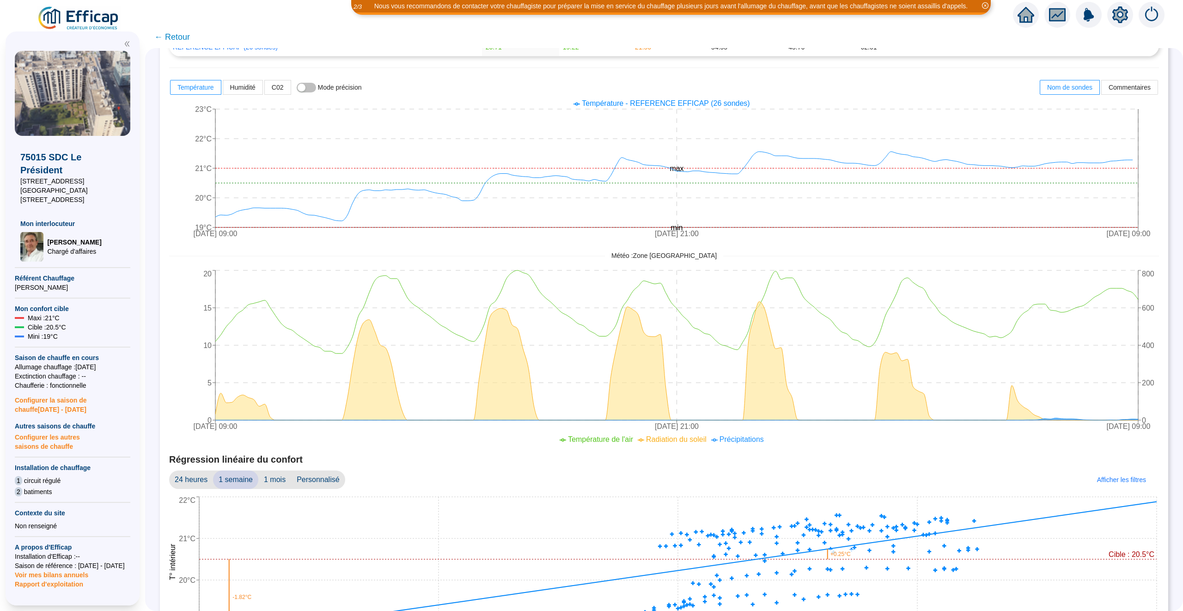
scroll to position [0, 0]
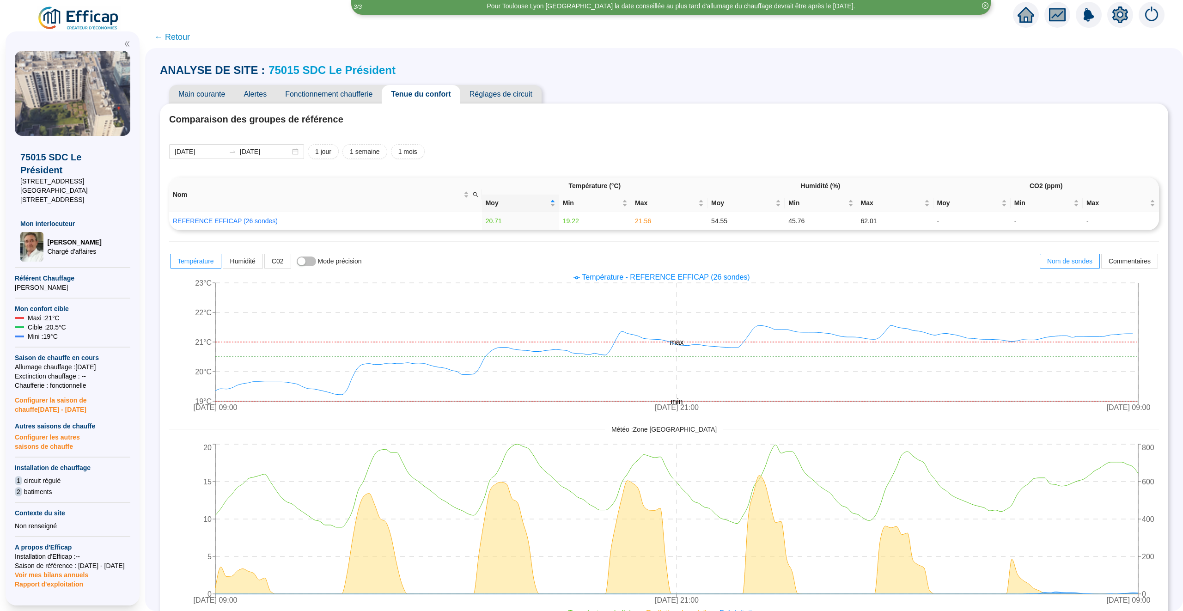
click at [499, 97] on span "Réglages de circuit" at bounding box center [500, 94] width 81 height 18
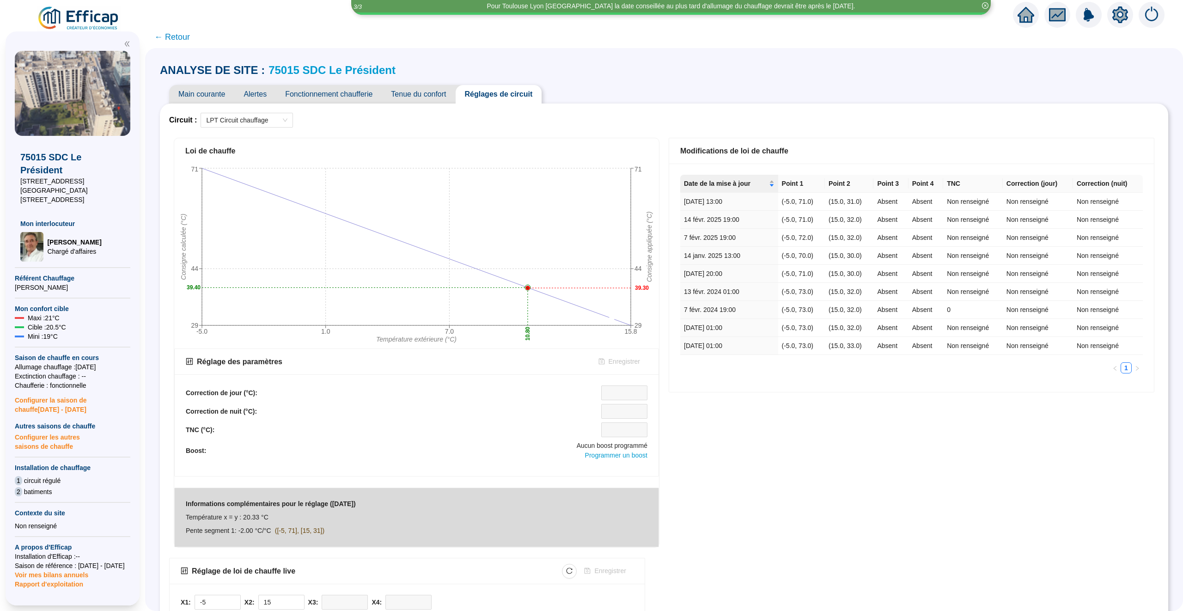
scroll to position [88, 0]
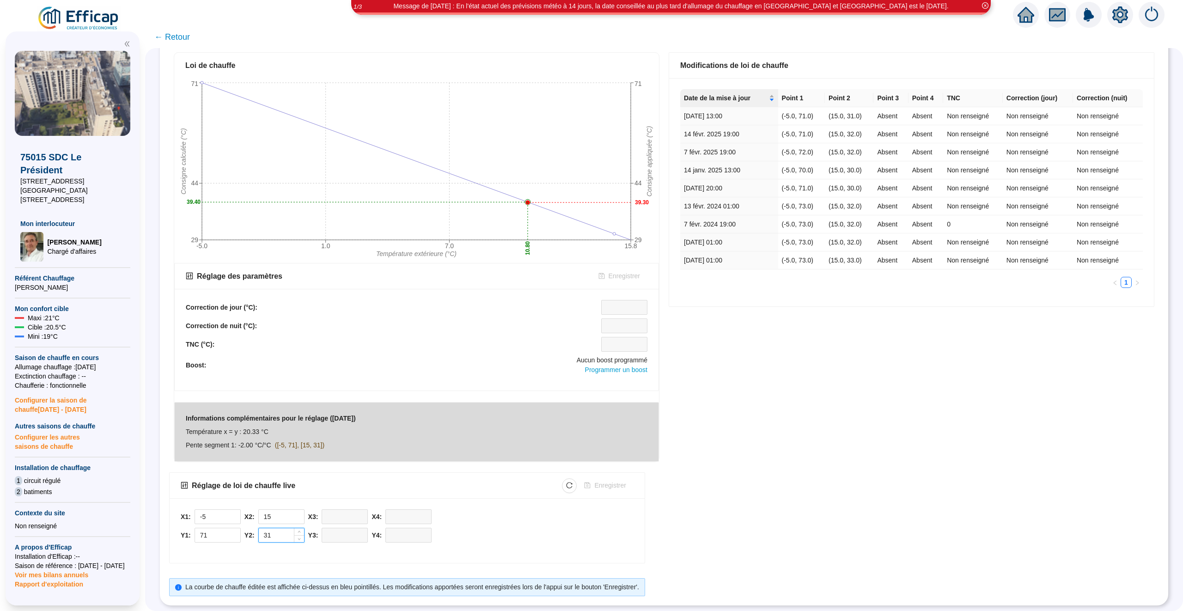
click at [280, 539] on input "31" at bounding box center [281, 535] width 45 height 14
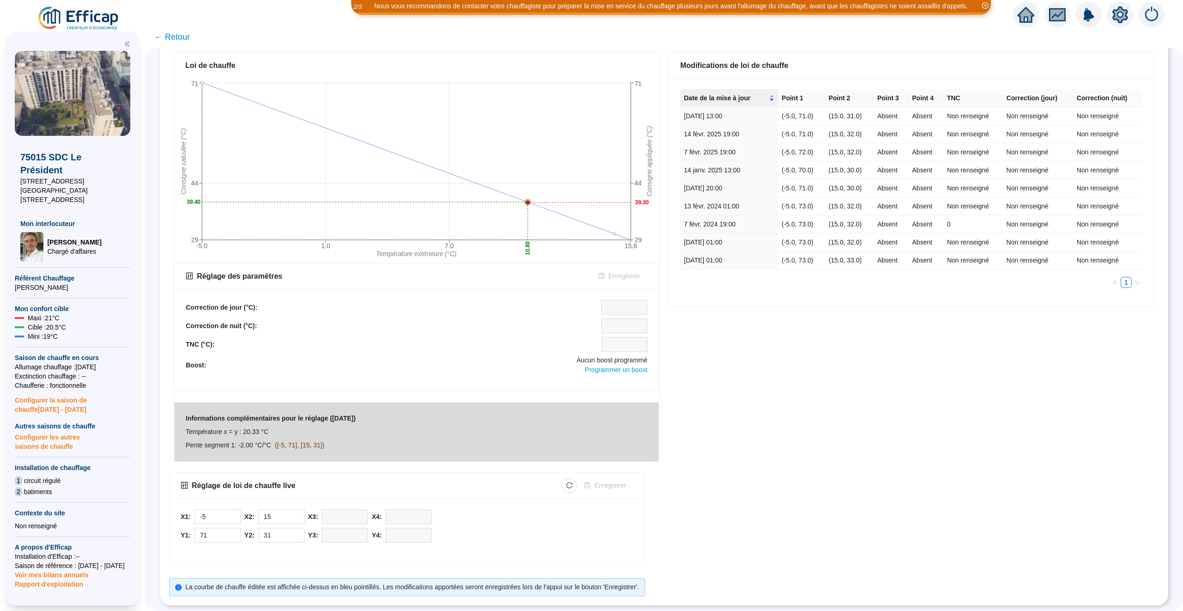
click at [613, 294] on div "Correction de jour (°C): Correction de nuit (°C): TNC (°C): Boost: Aucun boost …" at bounding box center [417, 340] width 484 height 102
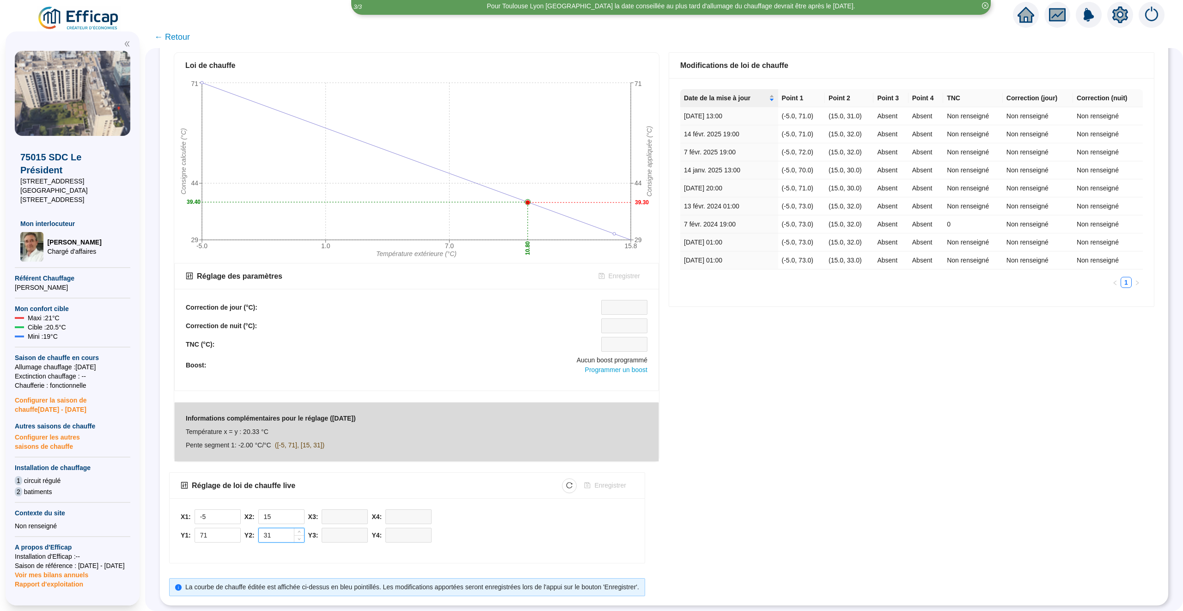
click at [275, 535] on input "31" at bounding box center [281, 535] width 45 height 14
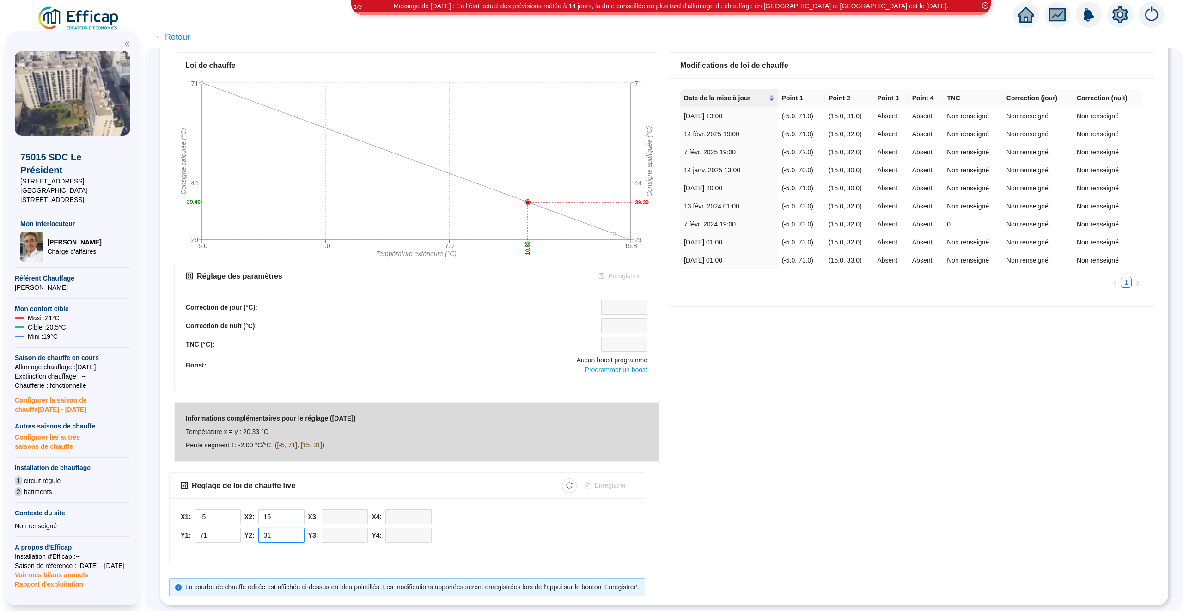
scroll to position [0, 0]
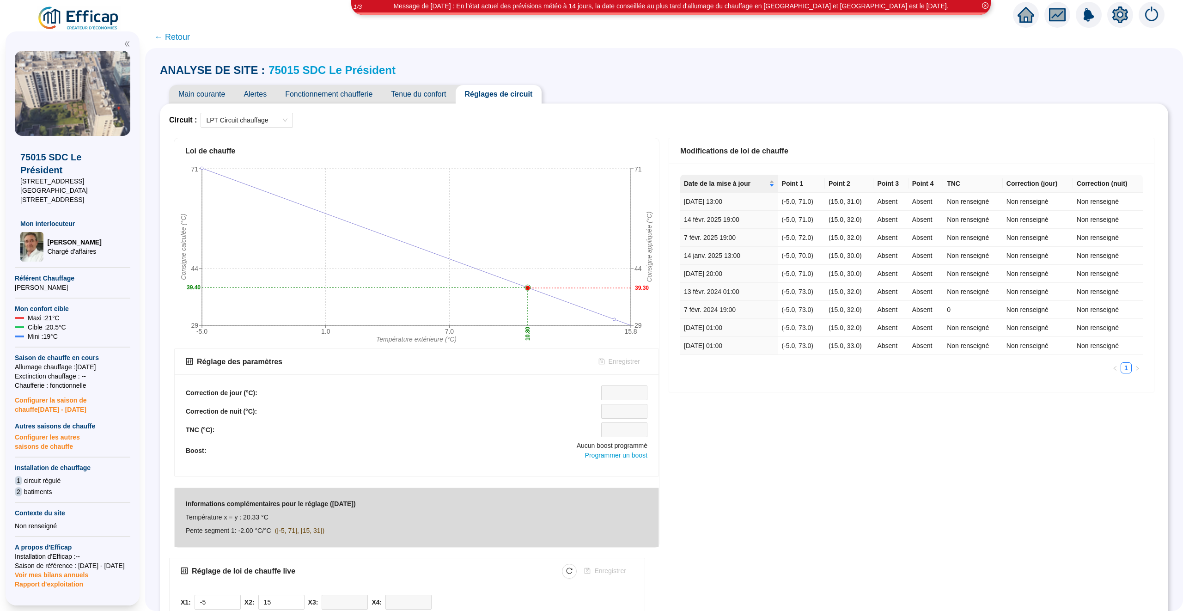
click at [298, 73] on link "75015 SDC Le Président" at bounding box center [331, 70] width 127 height 12
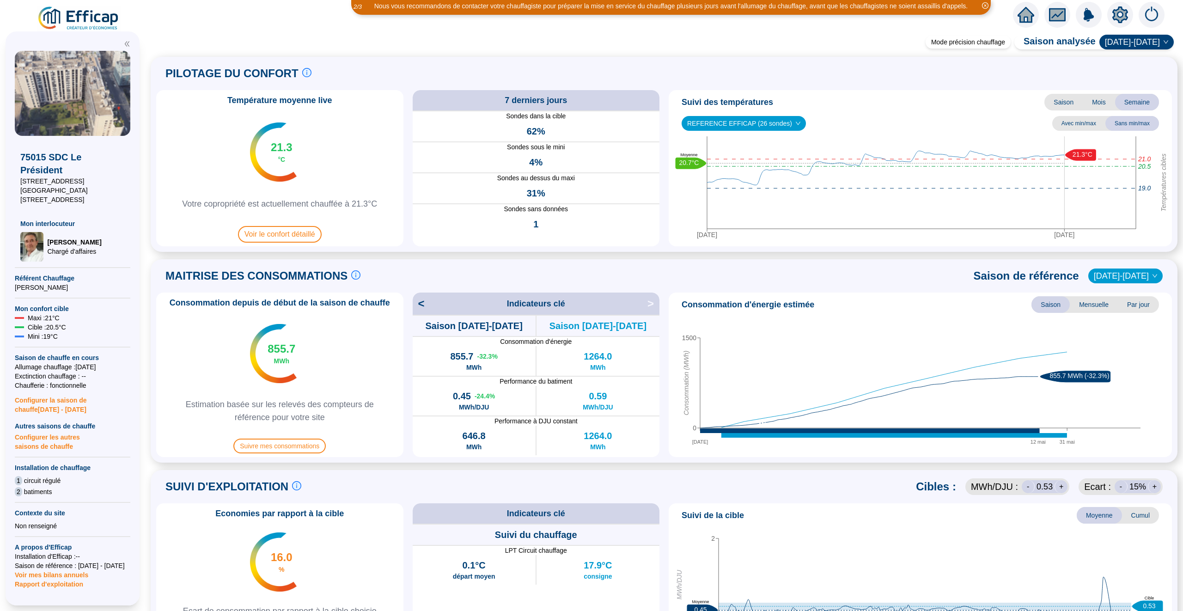
click at [1065, 95] on span "Saison" at bounding box center [1063, 102] width 38 height 17
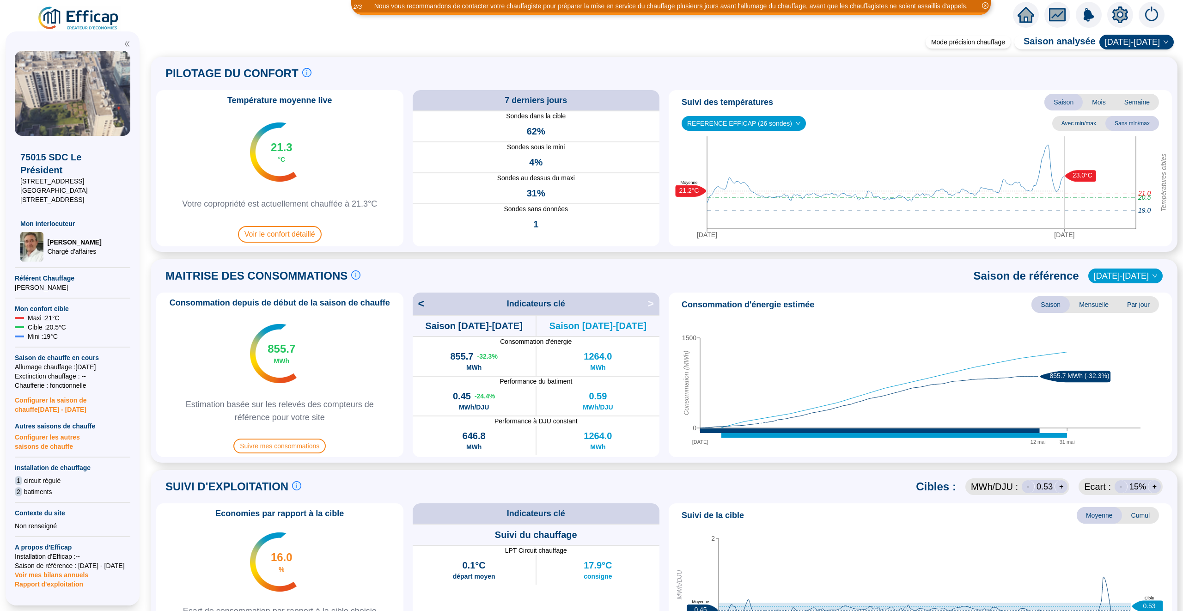
click at [1129, 49] on div "Mode précision chauffage Saison analysée [DATE]-[DATE]" at bounding box center [1048, 42] width 252 height 18
click at [1132, 49] on div "Mode précision chauffage Saison analysée [DATE]-[DATE]" at bounding box center [1048, 42] width 252 height 18
click at [1143, 39] on span "[DATE]-[DATE]" at bounding box center [1135, 42] width 63 height 14
click at [1135, 100] on div "[DATE]-[DATE]" at bounding box center [1142, 105] width 48 height 10
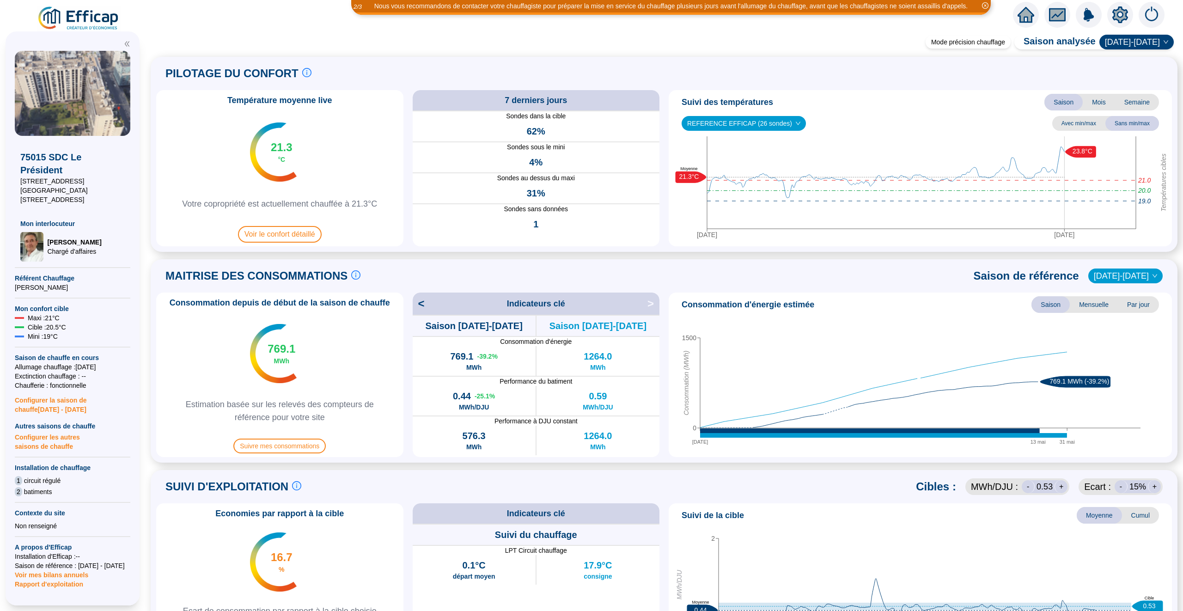
click at [1020, 13] on icon "home" at bounding box center [1025, 14] width 17 height 13
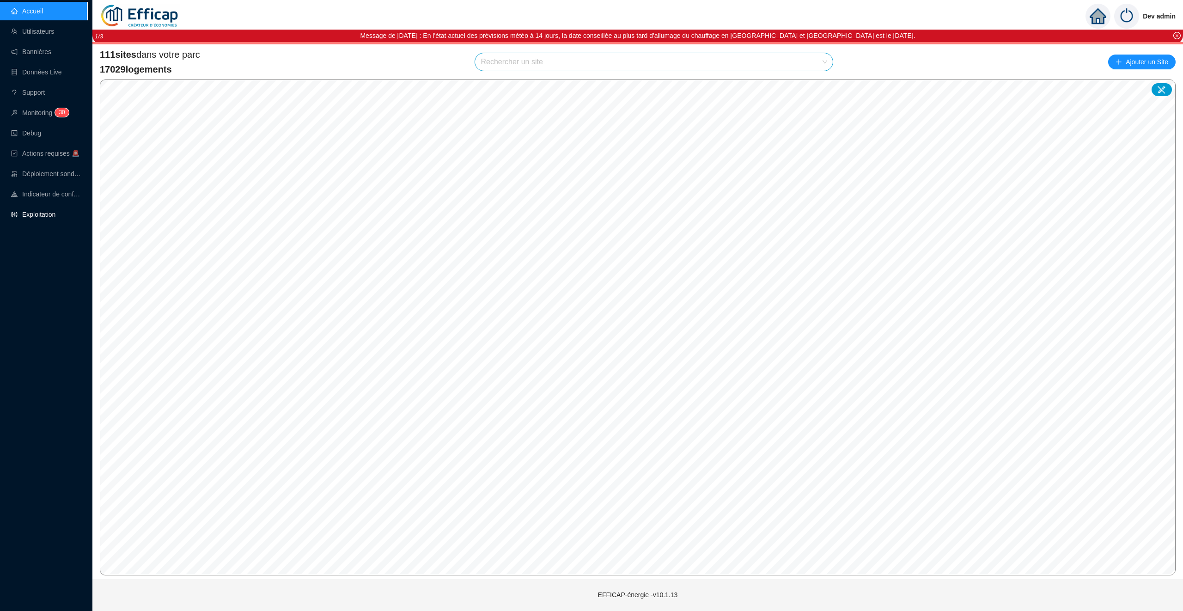
click at [15, 215] on link "Exploitation" at bounding box center [33, 214] width 44 height 7
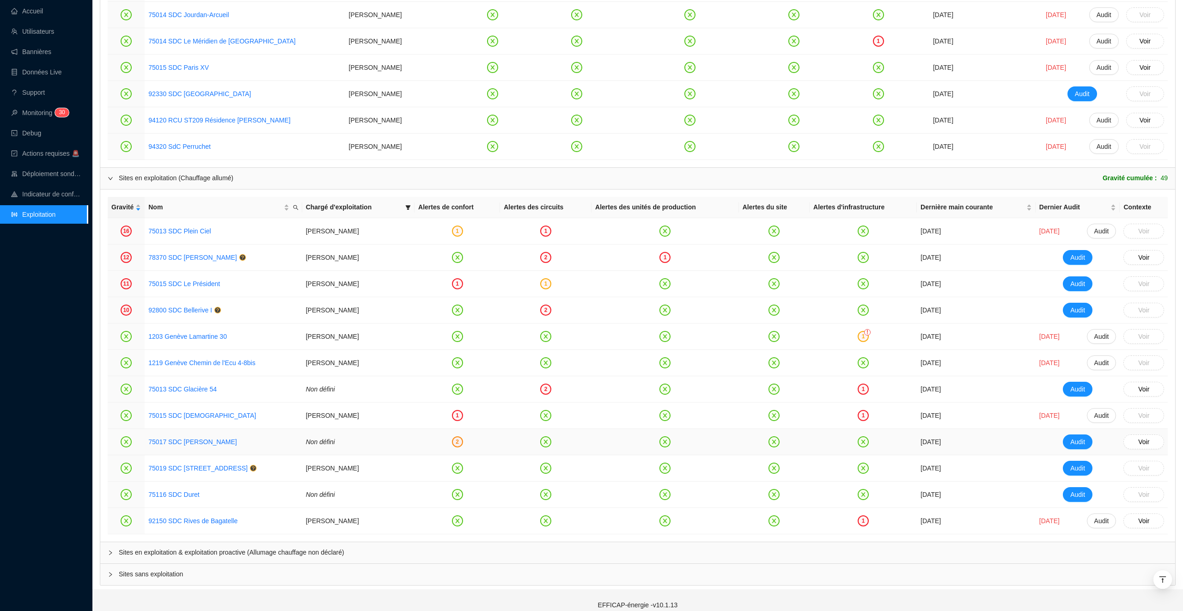
scroll to position [944, 0]
click at [182, 232] on link "75013 SDC Plein Ciel" at bounding box center [179, 229] width 62 height 7
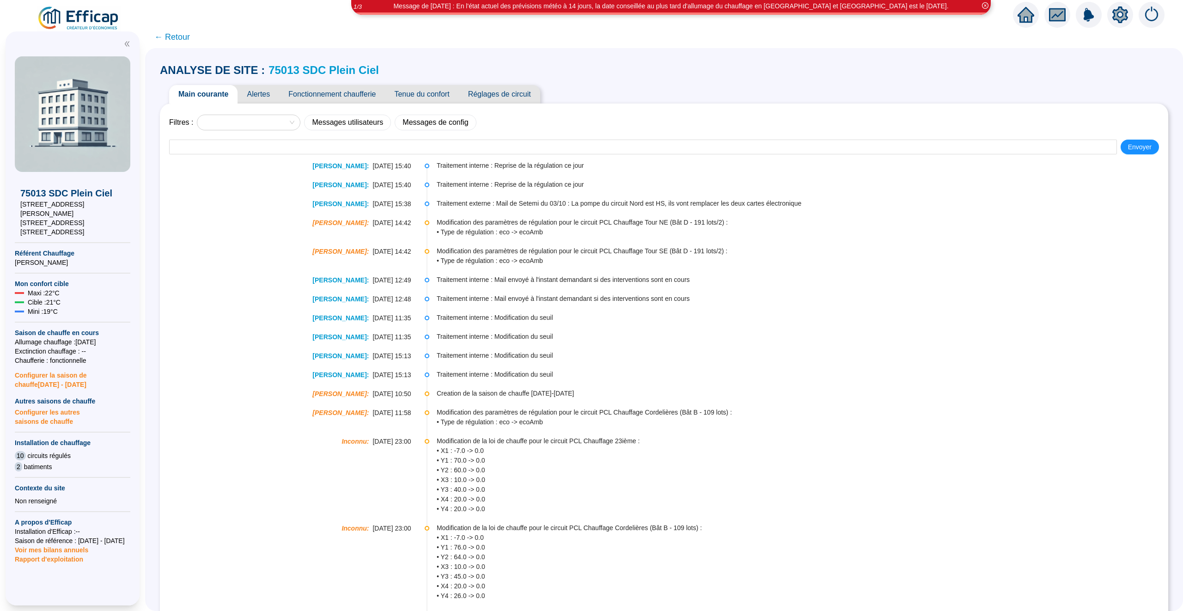
click at [262, 93] on span "Alertes" at bounding box center [258, 94] width 42 height 18
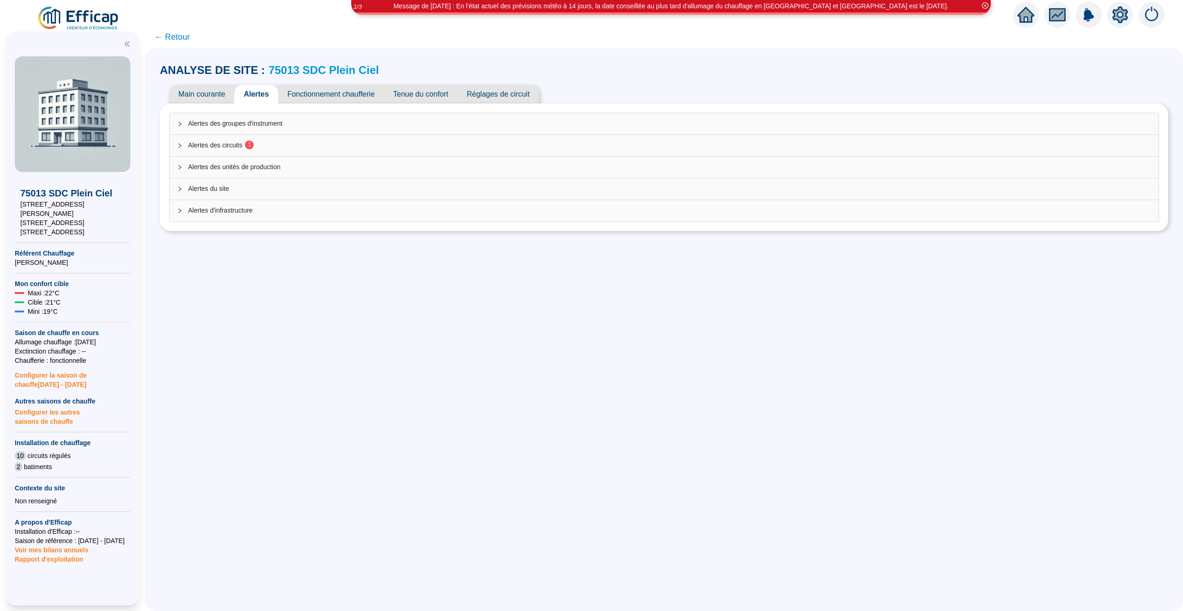
click at [259, 152] on div "Alertes des circuits 1" at bounding box center [664, 145] width 989 height 21
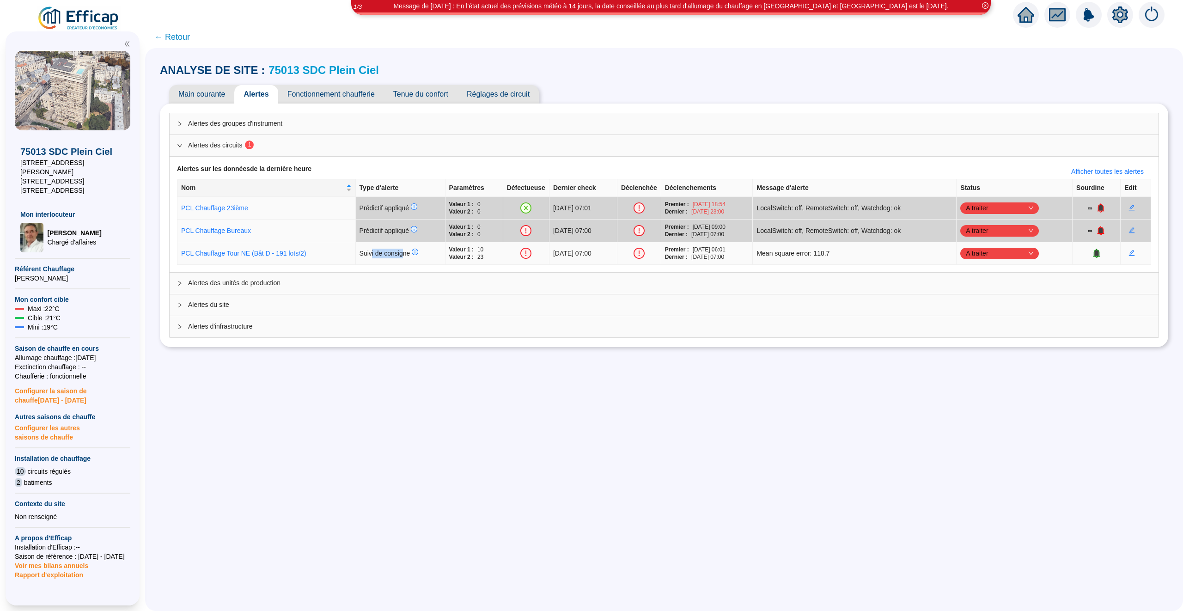
drag, startPoint x: 396, startPoint y: 252, endPoint x: 362, endPoint y: 253, distance: 33.7
click at [362, 253] on span "Suivi de consigne" at bounding box center [388, 252] width 59 height 7
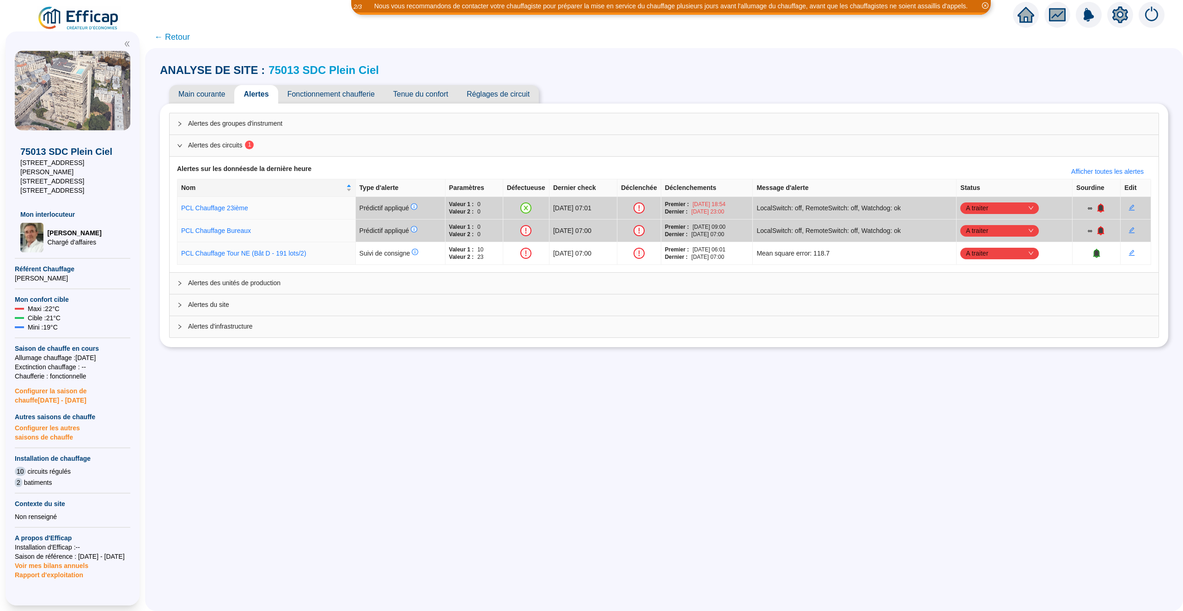
click at [180, 36] on span "← Retour" at bounding box center [172, 36] width 36 height 13
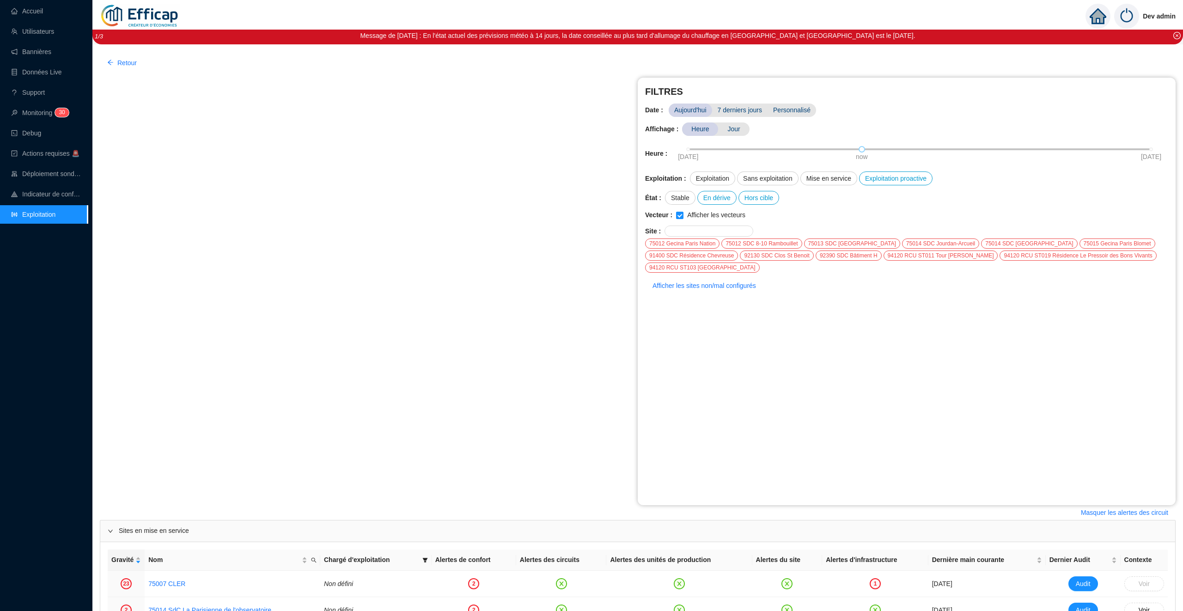
scroll to position [944, 0]
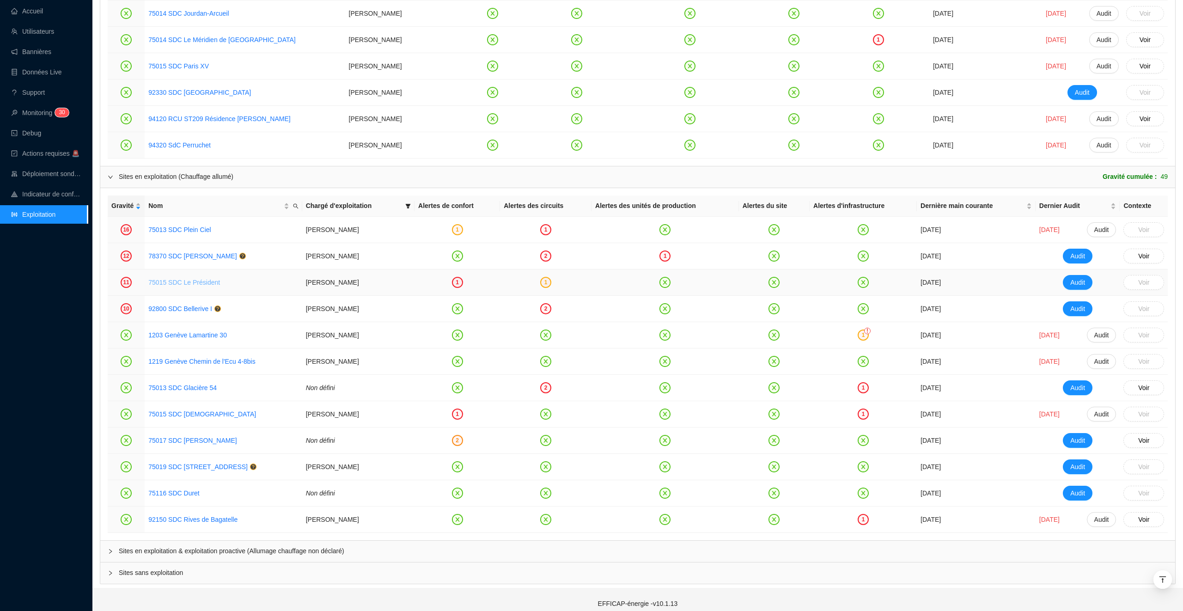
click at [197, 285] on link "75015 SDC Le Président" at bounding box center [184, 282] width 72 height 7
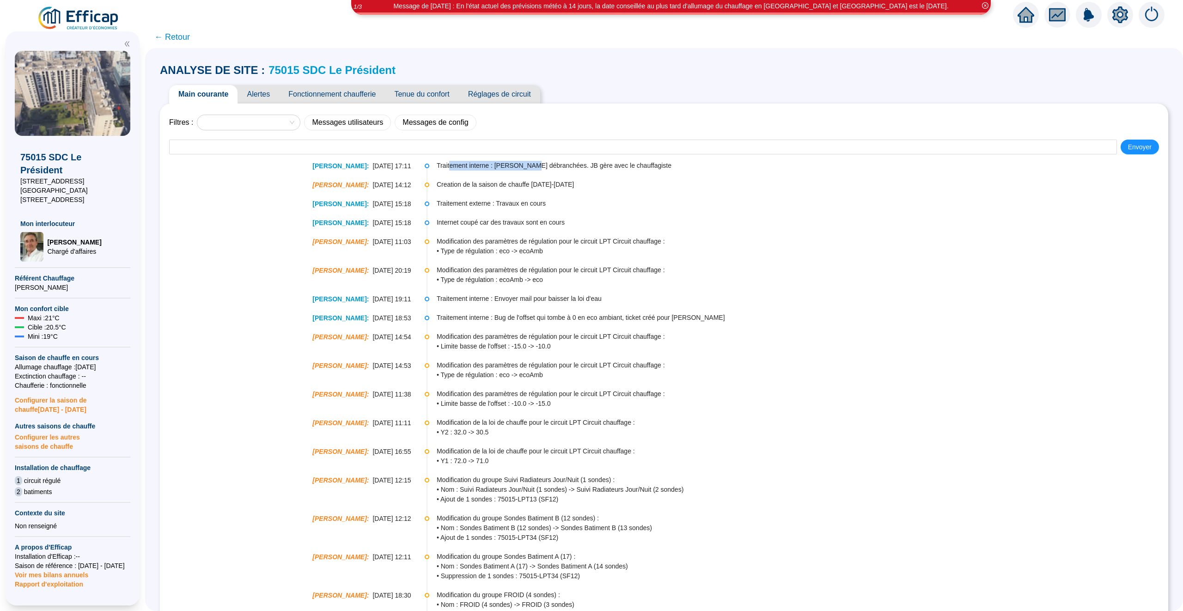
drag, startPoint x: 449, startPoint y: 164, endPoint x: 533, endPoint y: 164, distance: 83.6
click at [534, 164] on span "Traitement interne : [PERSON_NAME] débranchées. JB gère avec le chauffagiste" at bounding box center [802, 166] width 730 height 10
click at [177, 42] on span "← Retour" at bounding box center [172, 36] width 36 height 13
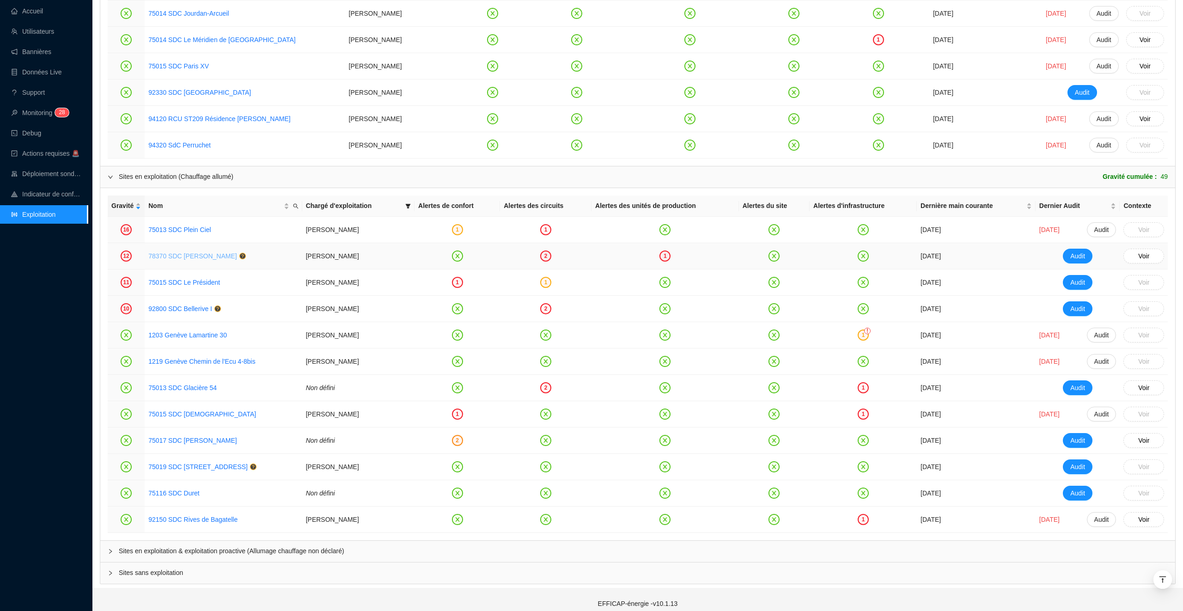
click at [188, 256] on link "78370 SDC [PERSON_NAME]" at bounding box center [192, 255] width 88 height 7
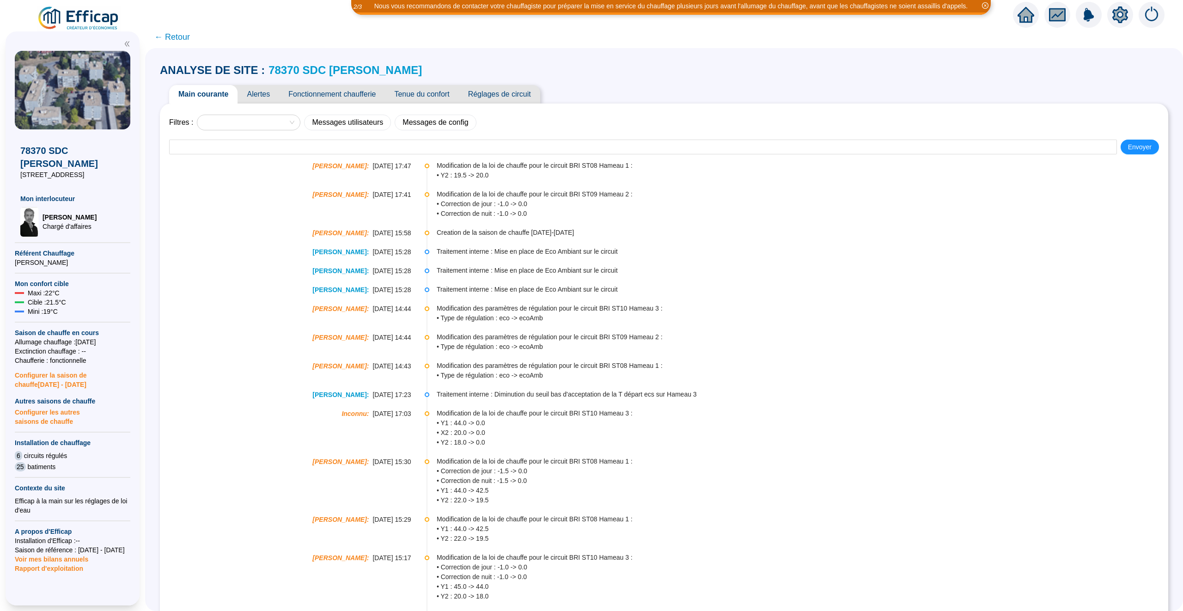
click at [267, 95] on span "Alertes" at bounding box center [258, 94] width 42 height 18
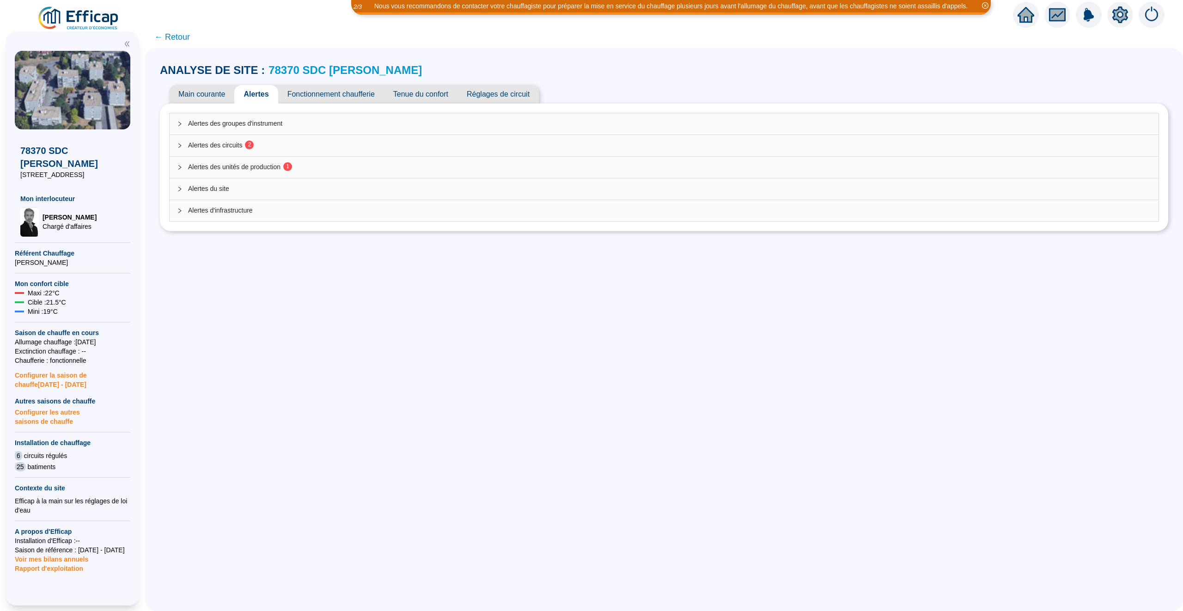
click at [348, 147] on span "Alertes des circuits 2" at bounding box center [669, 145] width 963 height 10
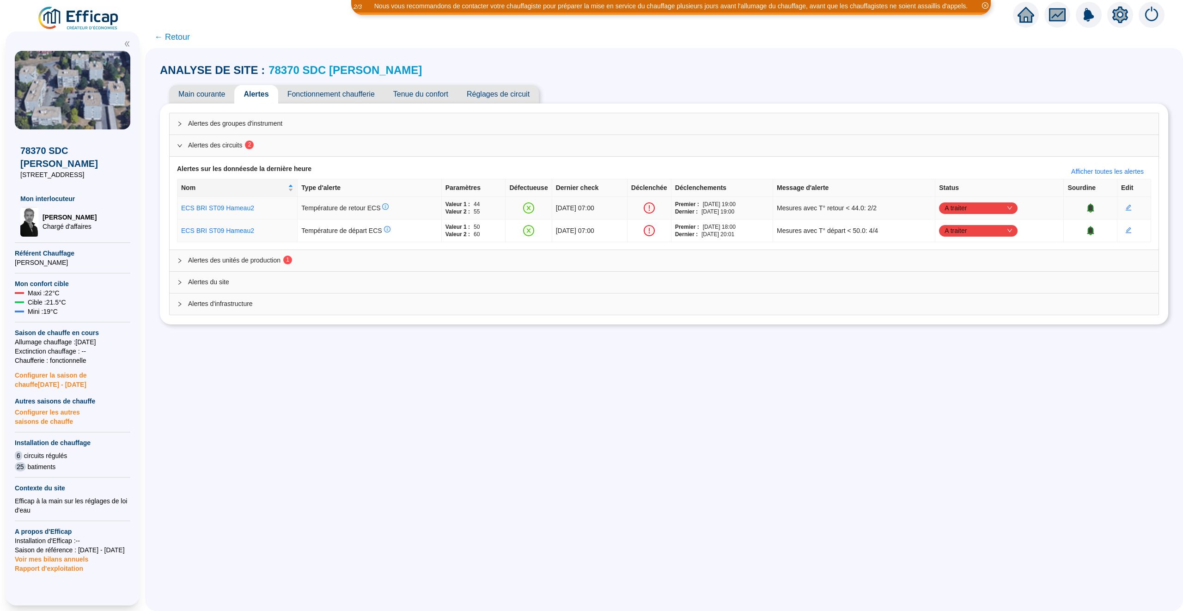
click at [1012, 211] on icon "down" at bounding box center [1010, 208] width 6 height 6
click at [995, 256] on div "Traité" at bounding box center [992, 255] width 64 height 10
click at [1012, 229] on icon "down" at bounding box center [1010, 231] width 6 height 6
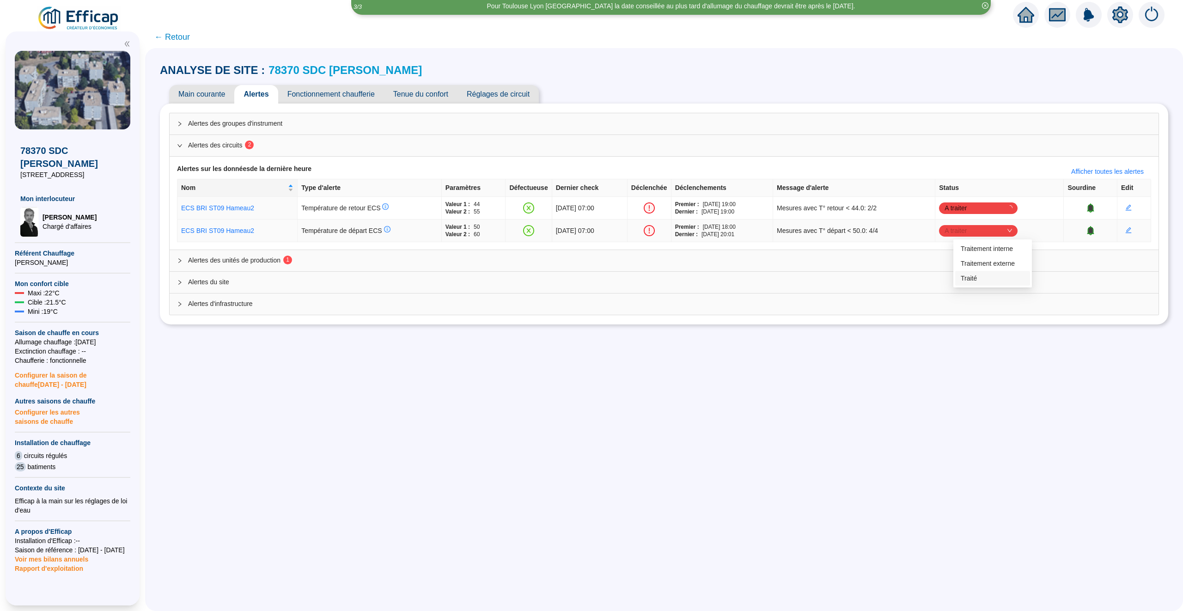
click at [994, 273] on div "Traité" at bounding box center [992, 278] width 64 height 10
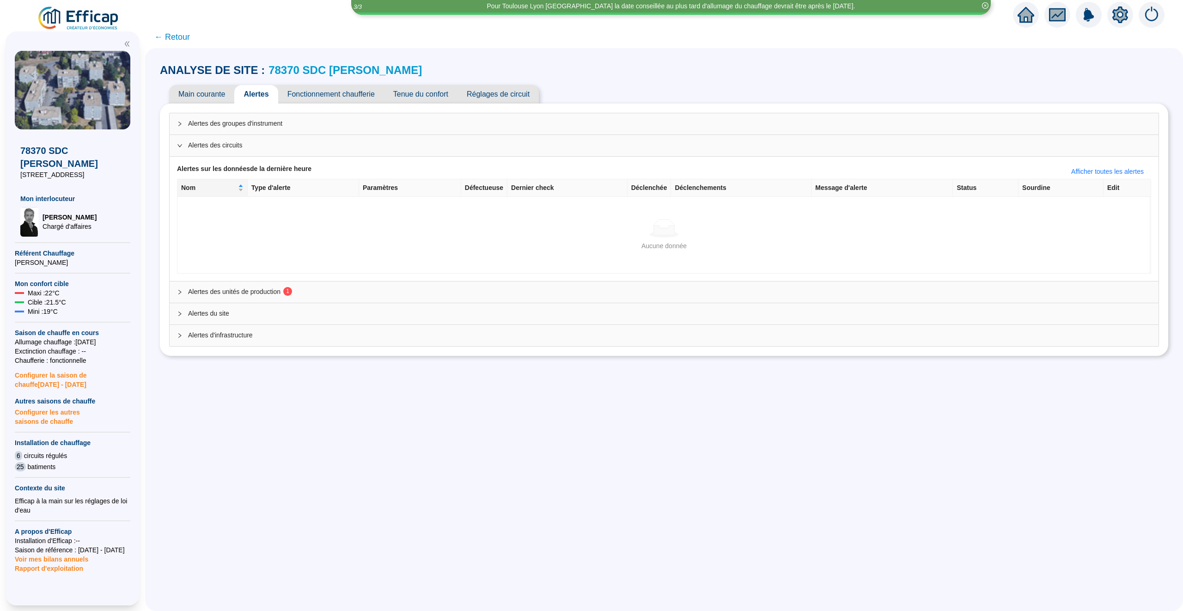
click at [304, 290] on span "Alertes des unités de production 1" at bounding box center [669, 292] width 963 height 10
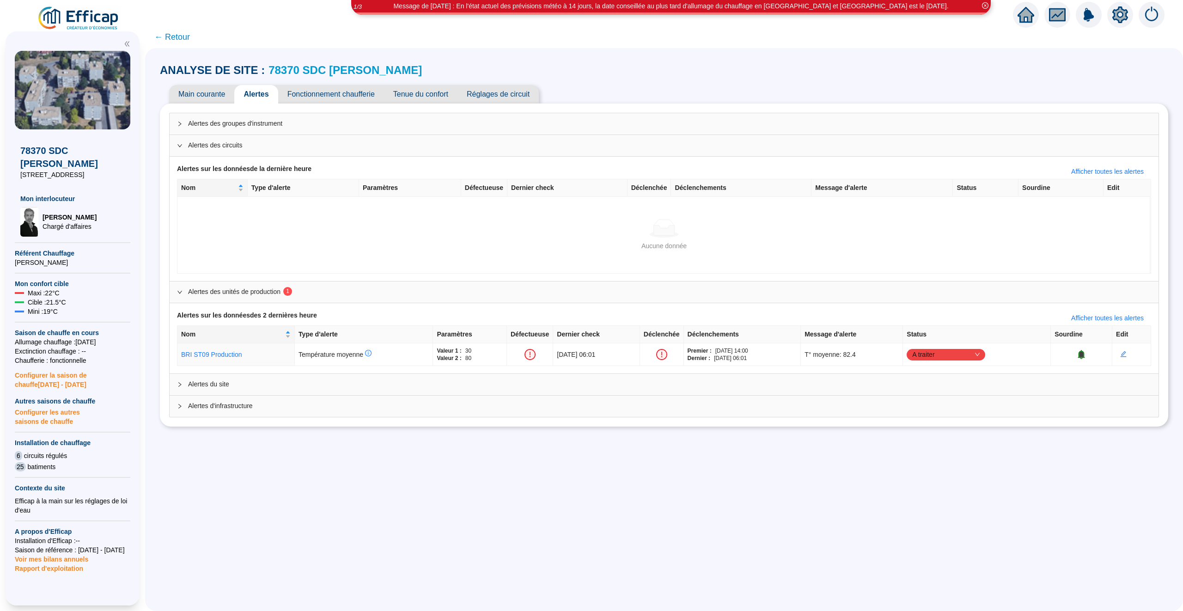
click at [360, 95] on span "Fonctionnement chaufferie" at bounding box center [331, 94] width 106 height 18
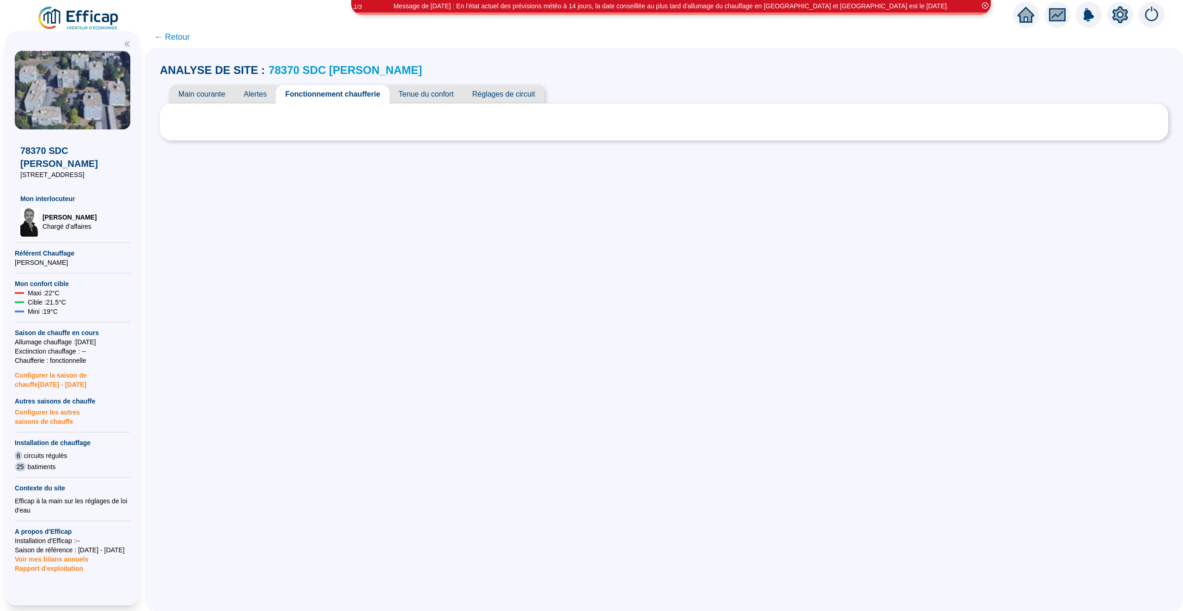
click at [444, 94] on span "Tenue du confort" at bounding box center [425, 94] width 73 height 18
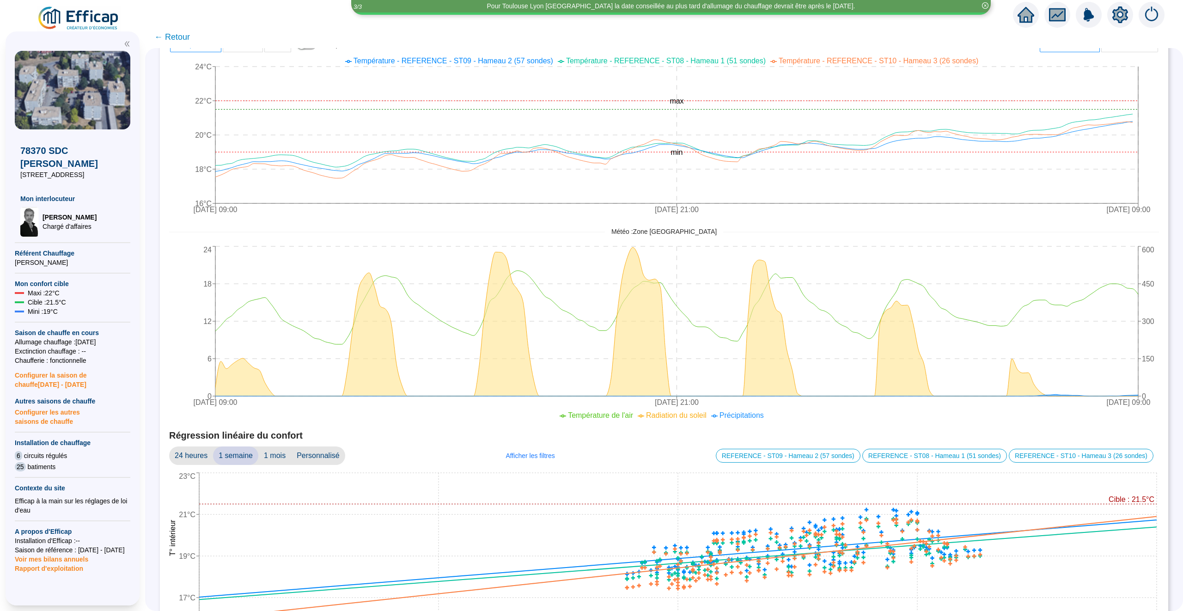
scroll to position [411, 0]
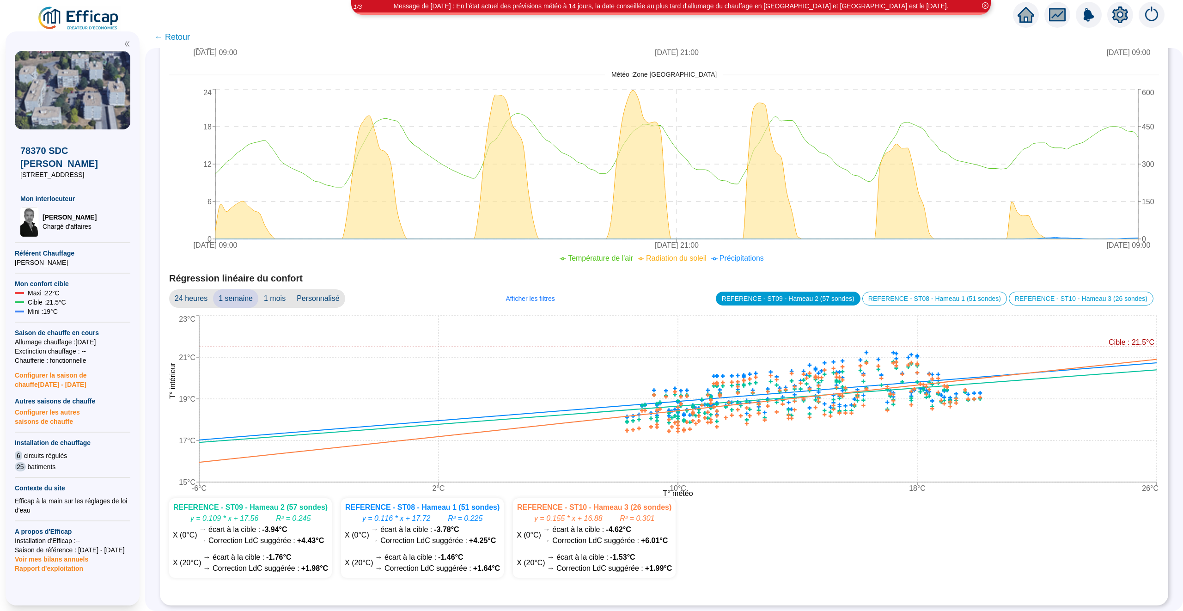
click at [747, 293] on div "REFERENCE - ST09 - Hameau 2 (57 sondes)" at bounding box center [788, 298] width 145 height 14
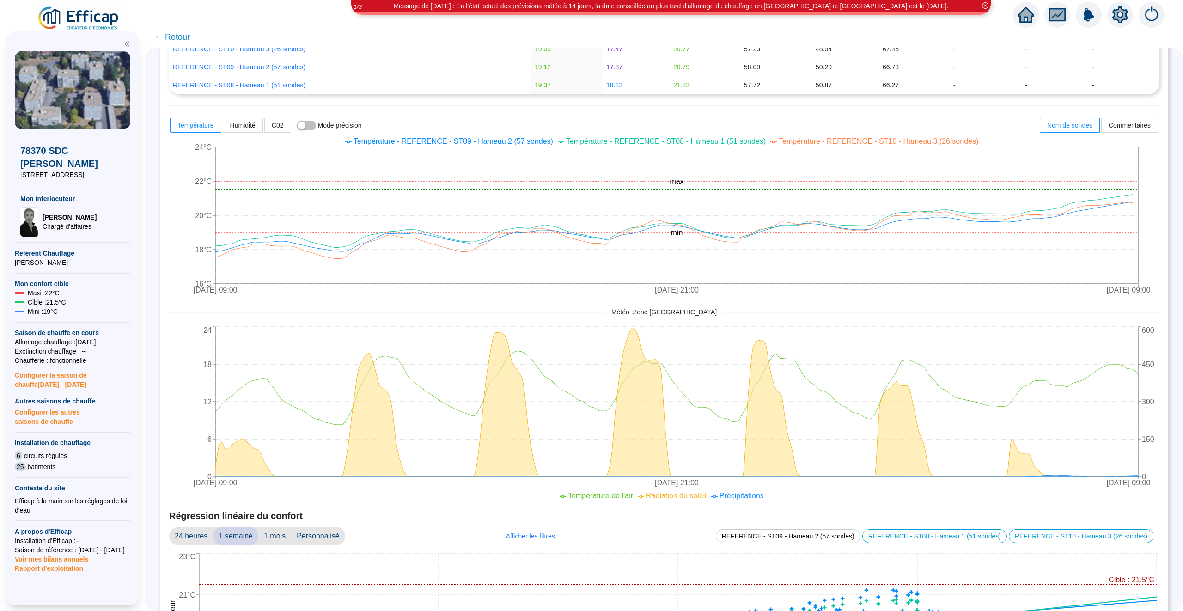
scroll to position [152, 0]
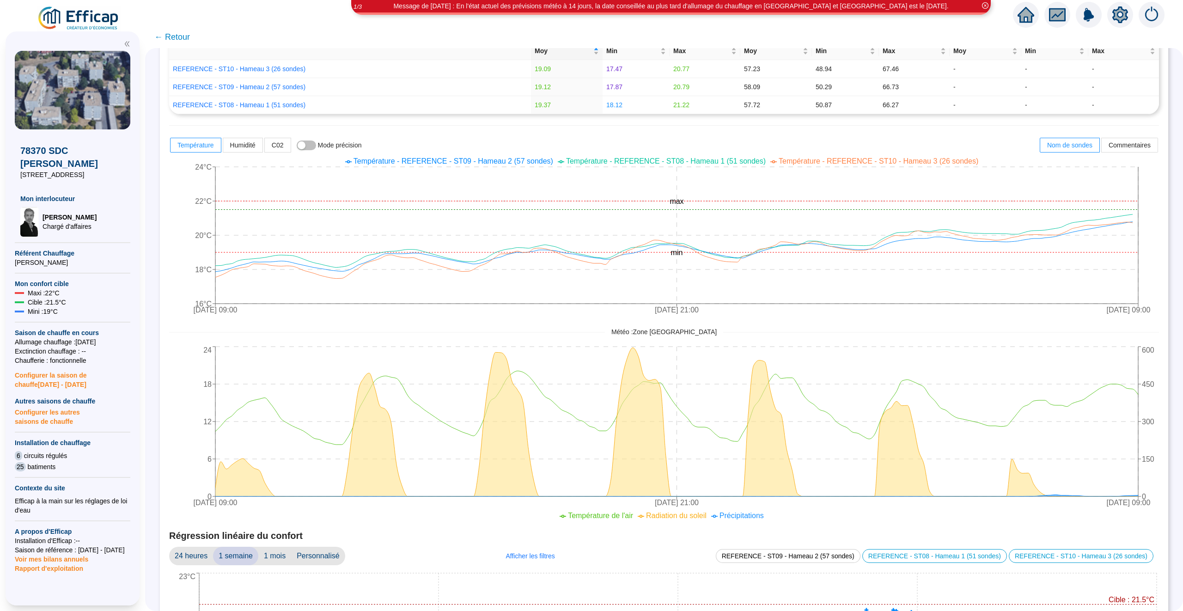
click at [187, 36] on span "← Retour" at bounding box center [172, 36] width 36 height 13
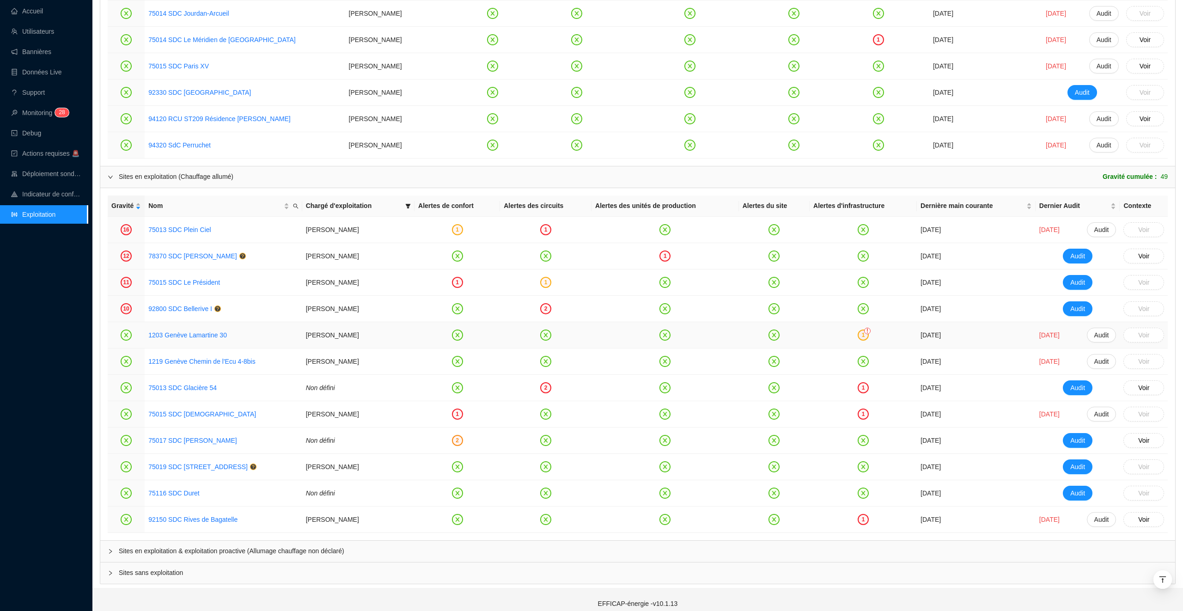
scroll to position [959, 0]
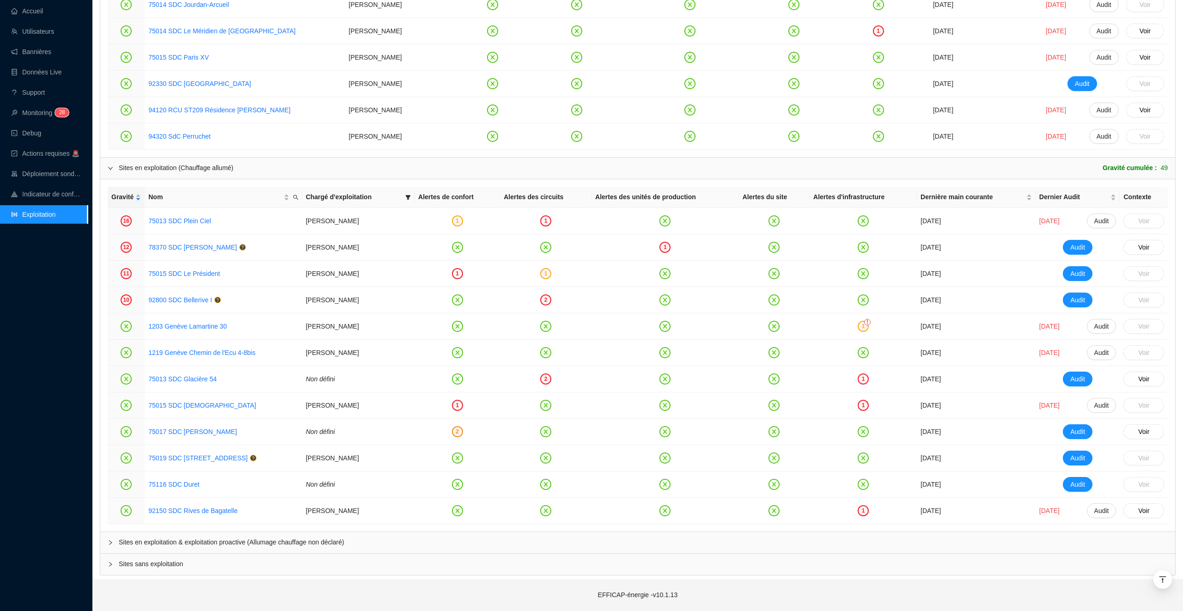
click at [346, 543] on span "Sites en exploitation & exploitation proactive (Allumage chauffage non déclaré)" at bounding box center [643, 542] width 1049 height 10
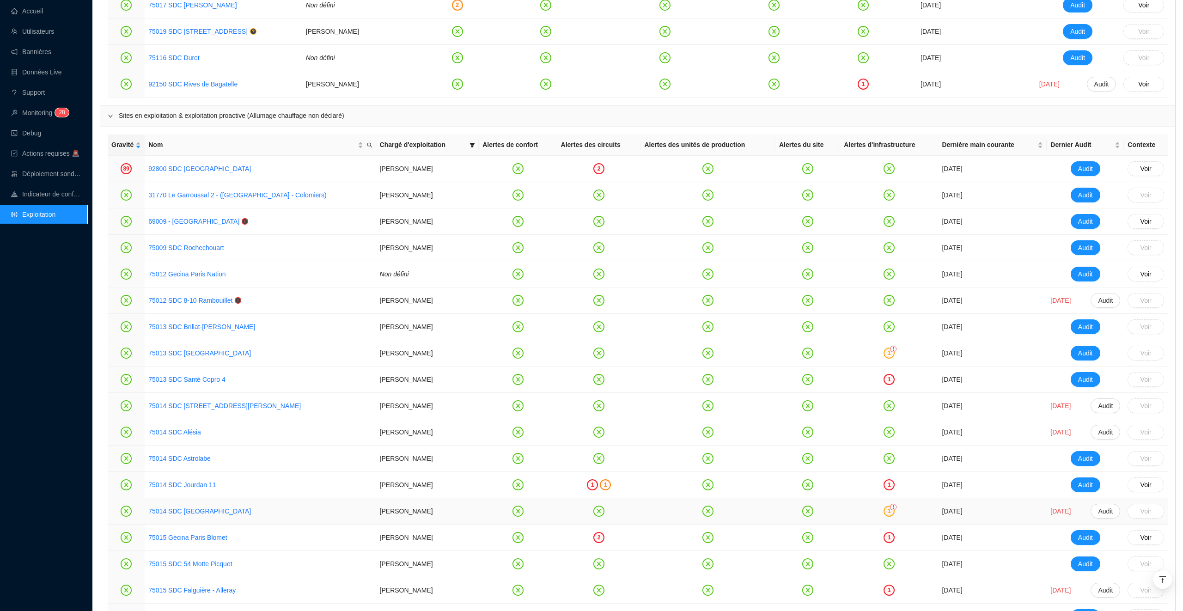
scroll to position [1376, 0]
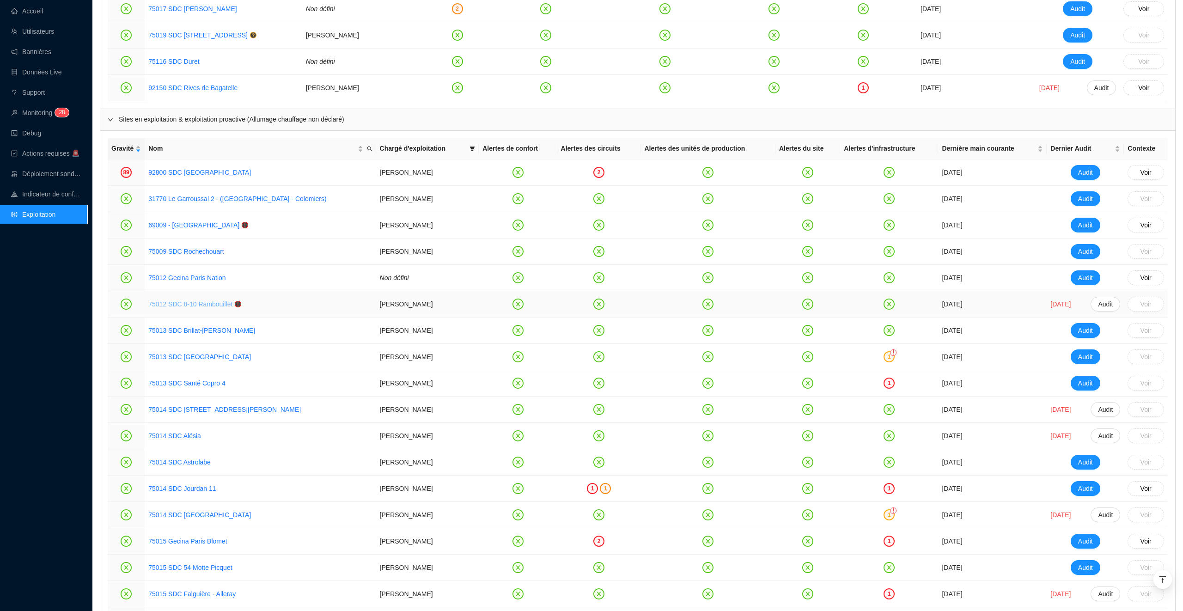
click at [195, 308] on link "75012 SDC 8-10 Rambouillet" at bounding box center [190, 303] width 84 height 7
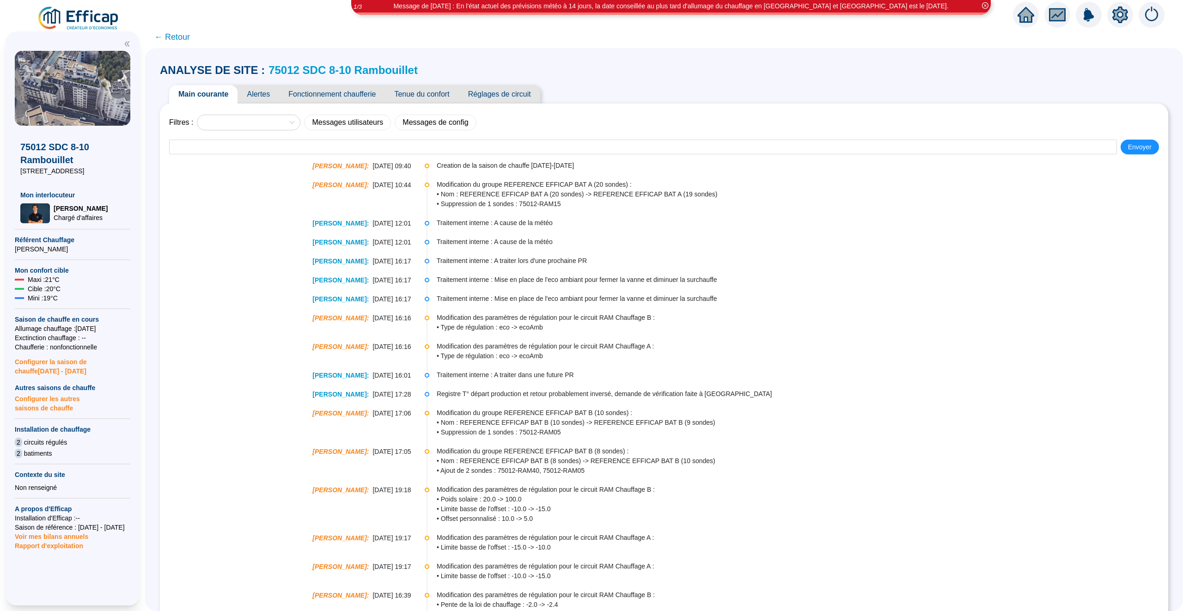
click at [332, 70] on link "75012 SDC 8-10 Rambouillet" at bounding box center [342, 70] width 149 height 12
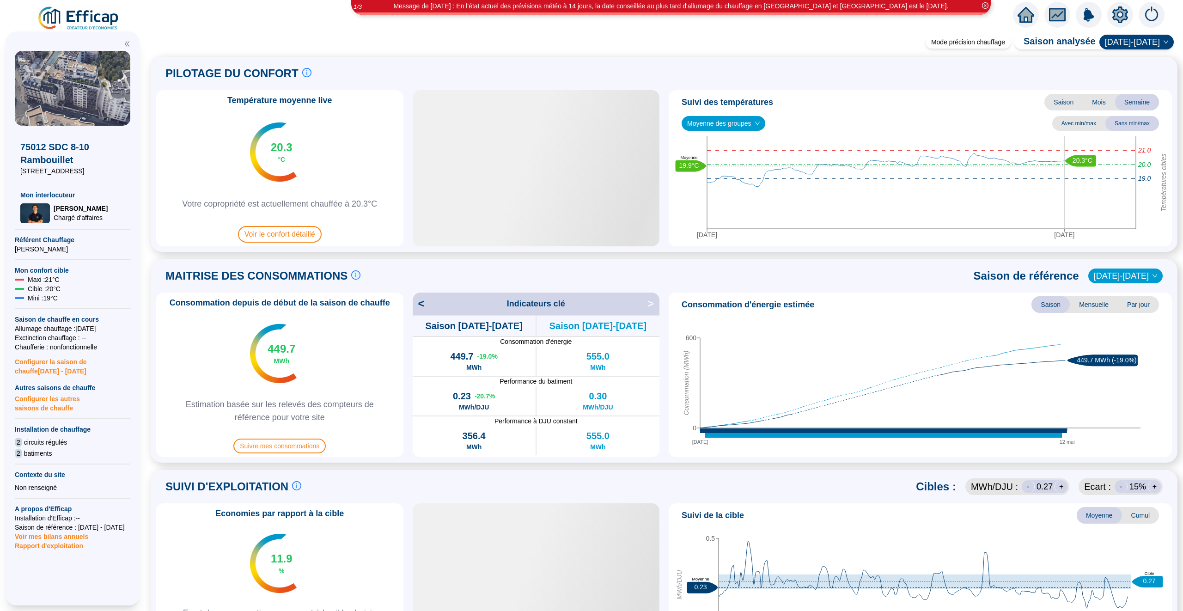
scroll to position [427, 0]
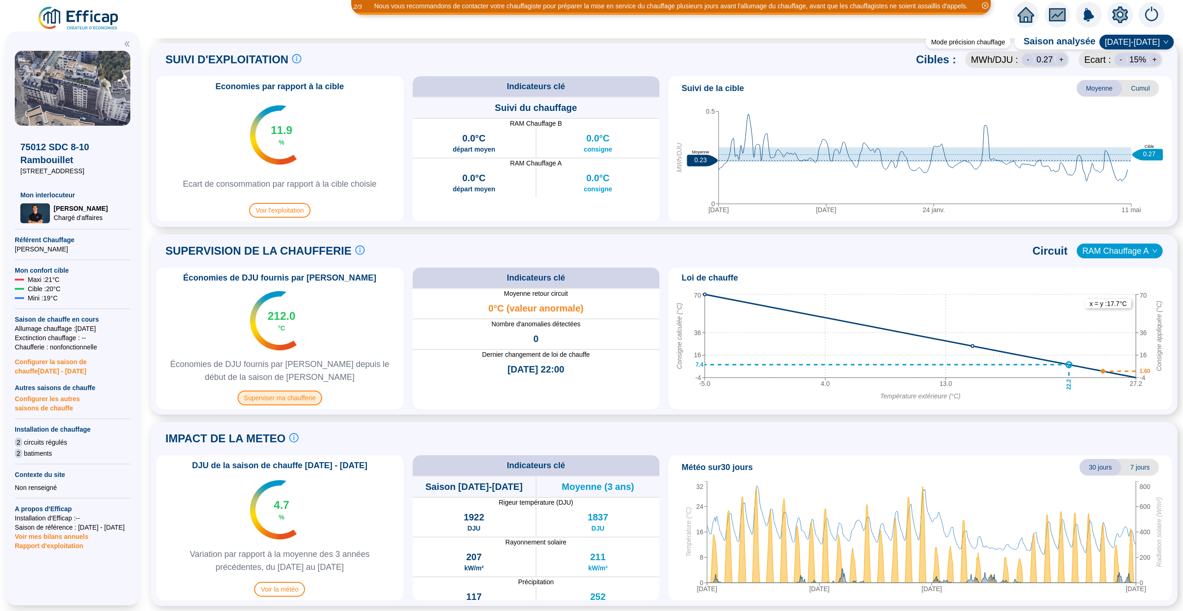
click at [286, 400] on span "Superviser ma chaufferie" at bounding box center [279, 397] width 85 height 15
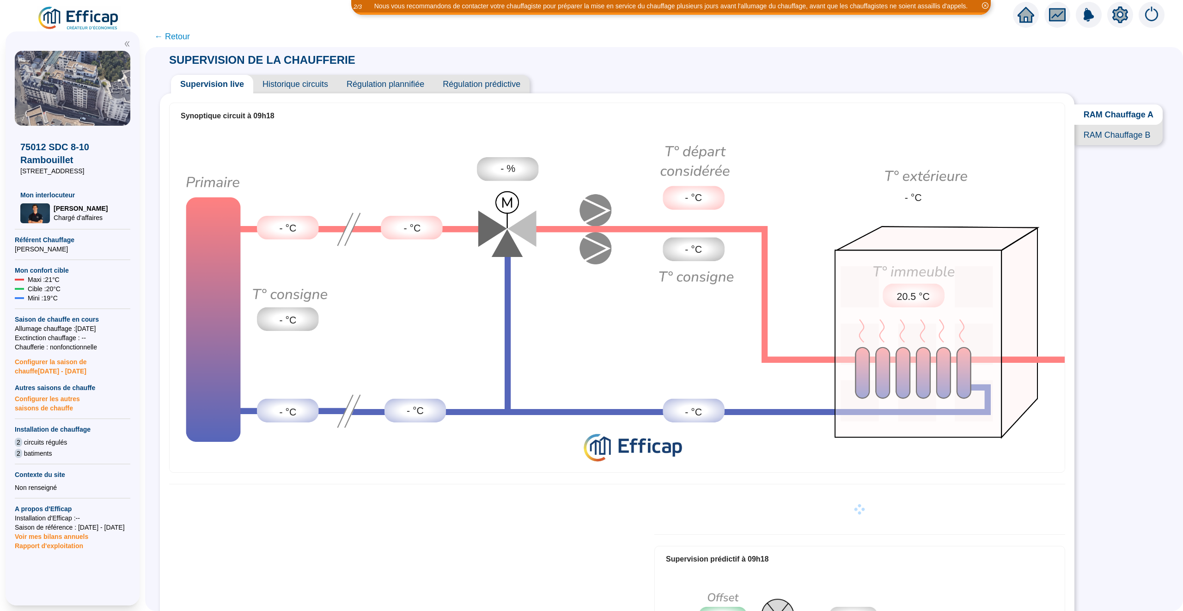
click at [300, 81] on span "Historique circuits" at bounding box center [295, 84] width 84 height 18
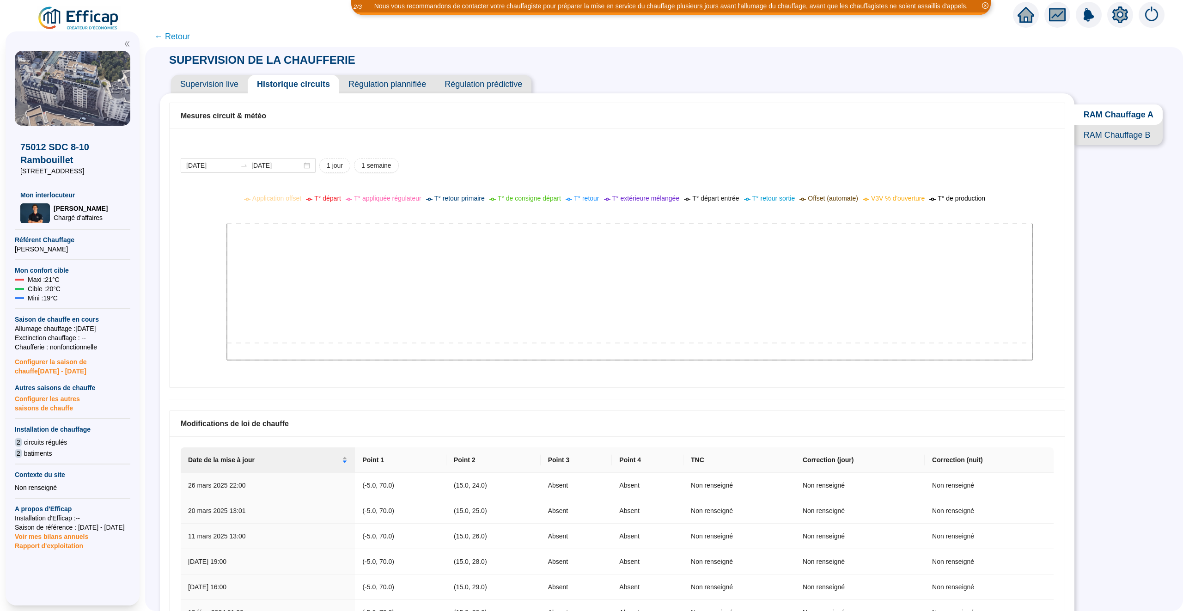
click at [232, 91] on span "Supervision live" at bounding box center [209, 84] width 77 height 18
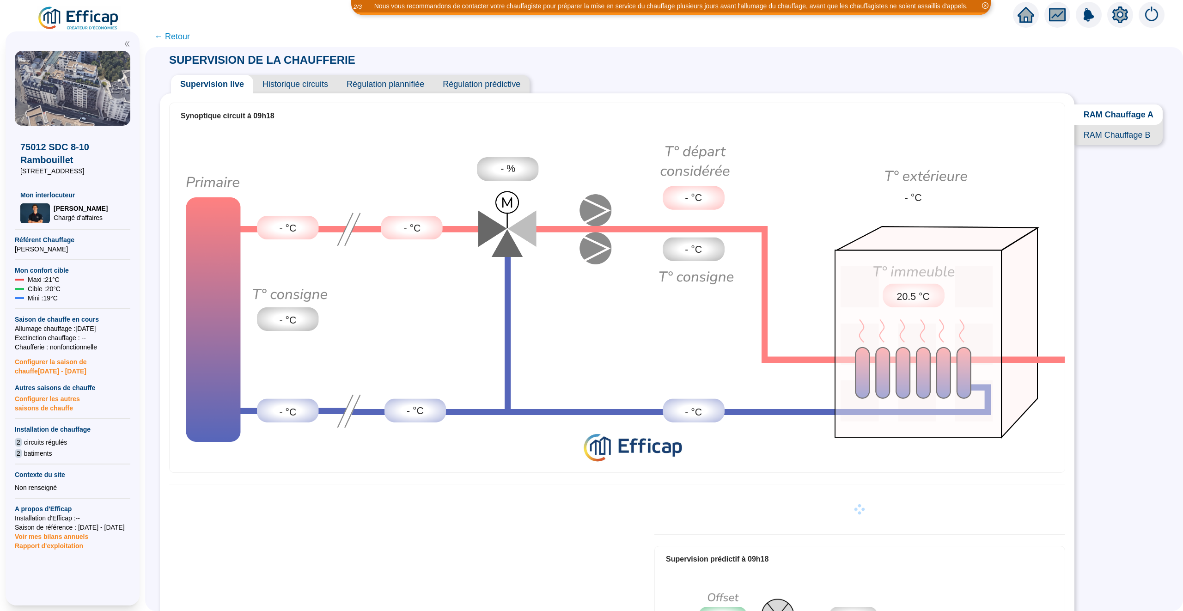
click at [172, 39] on span "← Retour" at bounding box center [172, 36] width 36 height 13
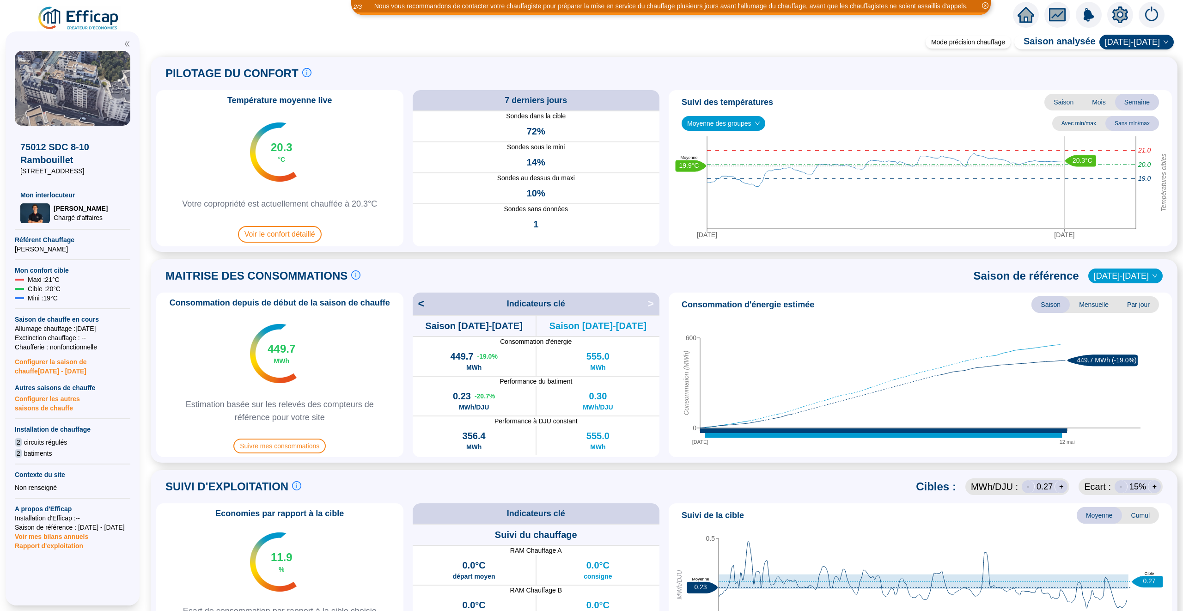
scroll to position [15, 0]
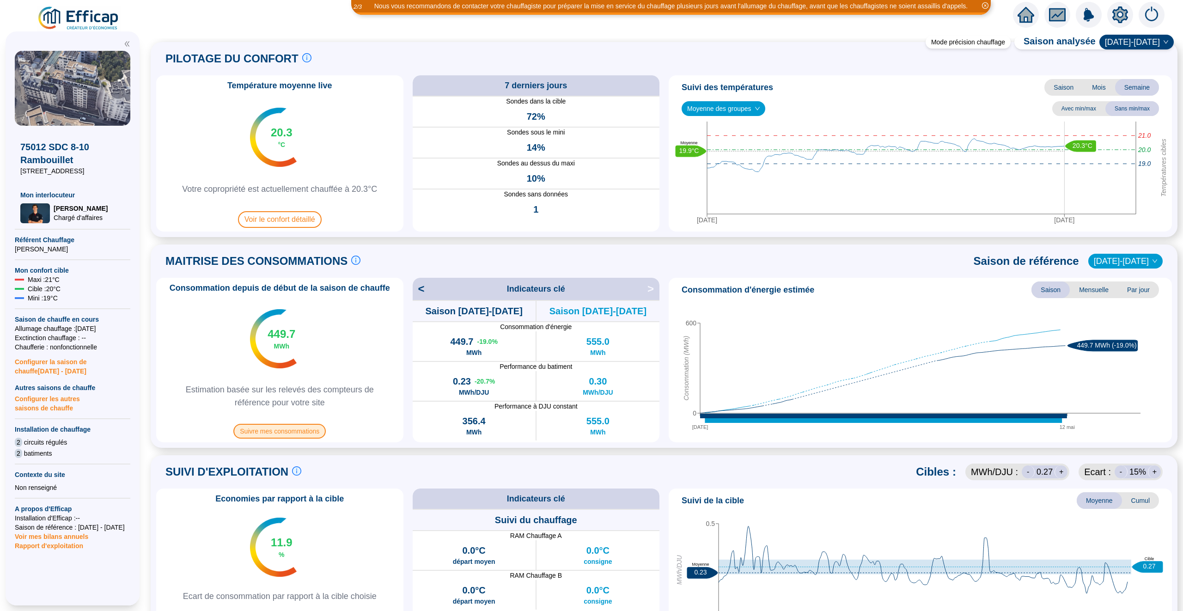
click at [304, 429] on span "Suivre mes consommations" at bounding box center [279, 431] width 92 height 15
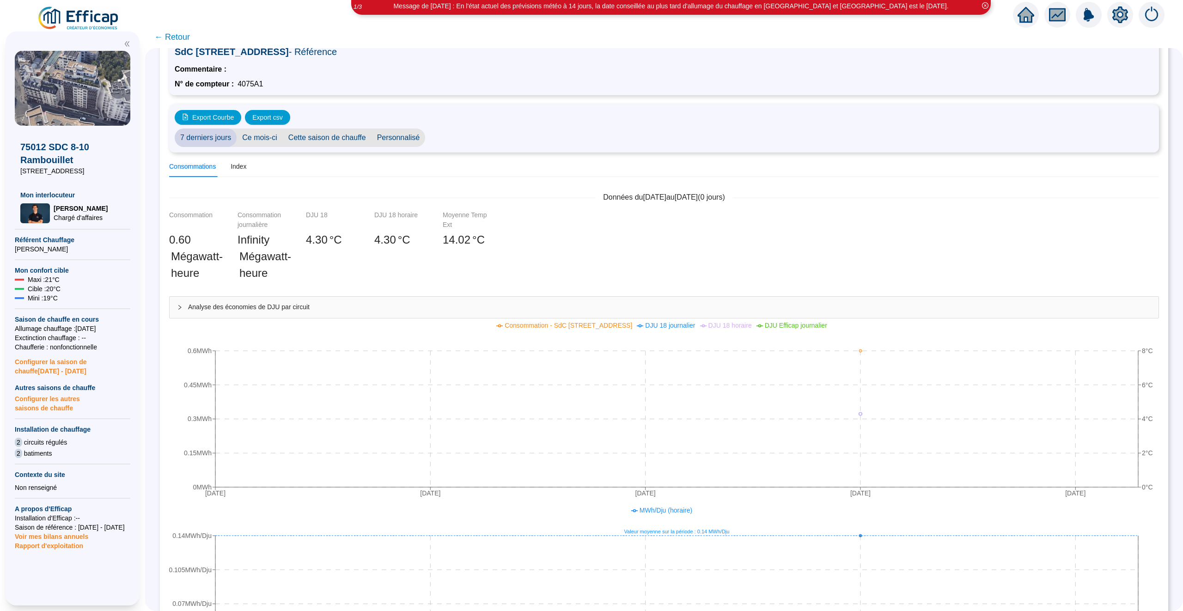
scroll to position [18, 0]
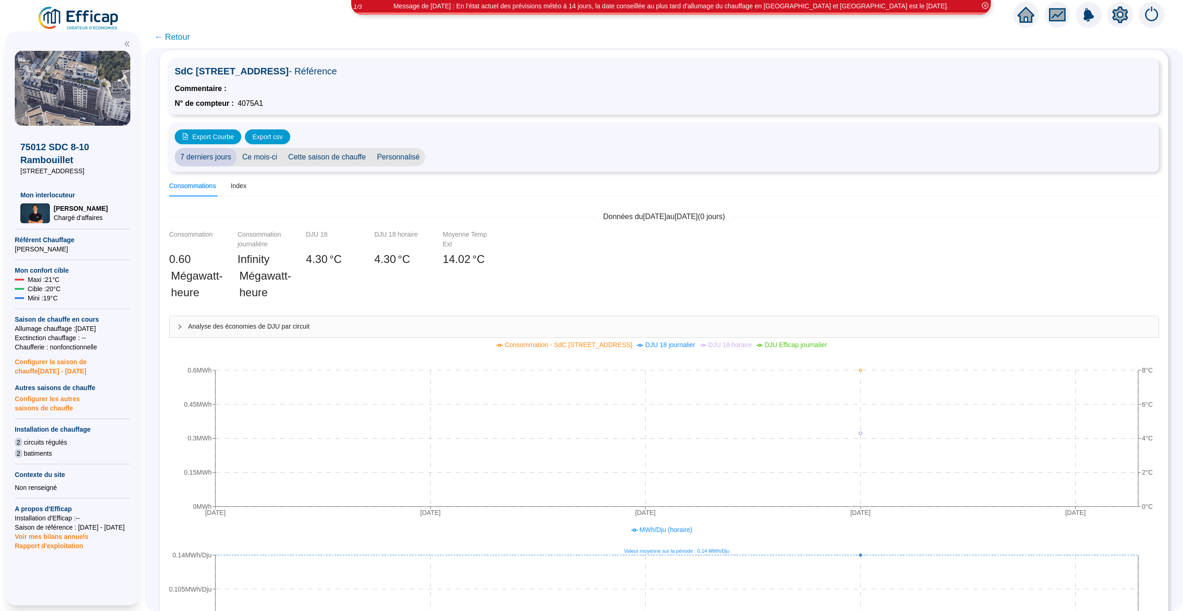
click at [315, 159] on span "Cette saison de chauffe" at bounding box center [327, 157] width 89 height 18
